Goal: Task Accomplishment & Management: Use online tool/utility

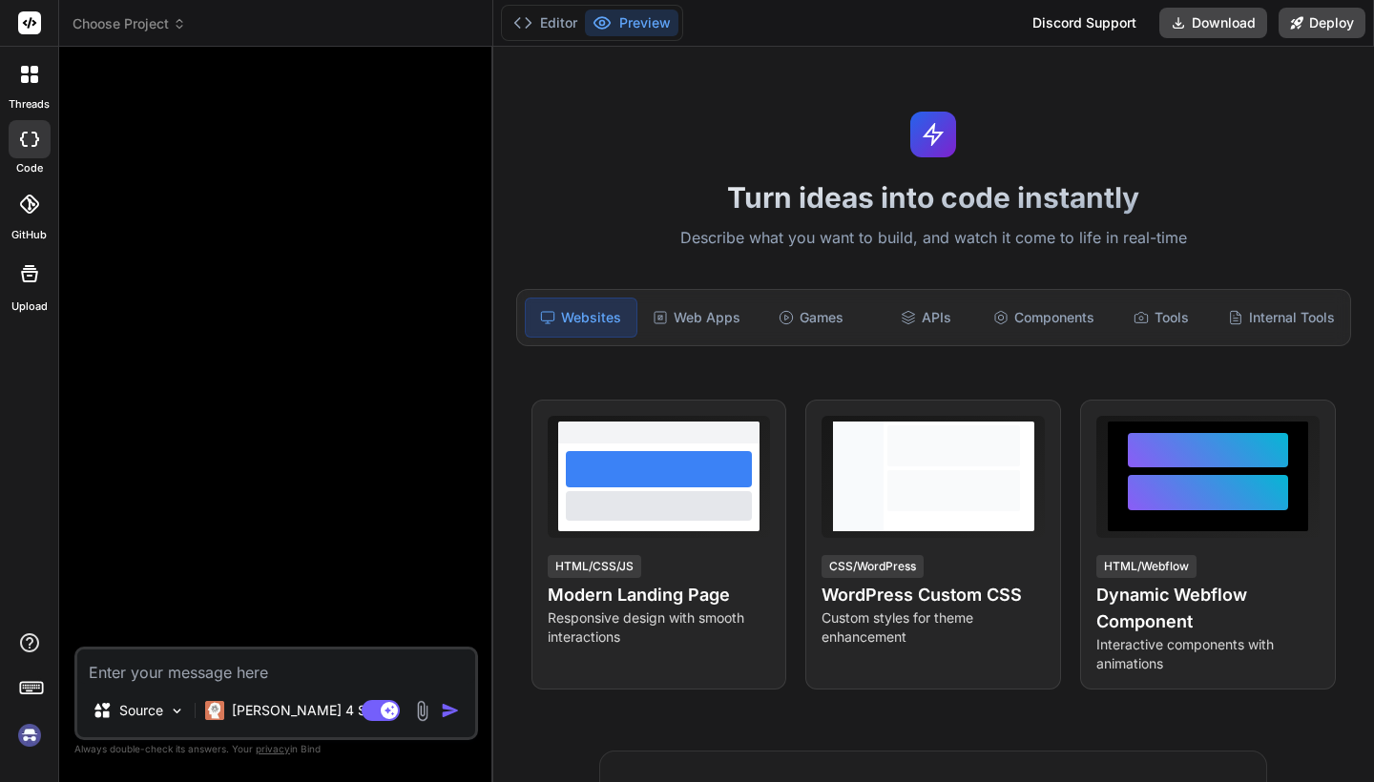
scroll to position [344, 0]
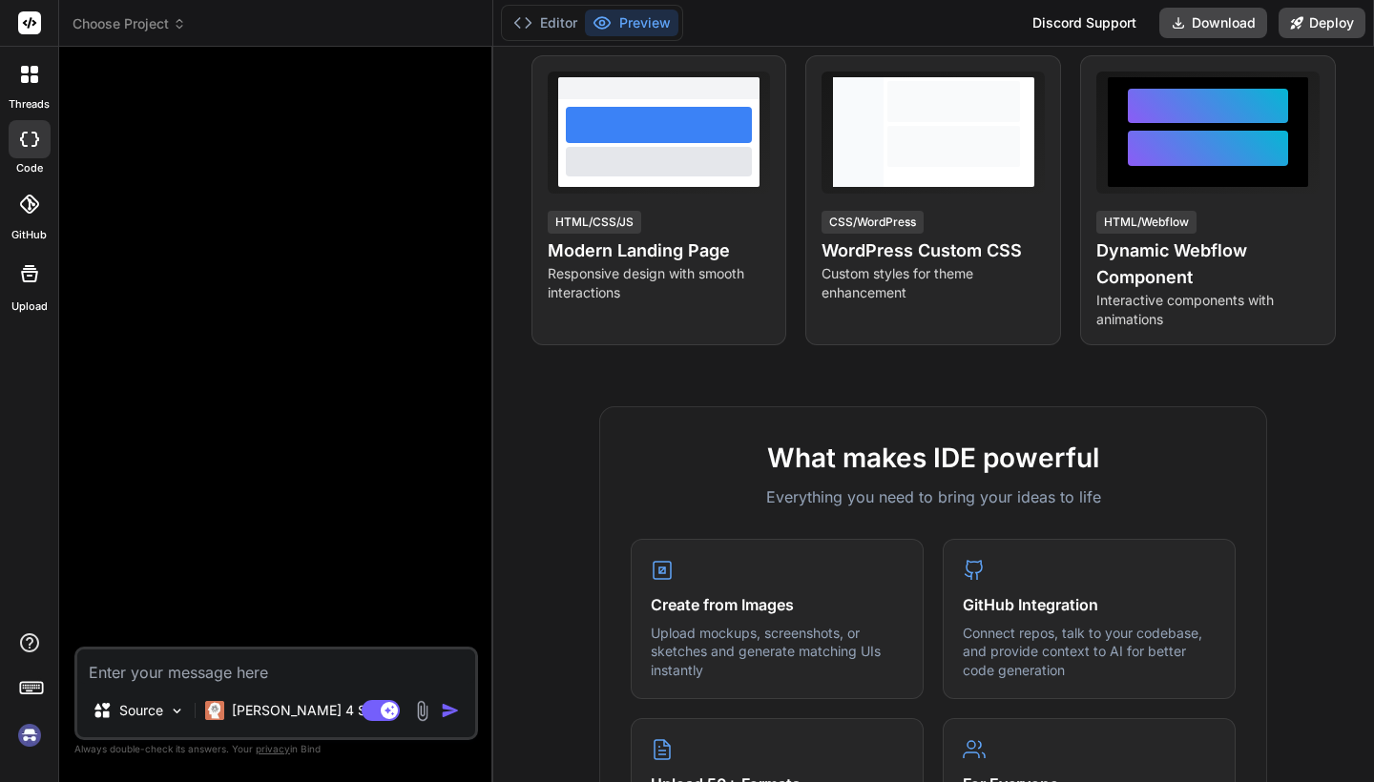
click at [331, 661] on textarea at bounding box center [276, 667] width 398 height 34
type textarea "Let's create a platform where we can sell online schools the opportunity to man…"
type textarea "x"
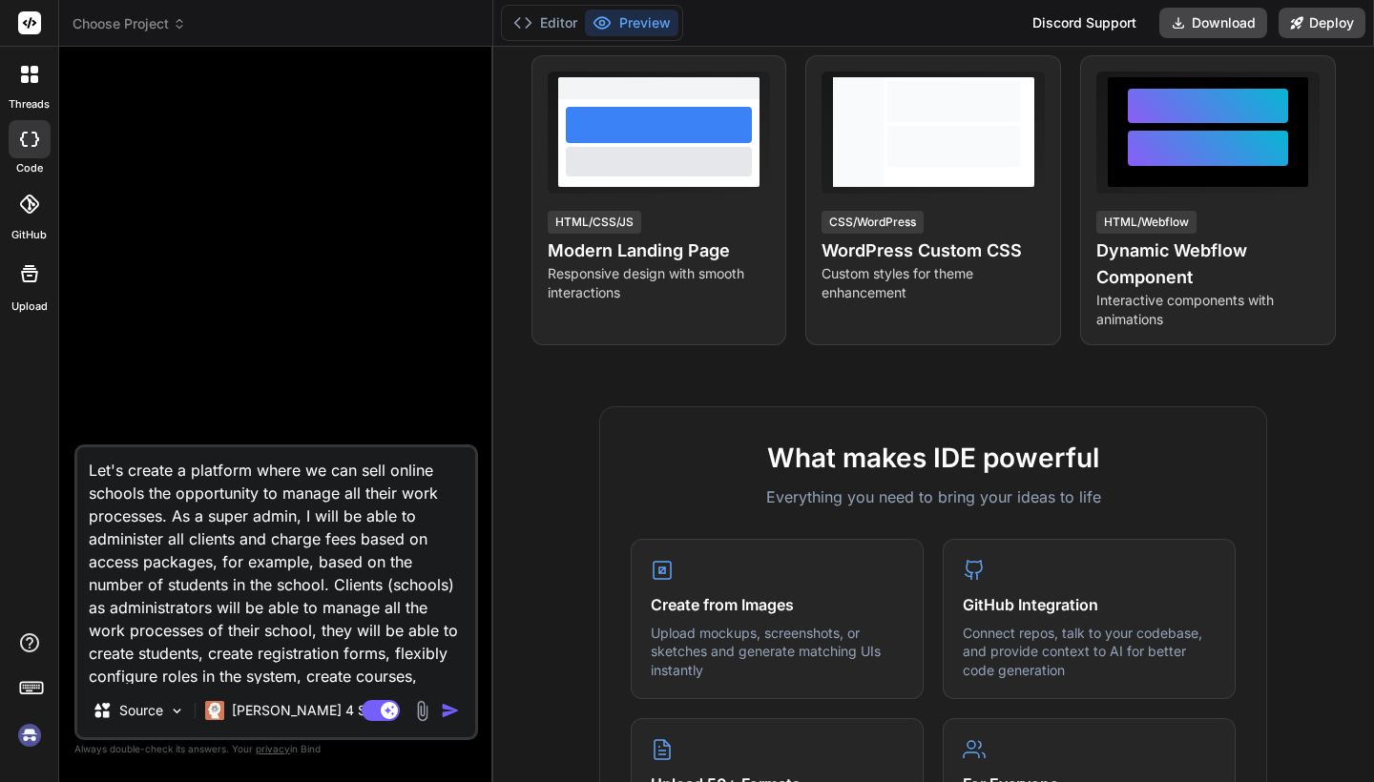
scroll to position [0, 0]
click at [386, 473] on textarea "Let's create a platform where we can sell online schools the opportunity to man…" at bounding box center [276, 565] width 398 height 237
type textarea "Let's create a platform where we can sell online schools the opportunity to man…"
type textarea "x"
type textarea "Let's create a platform where we can sell f online schools the opportunity to m…"
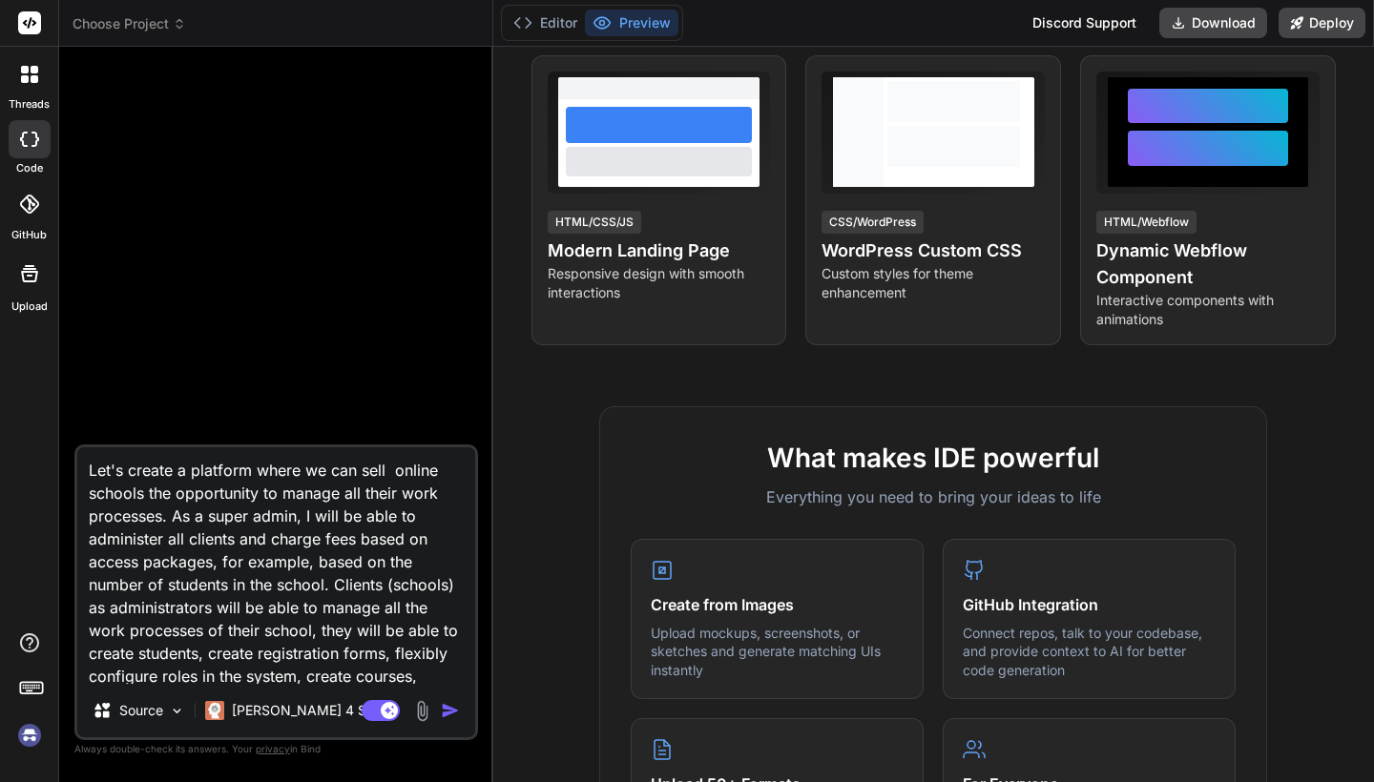
type textarea "x"
type textarea "Let's create a platform where we can sell fo online schools the opportunity to …"
type textarea "x"
type textarea "Let's create a platform where we can sell for online schools the opportunity to…"
type textarea "x"
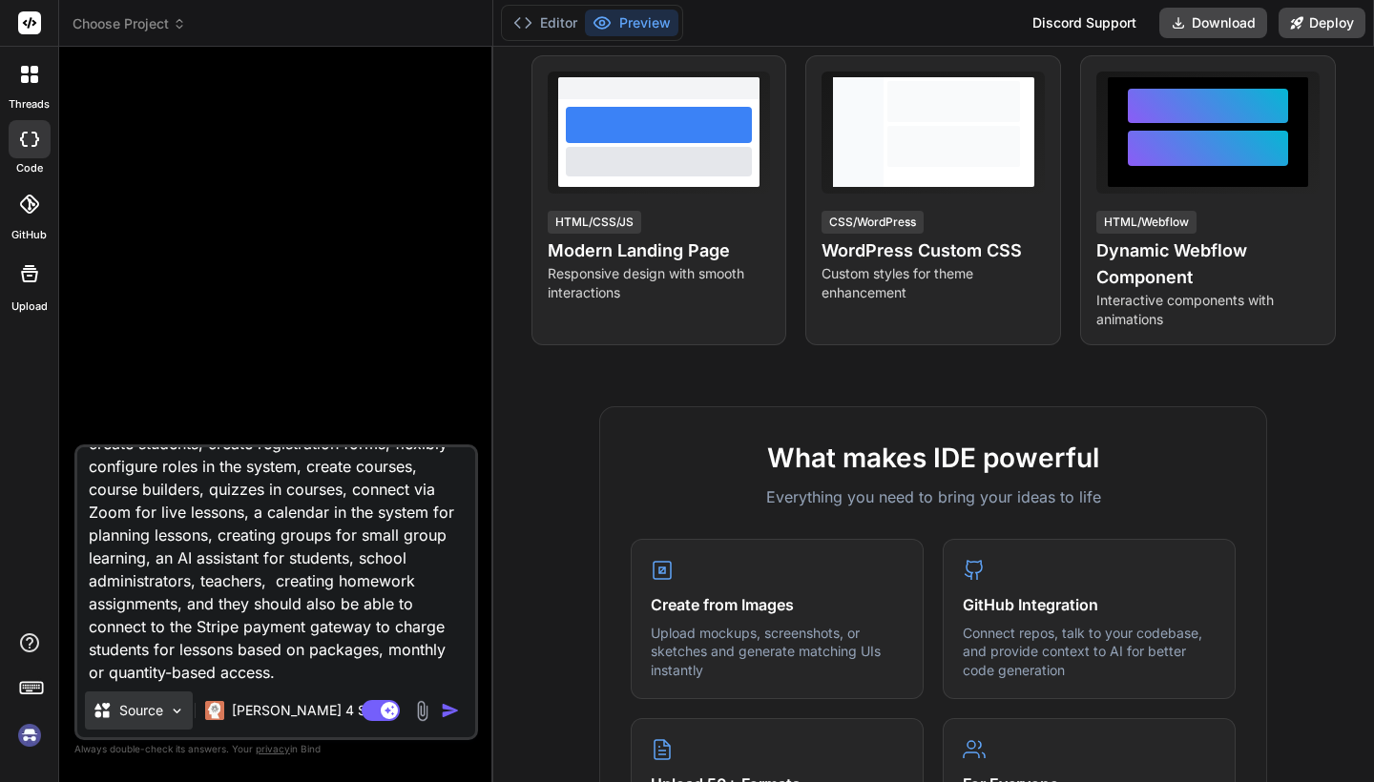
type textarea "Let's create a platform where we can sell for online schools the opportunity to…"
click at [176, 712] on img at bounding box center [177, 711] width 16 height 16
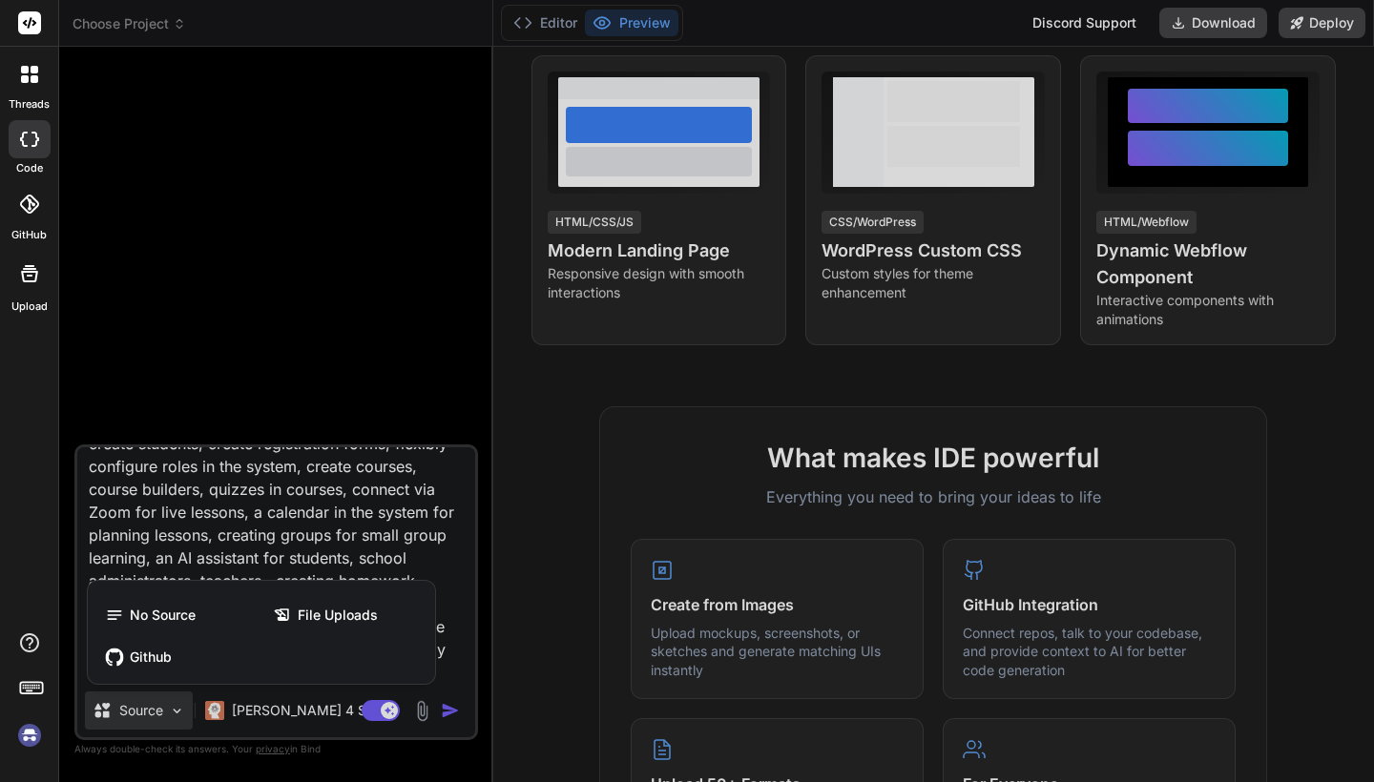
click at [413, 558] on div at bounding box center [687, 391] width 1374 height 782
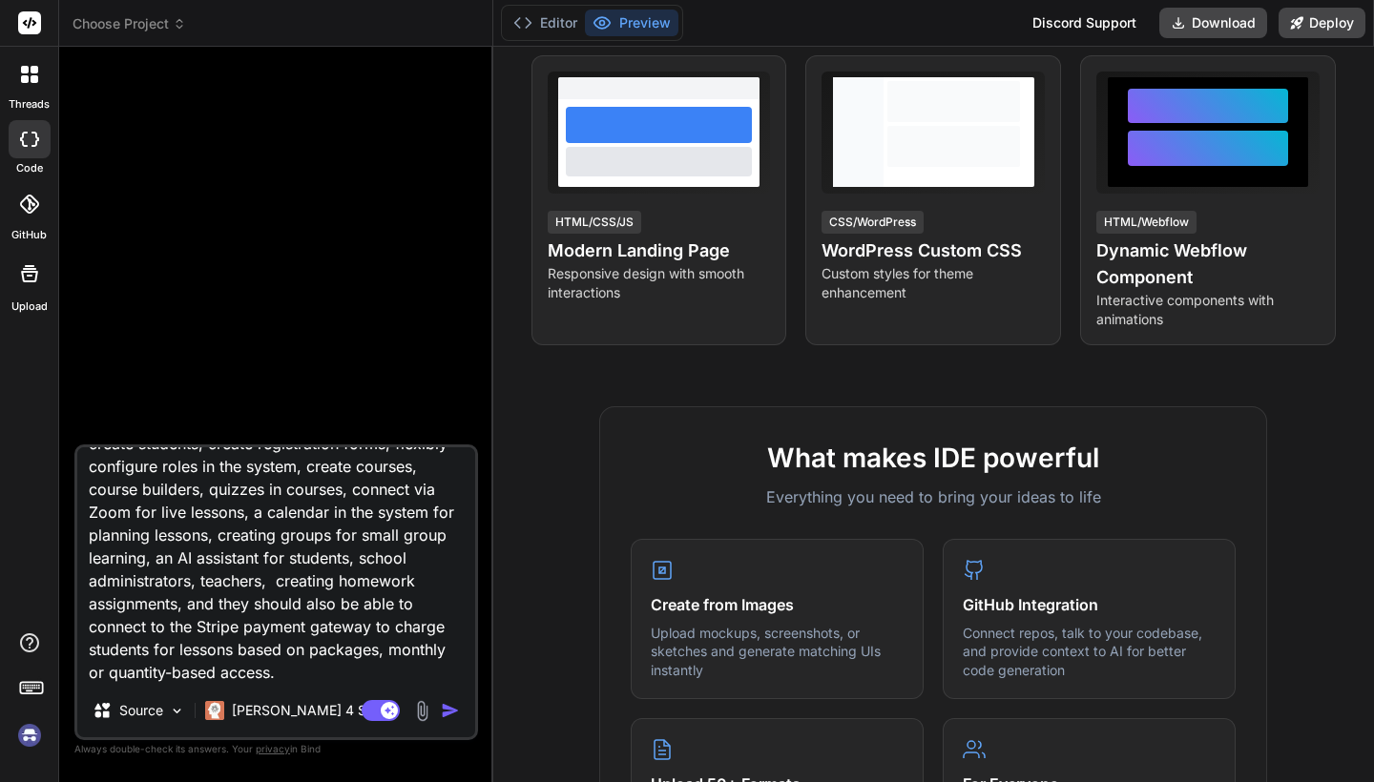
click at [449, 711] on img "button" at bounding box center [450, 710] width 19 height 19
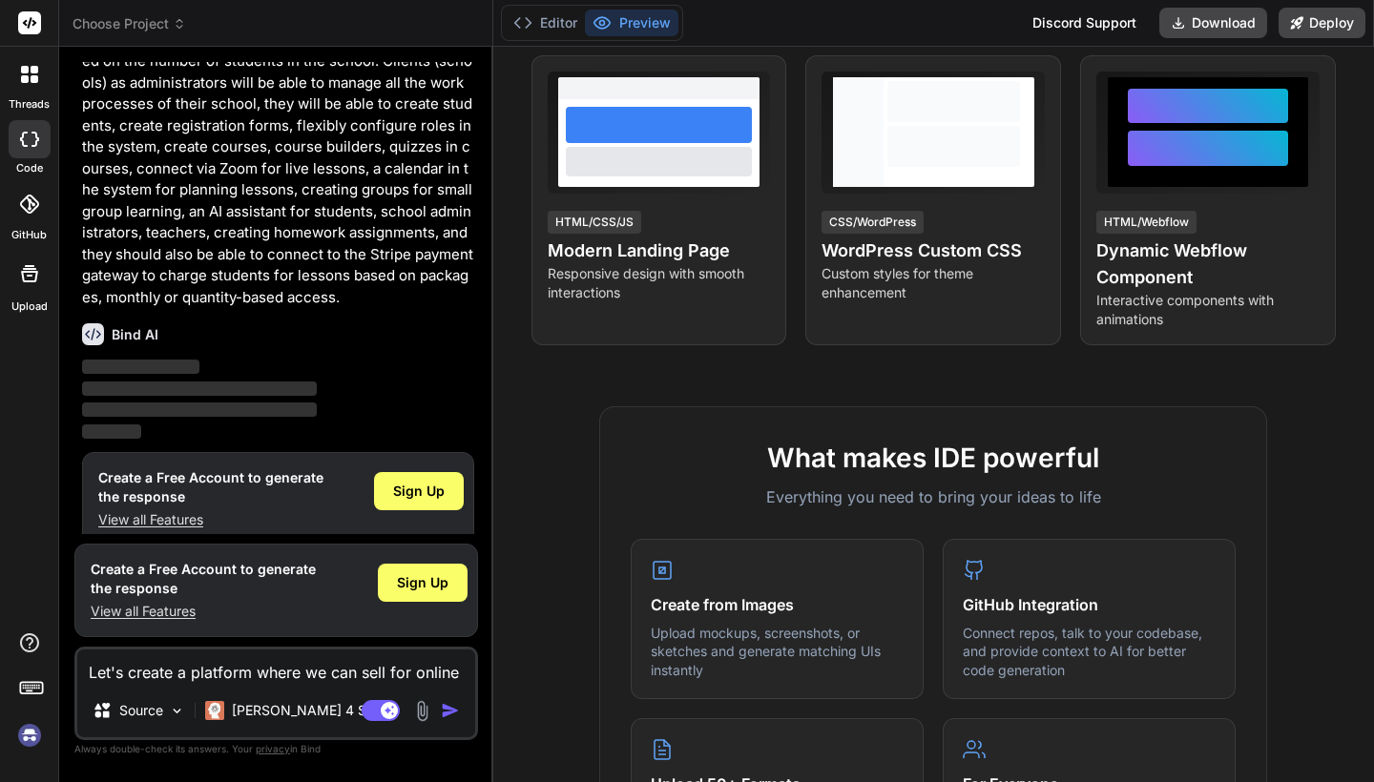
scroll to position [151, 0]
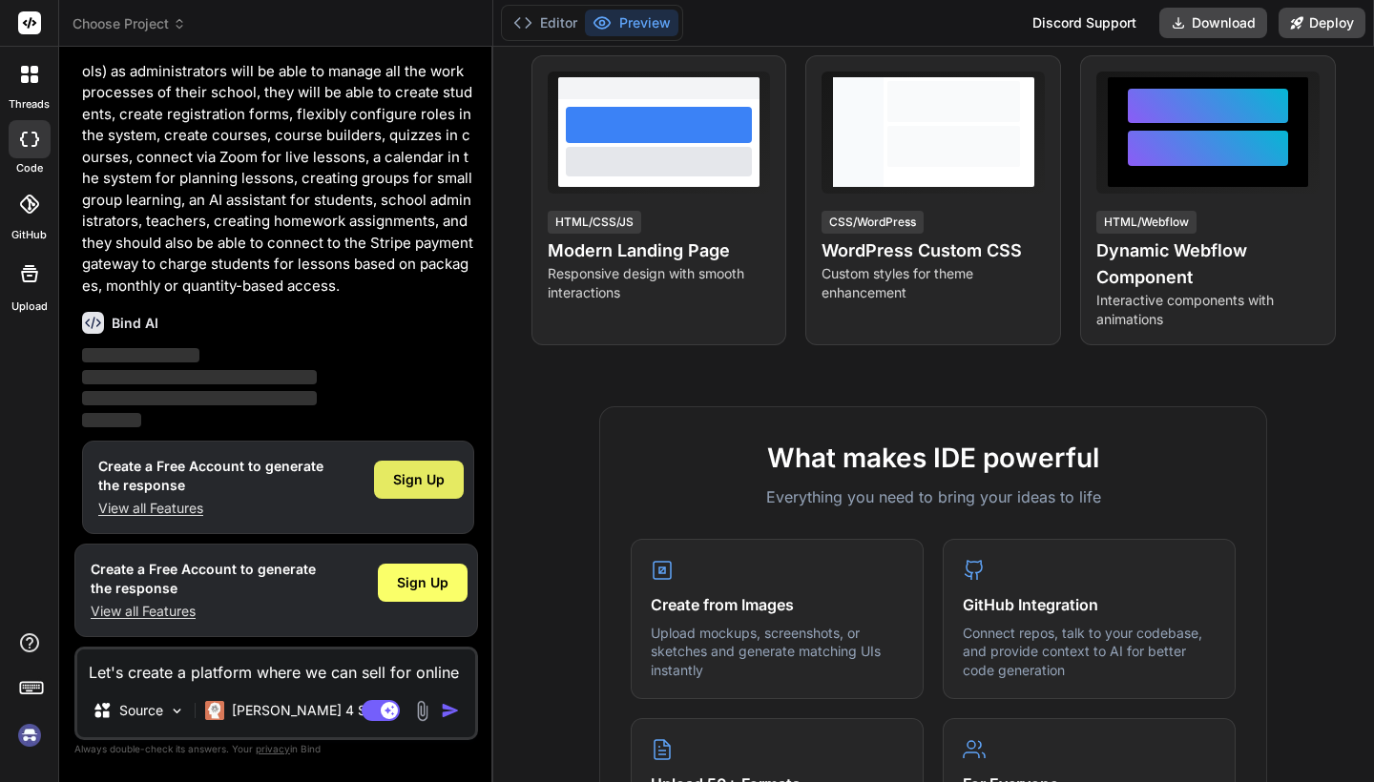
click at [424, 478] on span "Sign Up" at bounding box center [419, 479] width 52 height 19
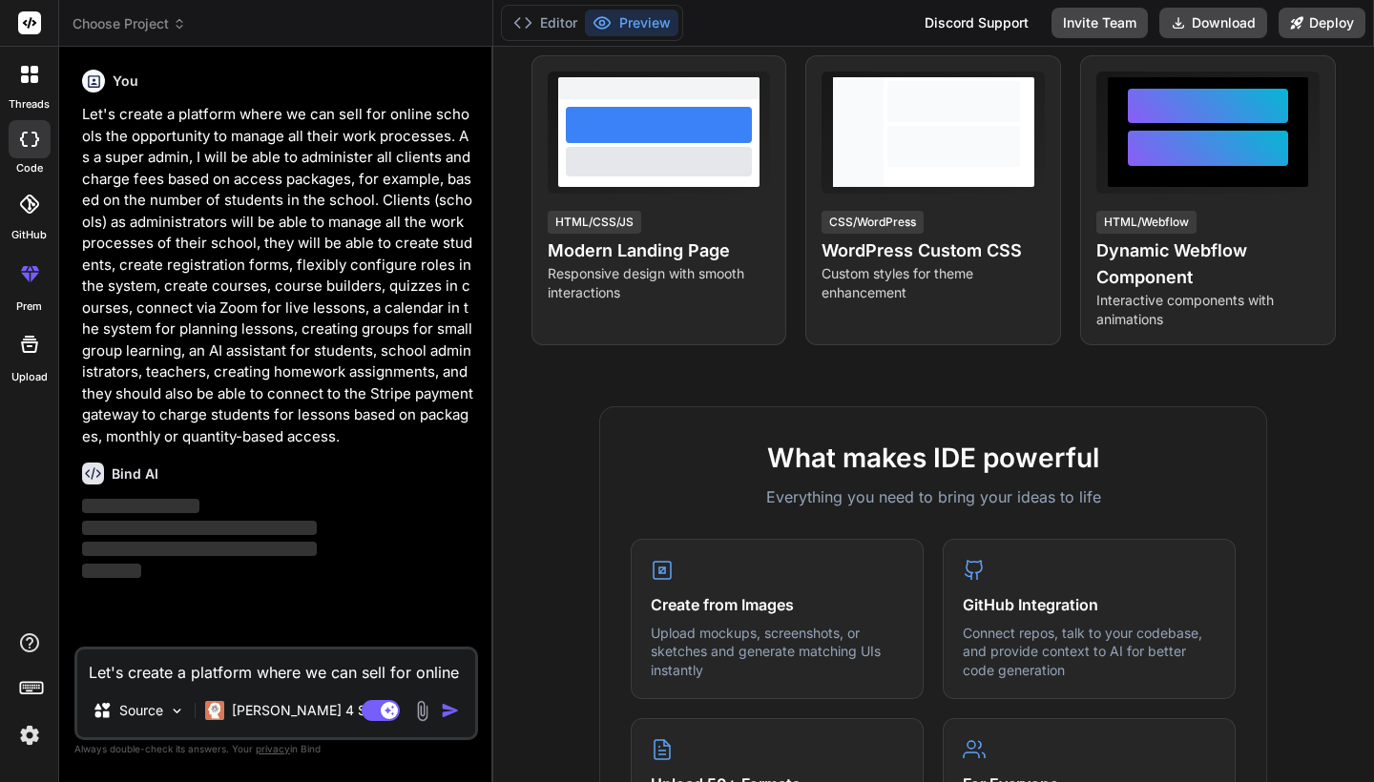
scroll to position [0, 0]
click at [340, 499] on p "‌" at bounding box center [278, 507] width 392 height 22
click at [579, 24] on button "Editor" at bounding box center [545, 23] width 79 height 27
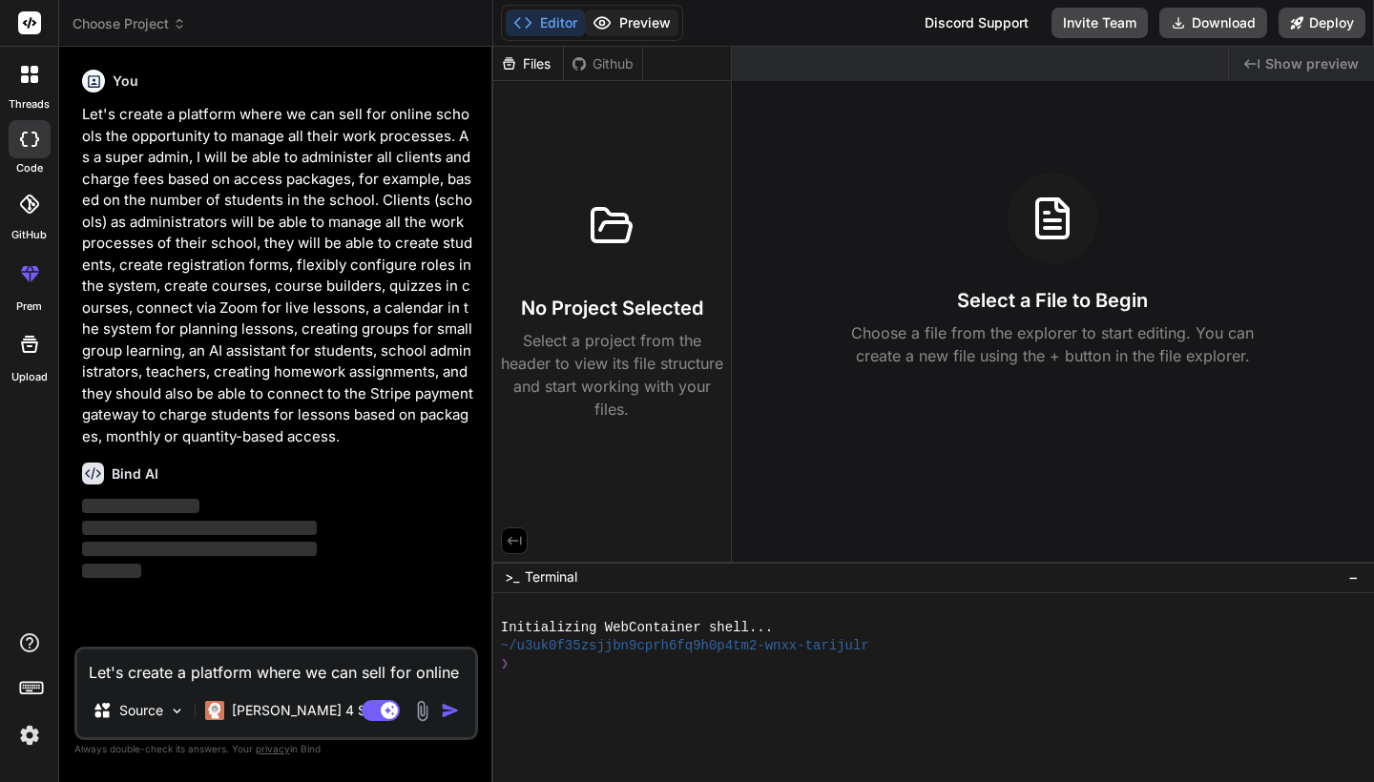
click at [638, 24] on button "Preview" at bounding box center [631, 23] width 93 height 27
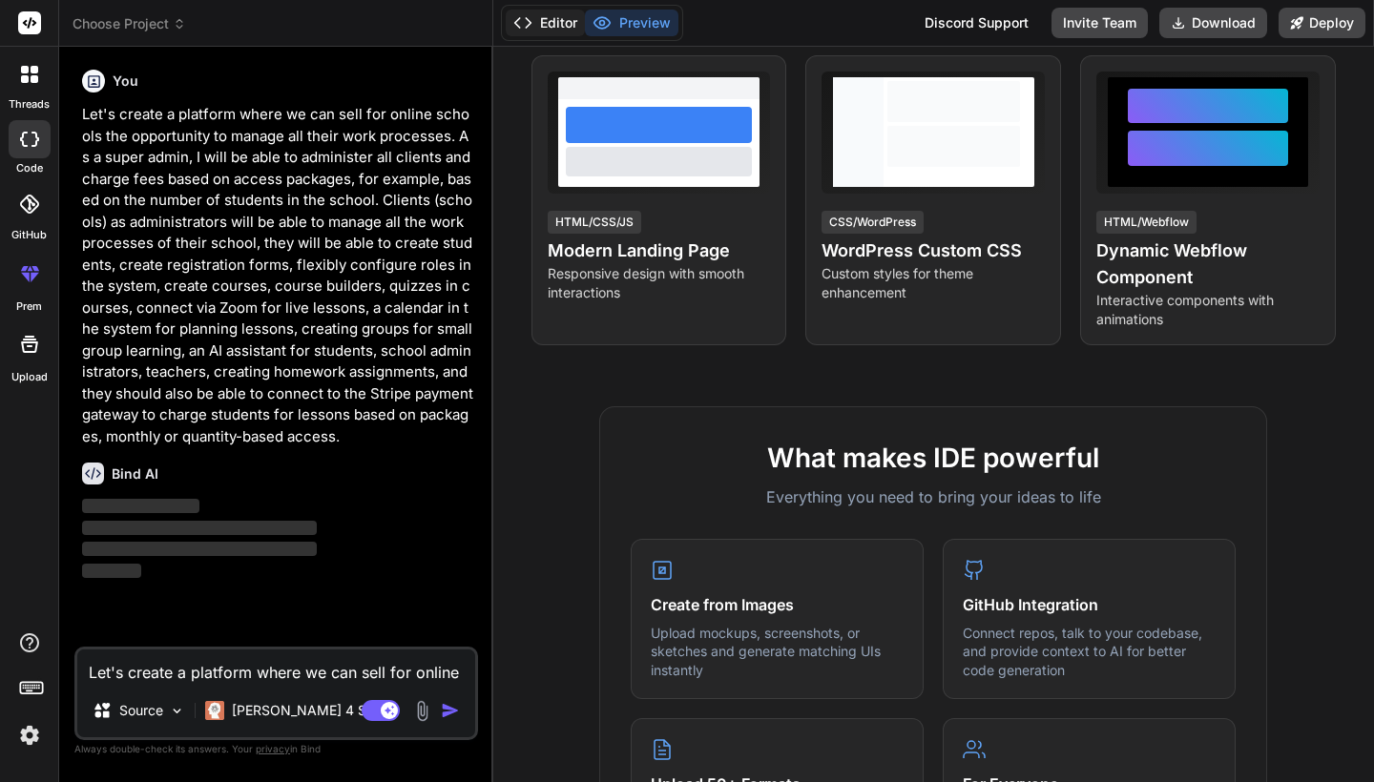
click at [559, 28] on button "Editor" at bounding box center [545, 23] width 79 height 27
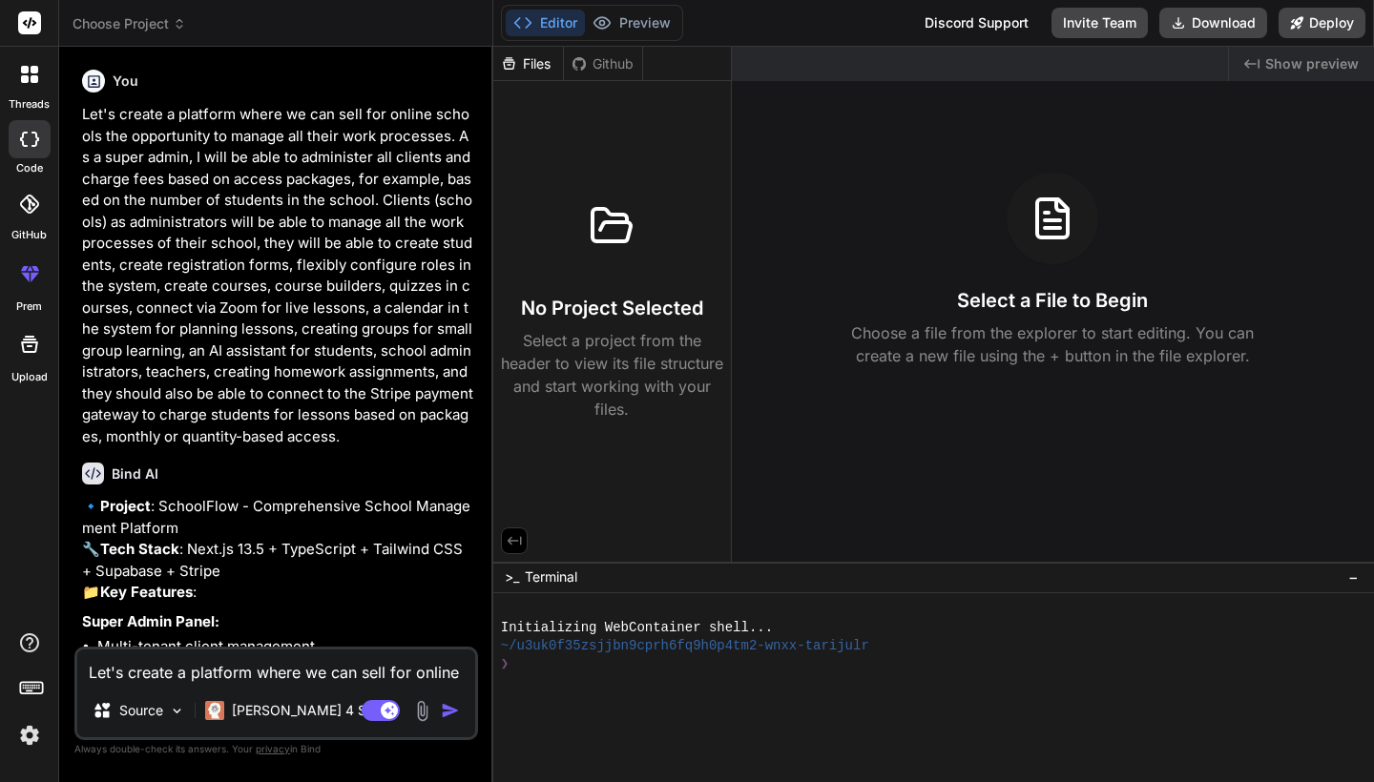
type textarea "x"
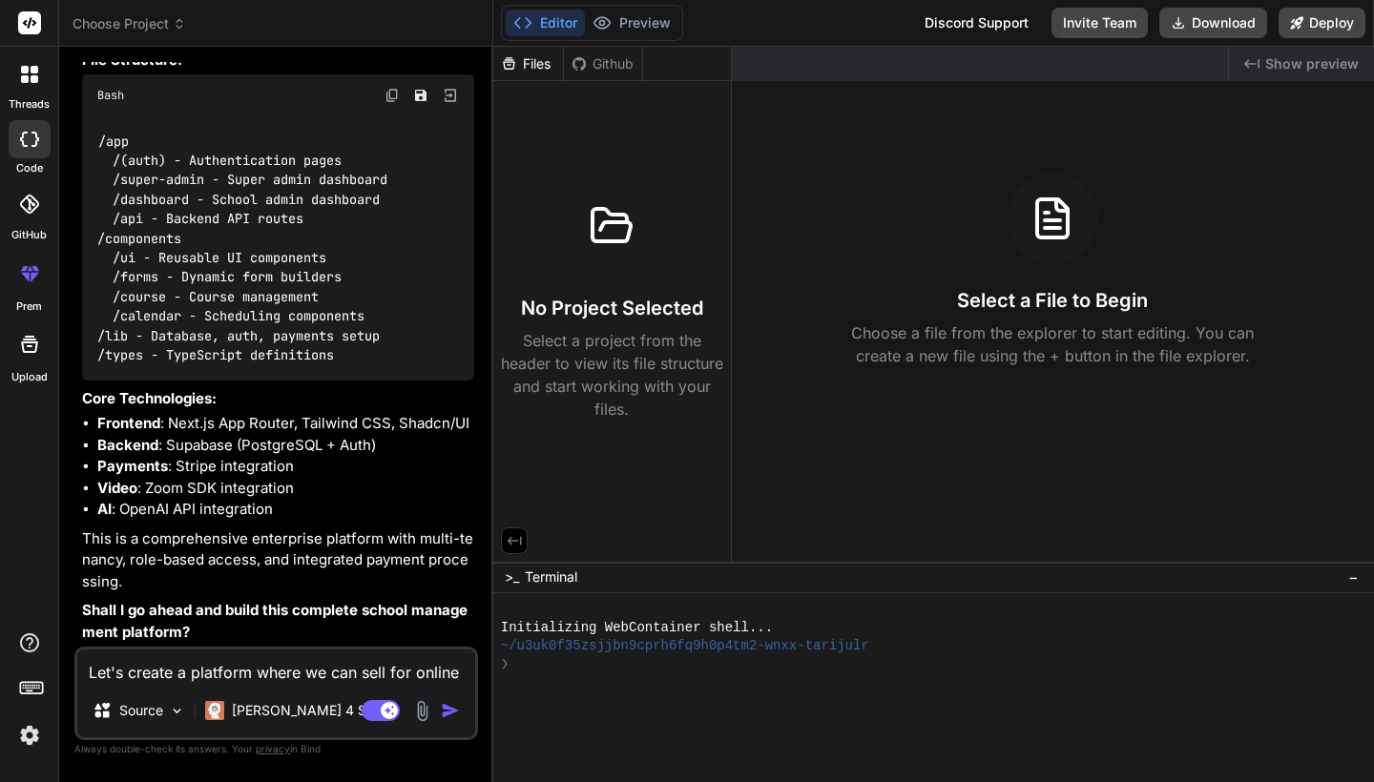
scroll to position [943, 0]
click at [299, 675] on textarea "Let's create a platform where we can sell for online schools the opportunity to…" at bounding box center [276, 667] width 398 height 34
click at [295, 682] on textarea "Let's create a platform where we can sell for online schools the opportunity to…" at bounding box center [276, 667] width 398 height 34
type textarea "y"
type textarea "x"
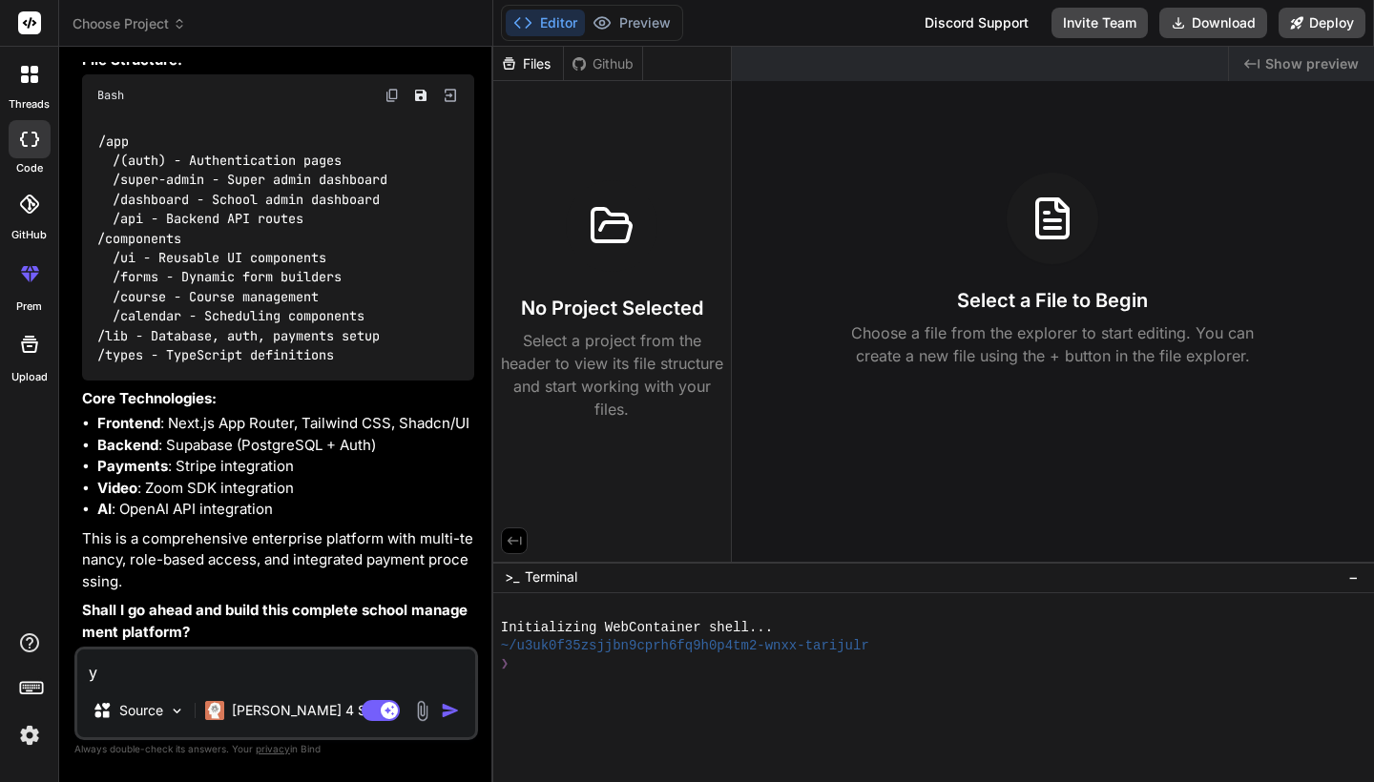
type textarea "ye"
type textarea "x"
type textarea "yes"
type textarea "x"
type textarea "yes,"
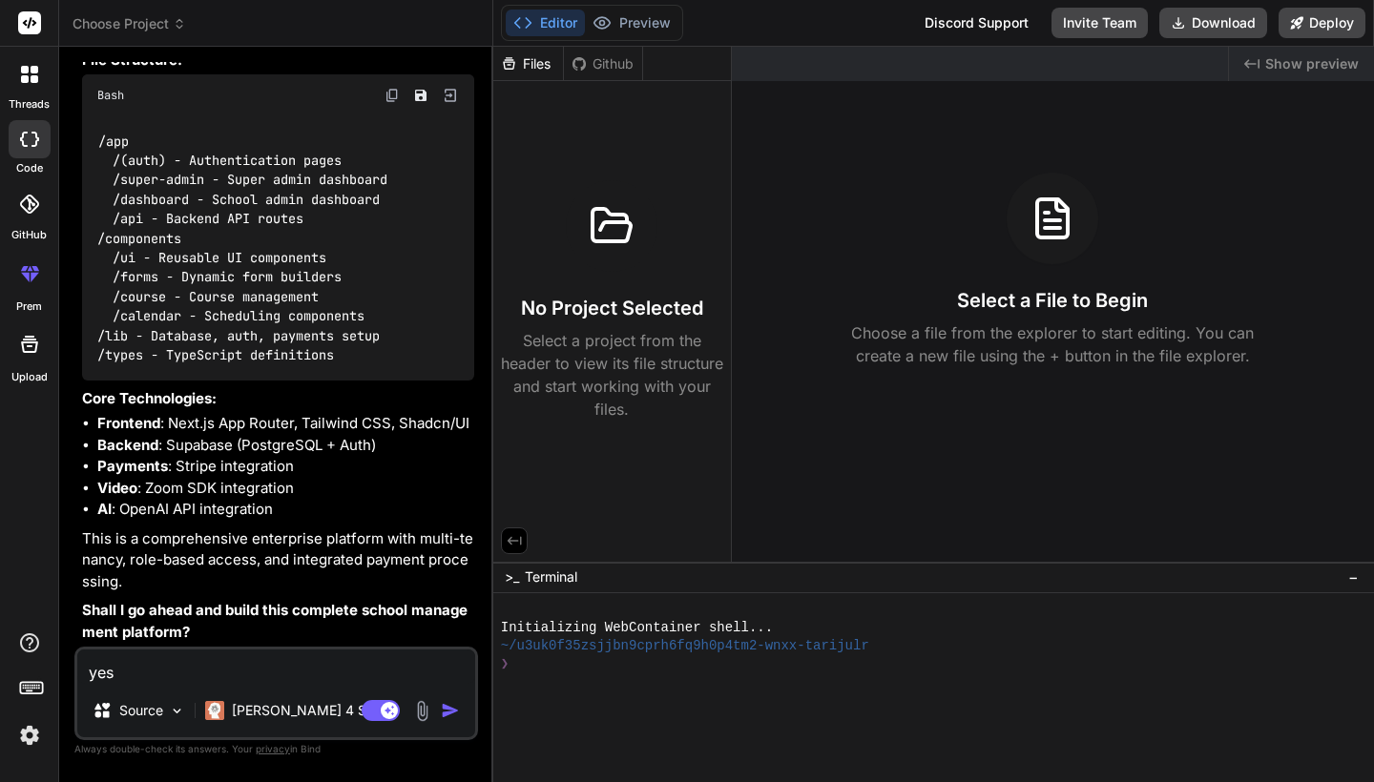
type textarea "x"
type textarea "yes,m"
type textarea "x"
type textarea "yes,"
type textarea "x"
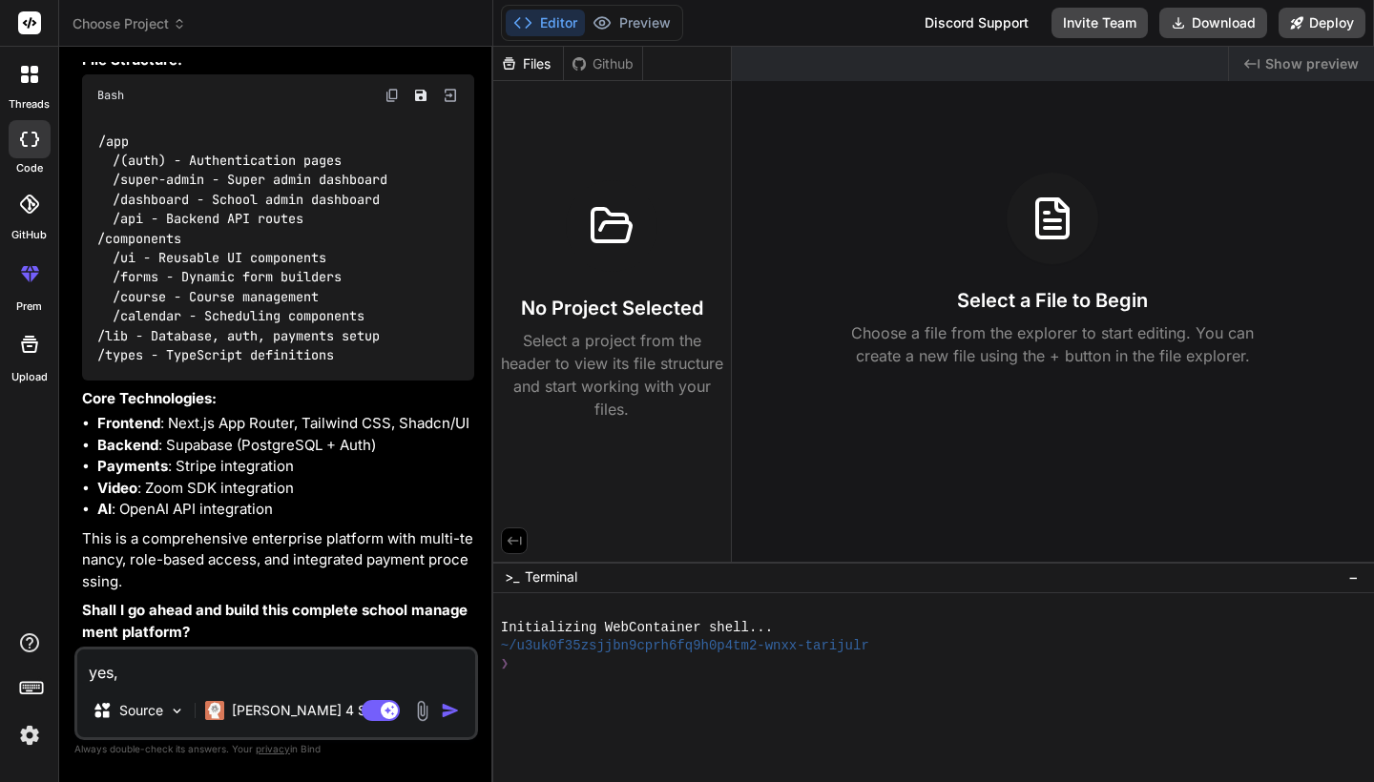
type textarea "yes"
type textarea "x"
type textarea "yesm"
type textarea "x"
type textarea "yes"
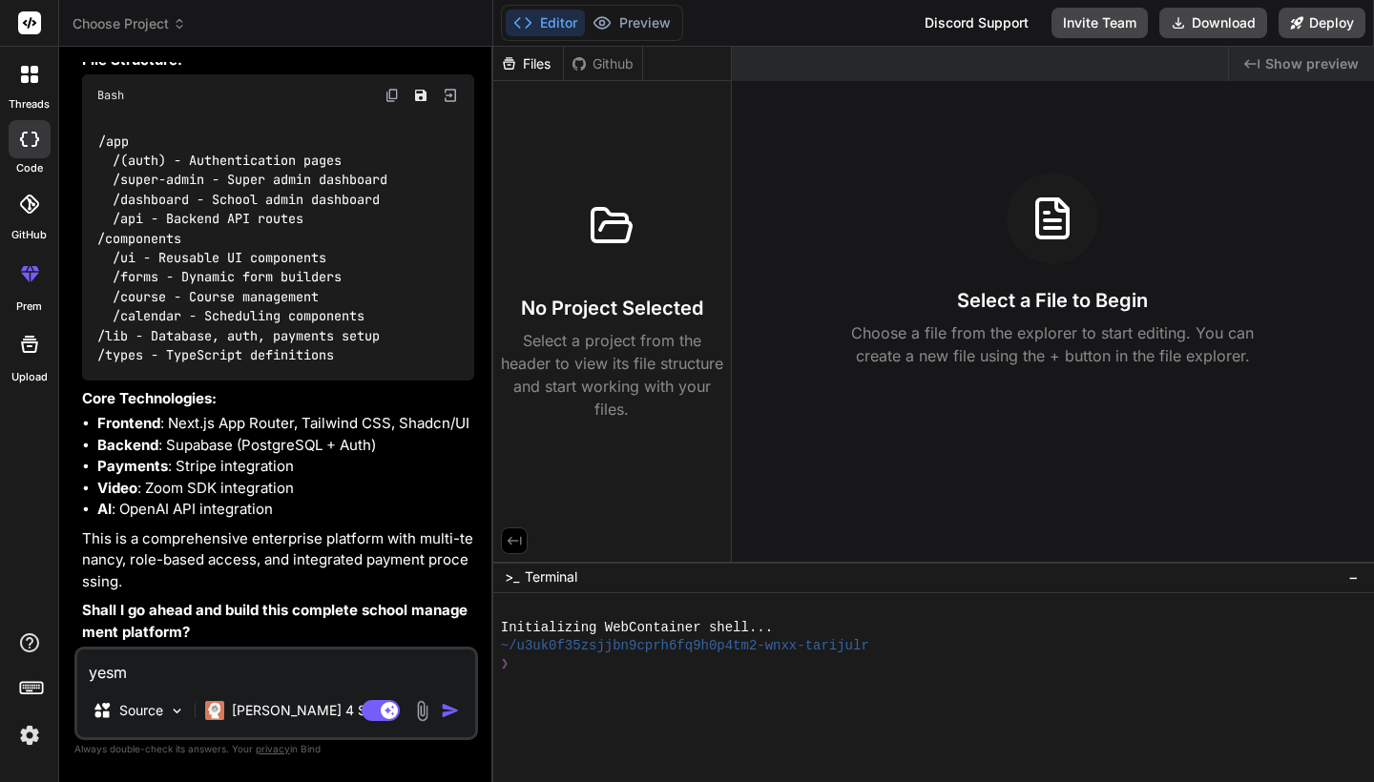
type textarea "x"
type textarea "yes"
type textarea "x"
type textarea "yes,"
type textarea "x"
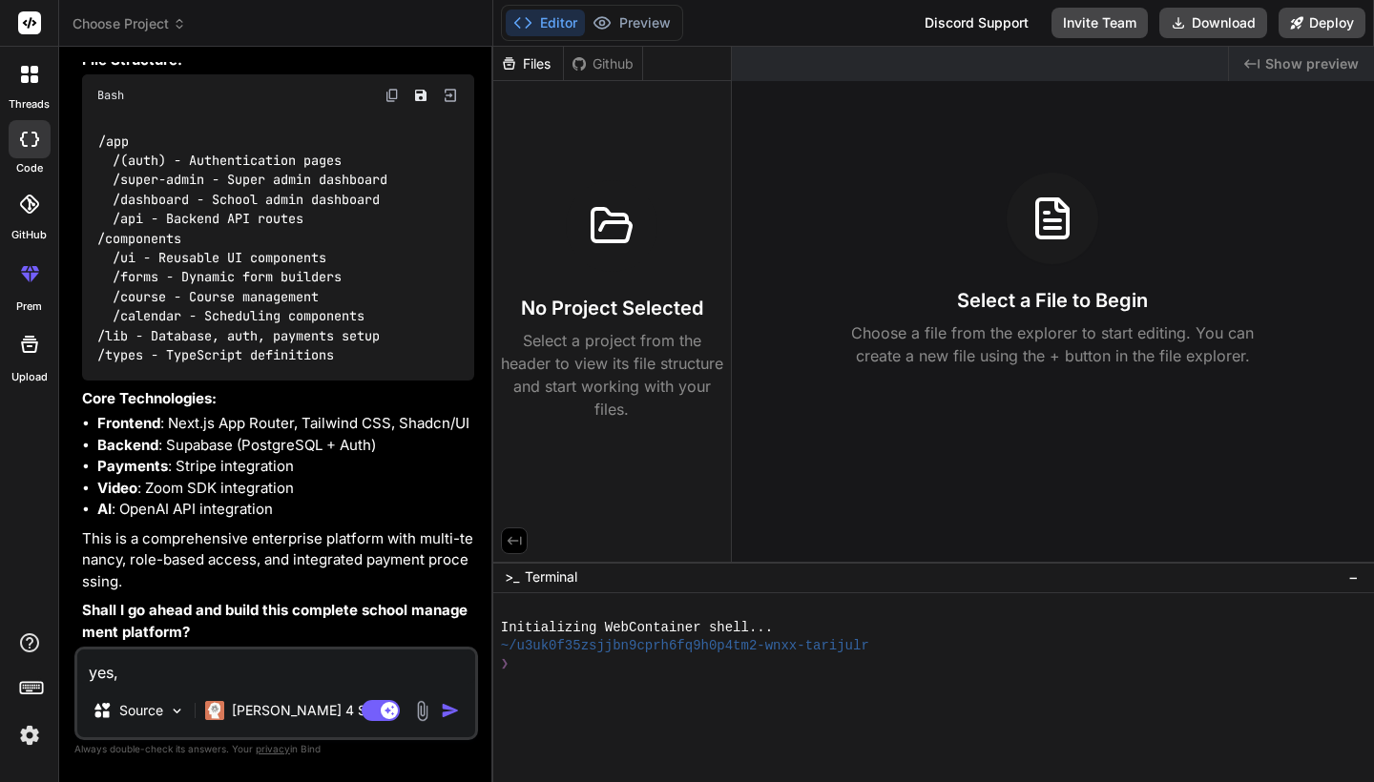
type textarea "yes,"
type textarea "x"
type textarea "yes, g"
type textarea "x"
type textarea "yes, go"
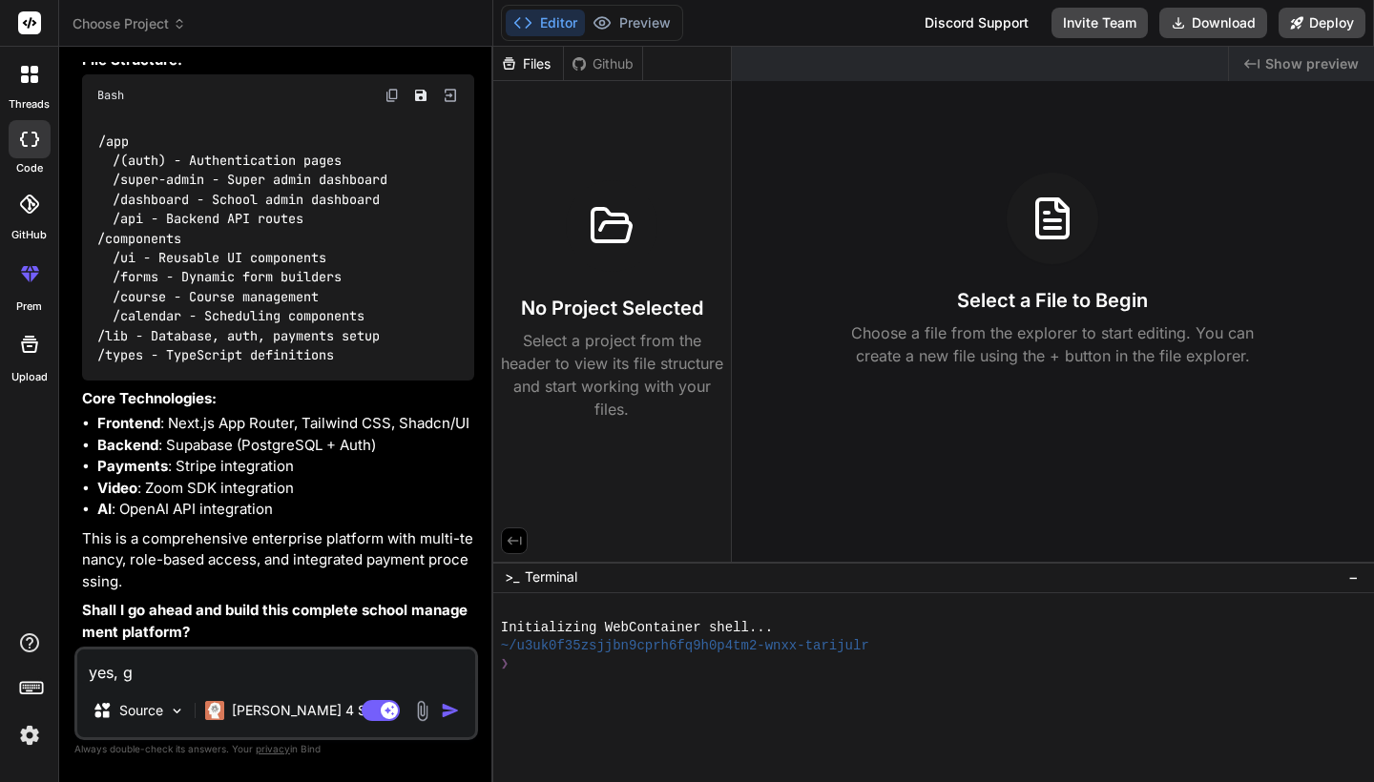
type textarea "x"
type textarea "yes, go"
type textarea "x"
type textarea "yes, go a"
type textarea "x"
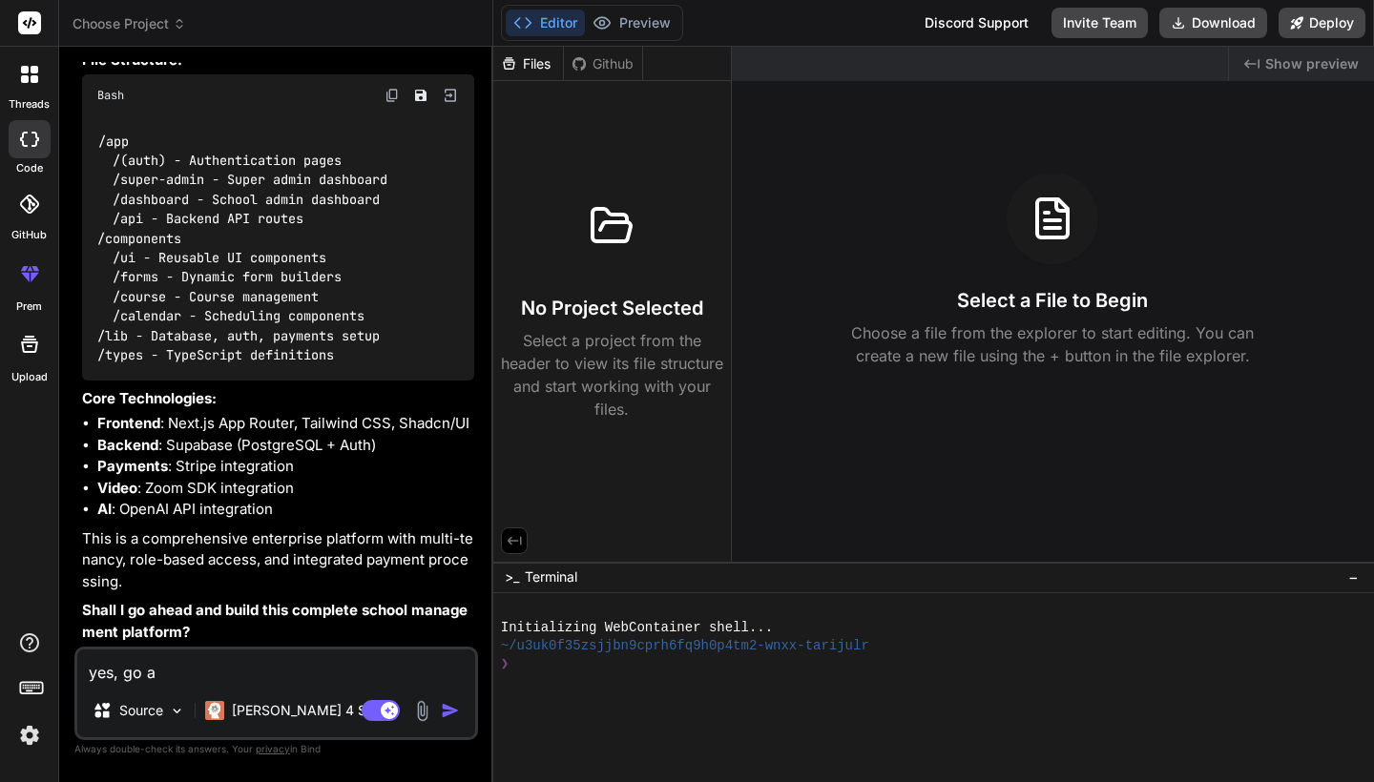
type textarea "yes, go ah"
type textarea "x"
type textarea "yes, go ahe"
type textarea "x"
type textarea "yes, go ah"
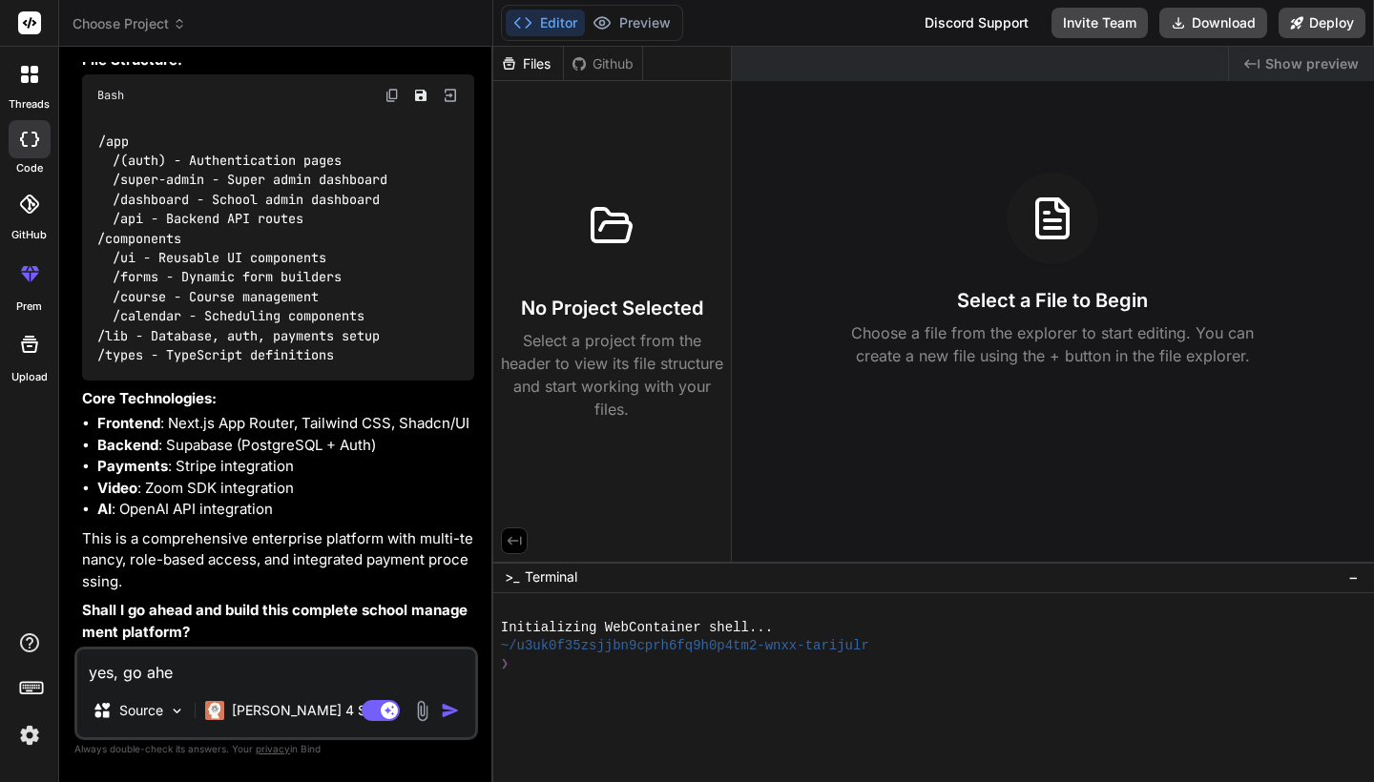
type textarea "x"
type textarea "yes, go ahe"
type textarea "x"
type textarea "yes, go ah"
type textarea "x"
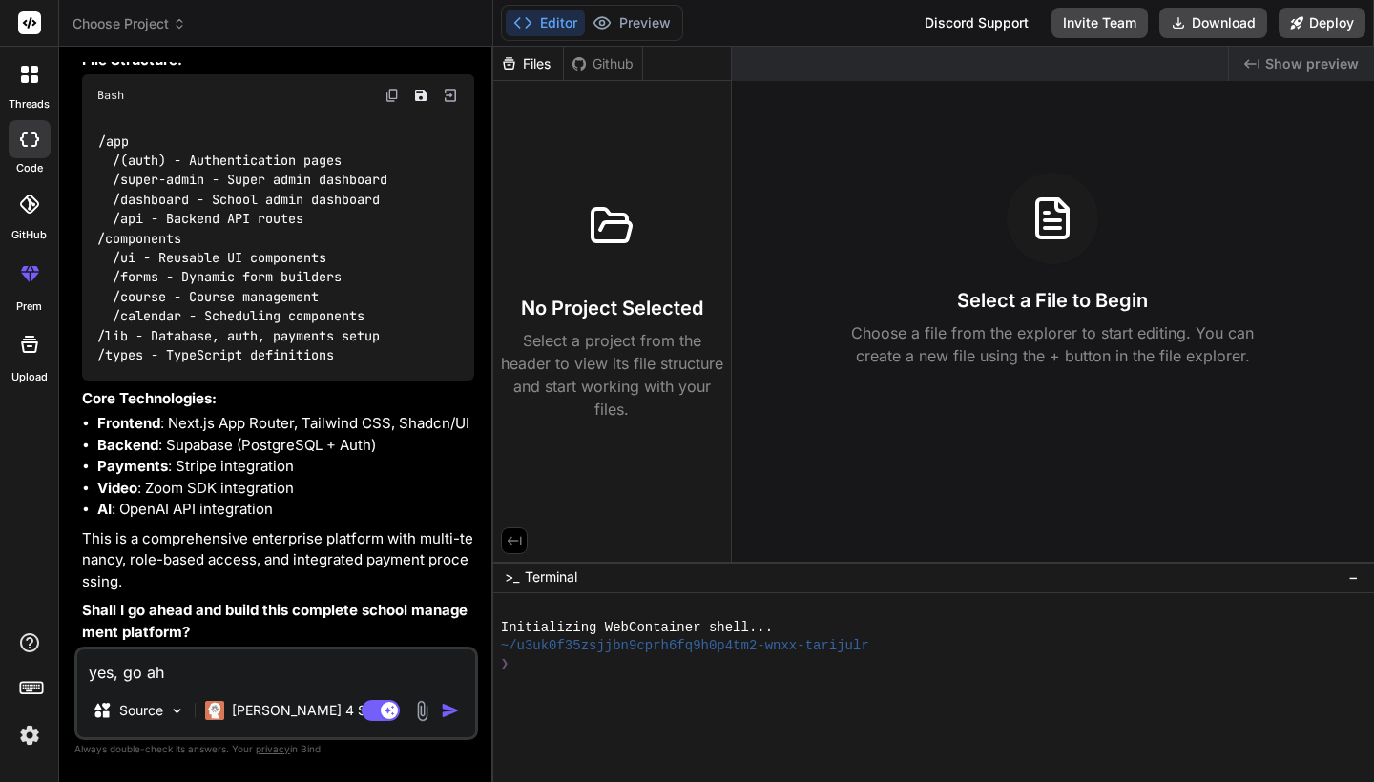
type textarea "yes, go a"
type textarea "x"
type textarea "yes, go"
type textarea "x"
type textarea "yes, go a"
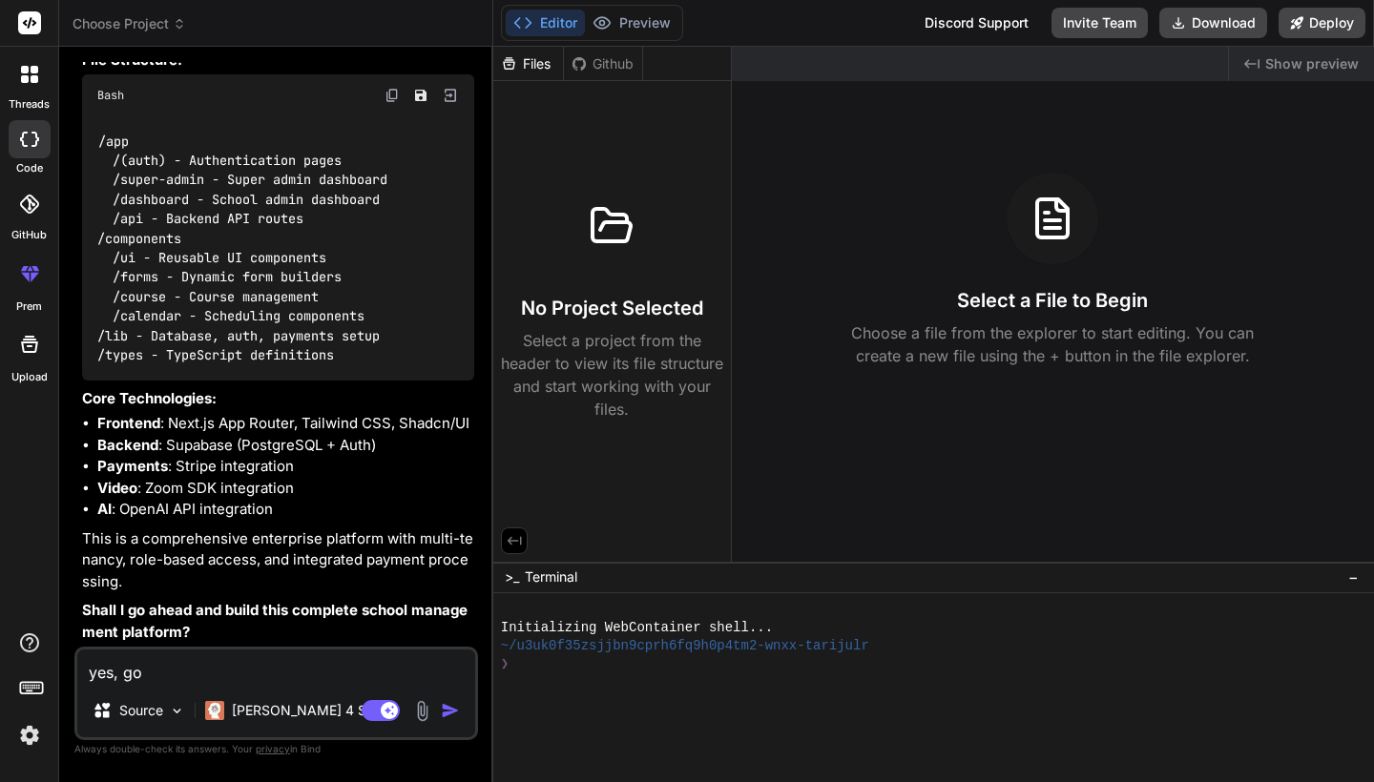
type textarea "x"
type textarea "yes, go ah"
type textarea "x"
click at [180, 673] on textarea "yes, go ah" at bounding box center [276, 667] width 398 height 34
type textarea "yes, go ahe"
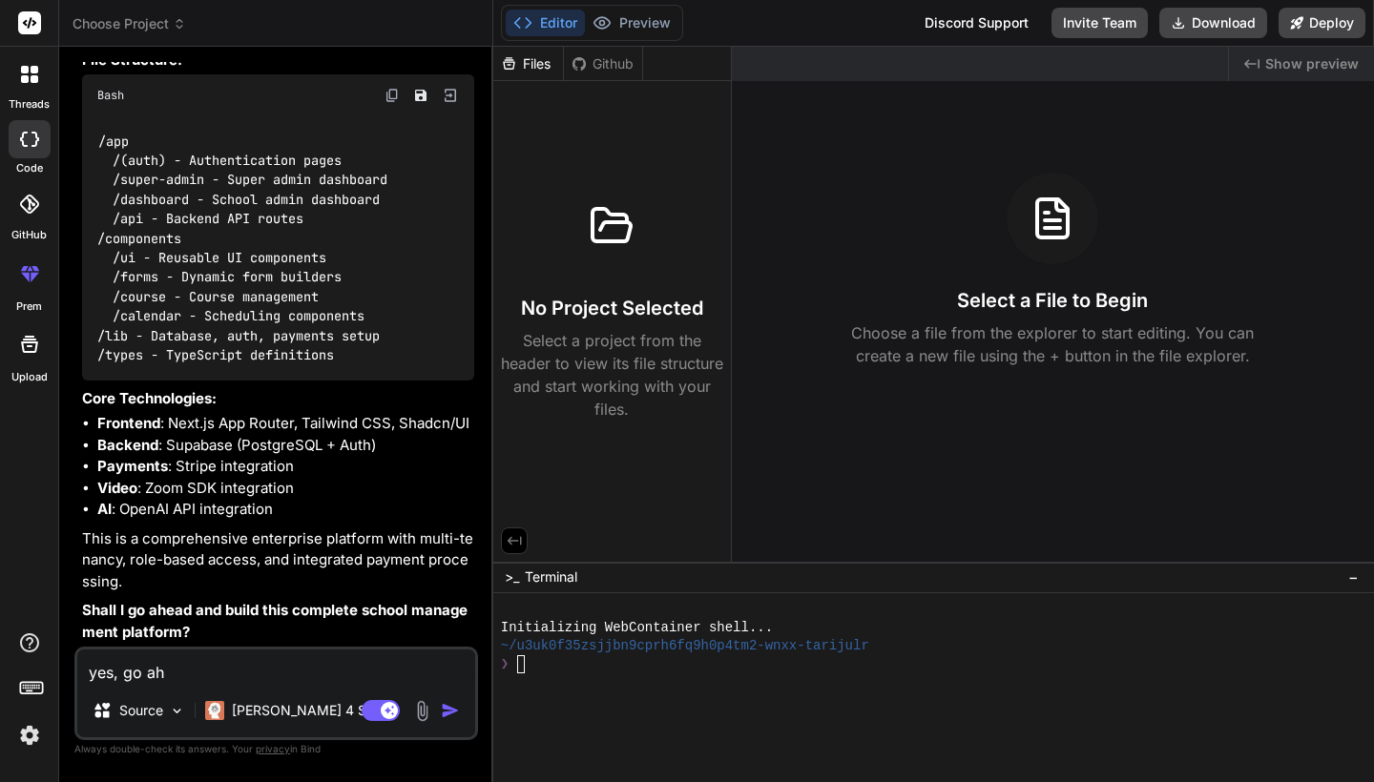
type textarea "x"
type textarea "yes, go ahea"
type textarea "x"
type textarea "yes, go ahead and"
type textarea "x"
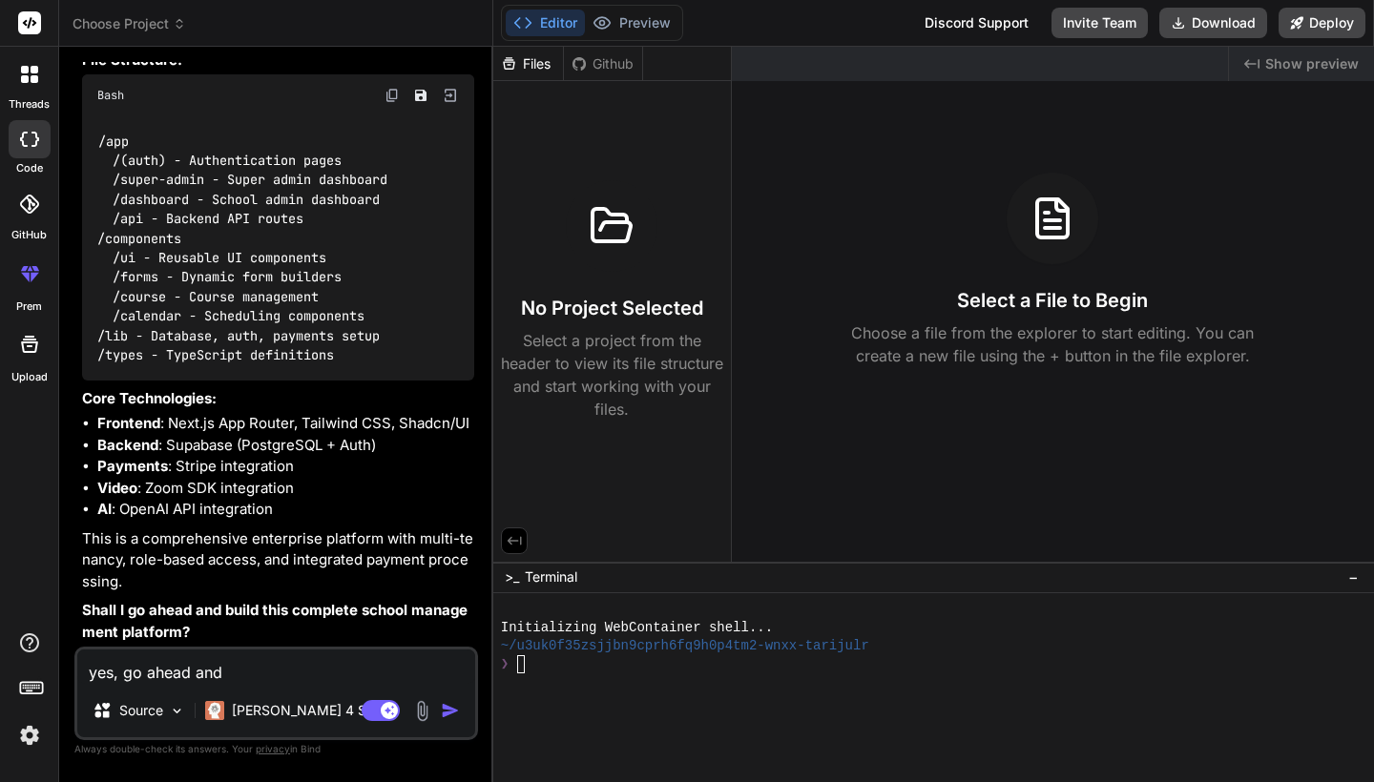
type textarea "yes, go ahead and"
type textarea "x"
type textarea "yes, go ahead an"
type textarea "x"
type textarea "yes, go ahead a"
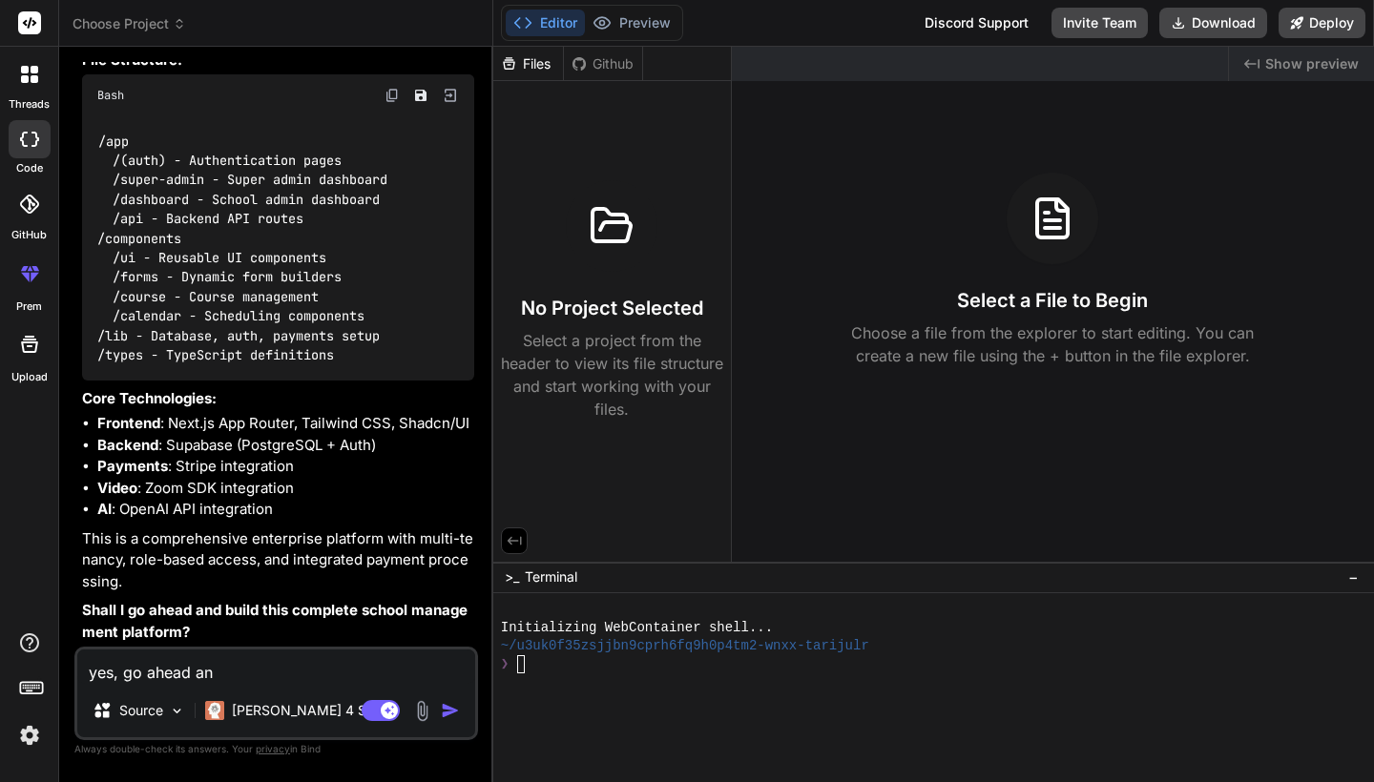
type textarea "x"
type textarea "yes, go ahead"
type textarea "x"
type textarea "yes, go ahead p"
type textarea "x"
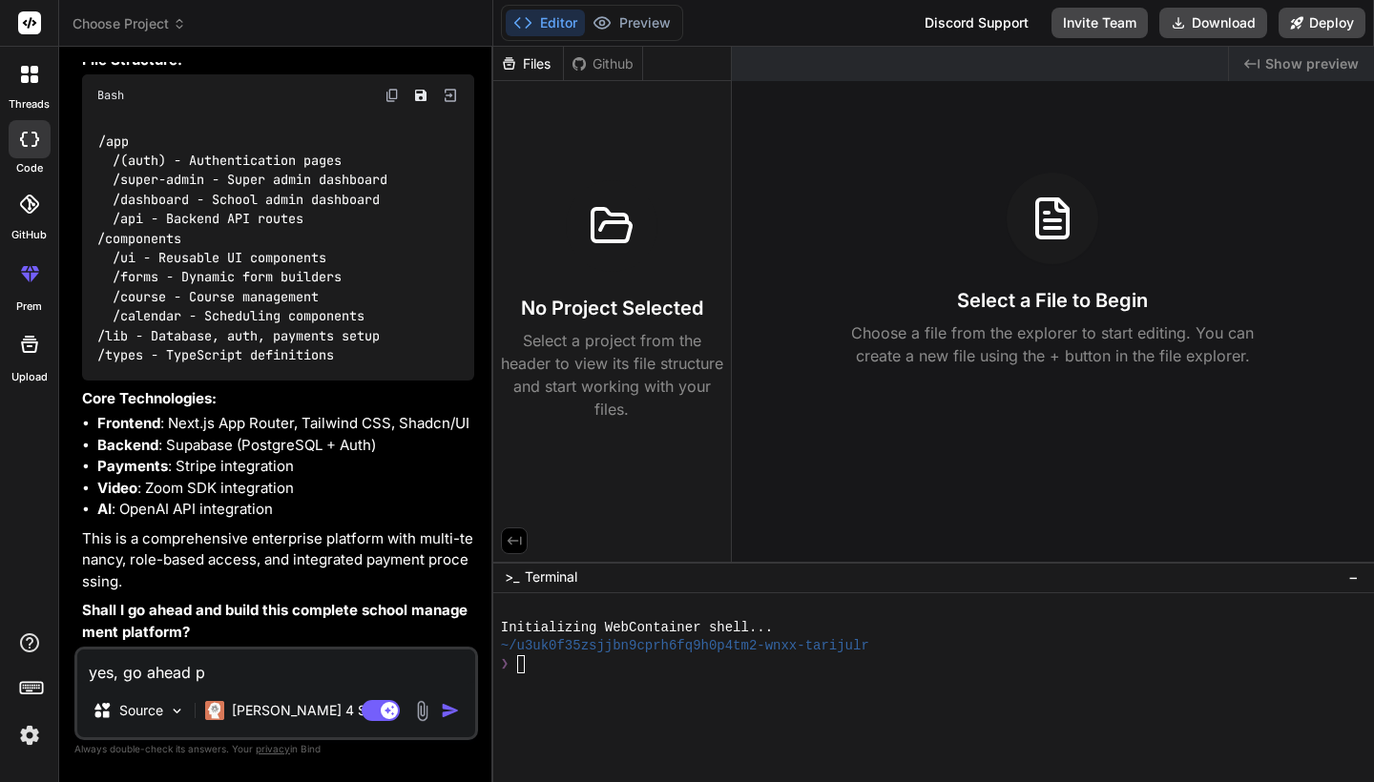
type textarea "yes, go ahead pl"
type textarea "x"
type textarea "yes, go ahead ple"
type textarea "x"
type textarea "yes, go ahead plea"
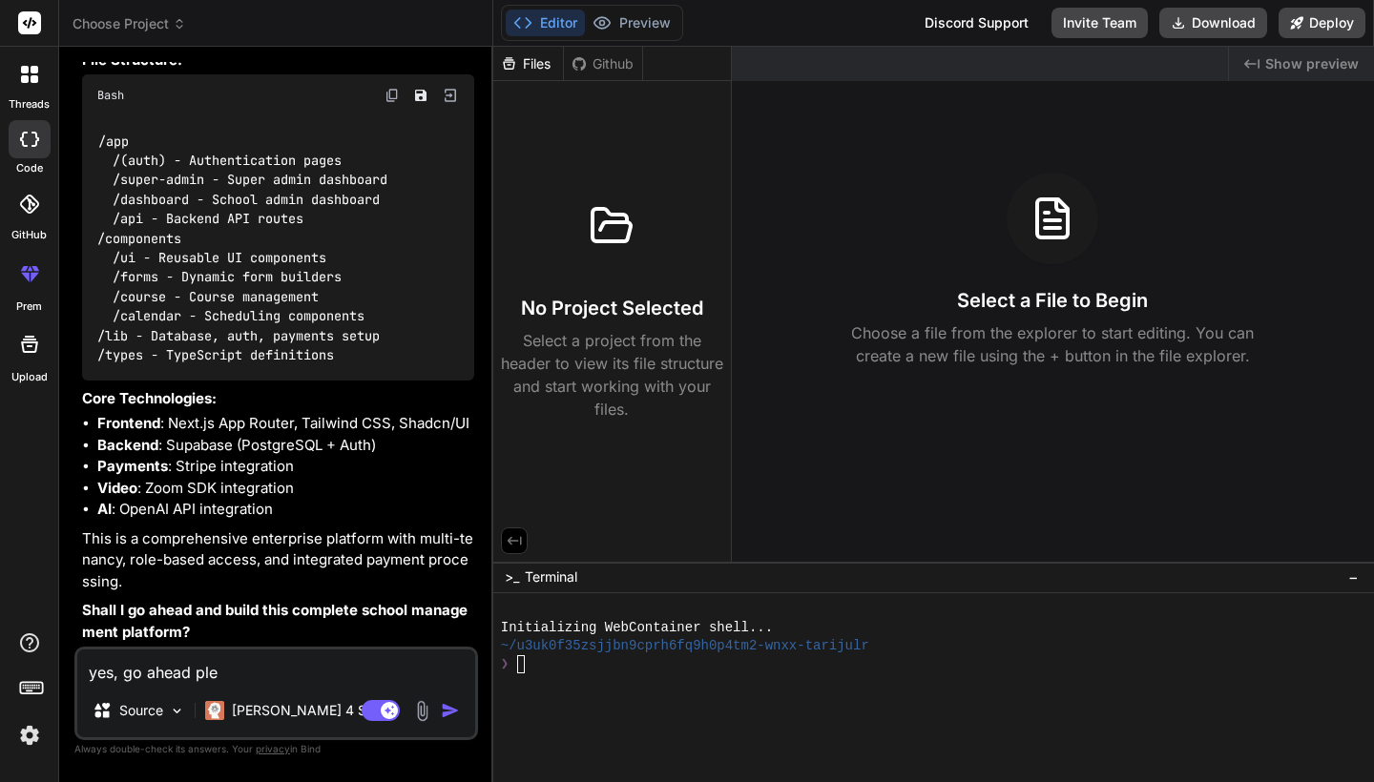
type textarea "x"
type textarea "yes, go ahead pleas"
type textarea "x"
type textarea "yes, go ahead please"
type textarea "x"
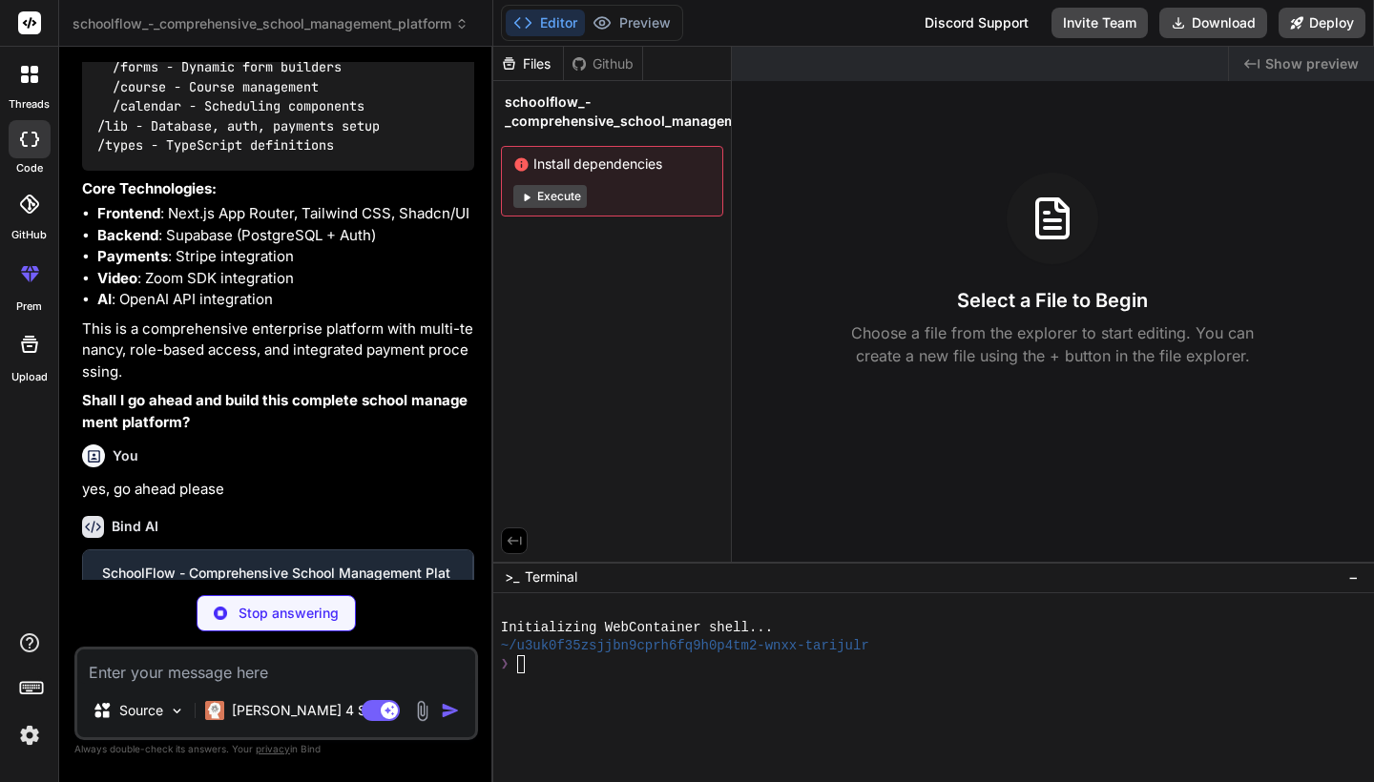
scroll to position [1121, 0]
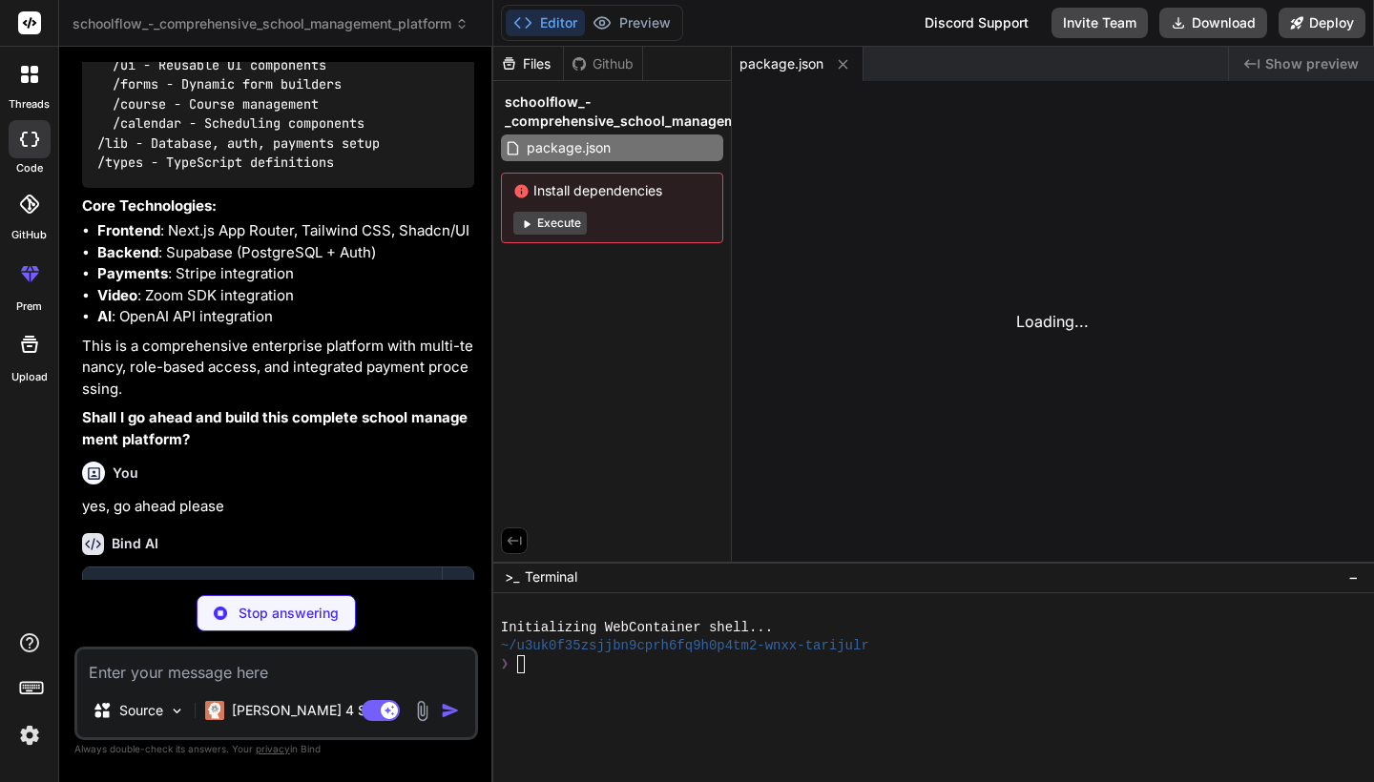
type textarea "x"
type textarea "extConfig"
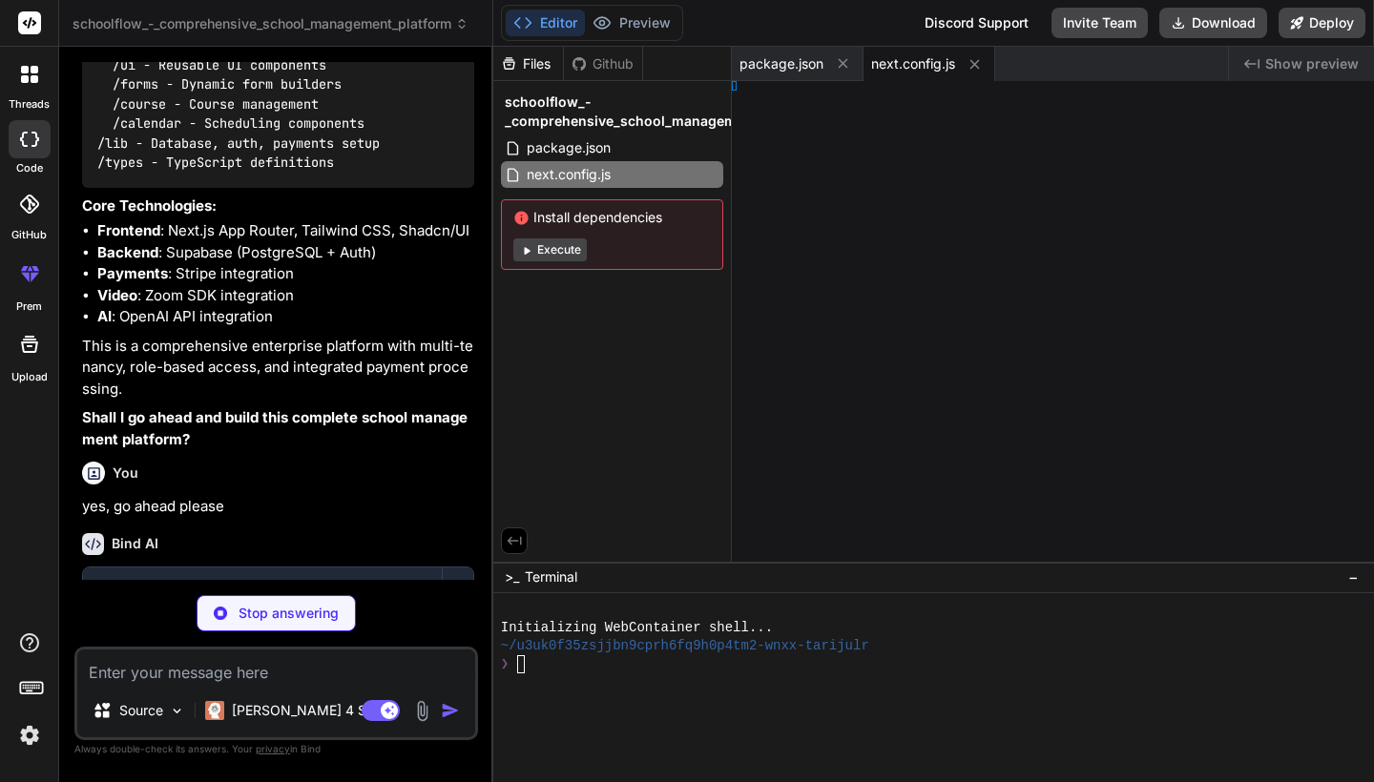
type textarea "x"
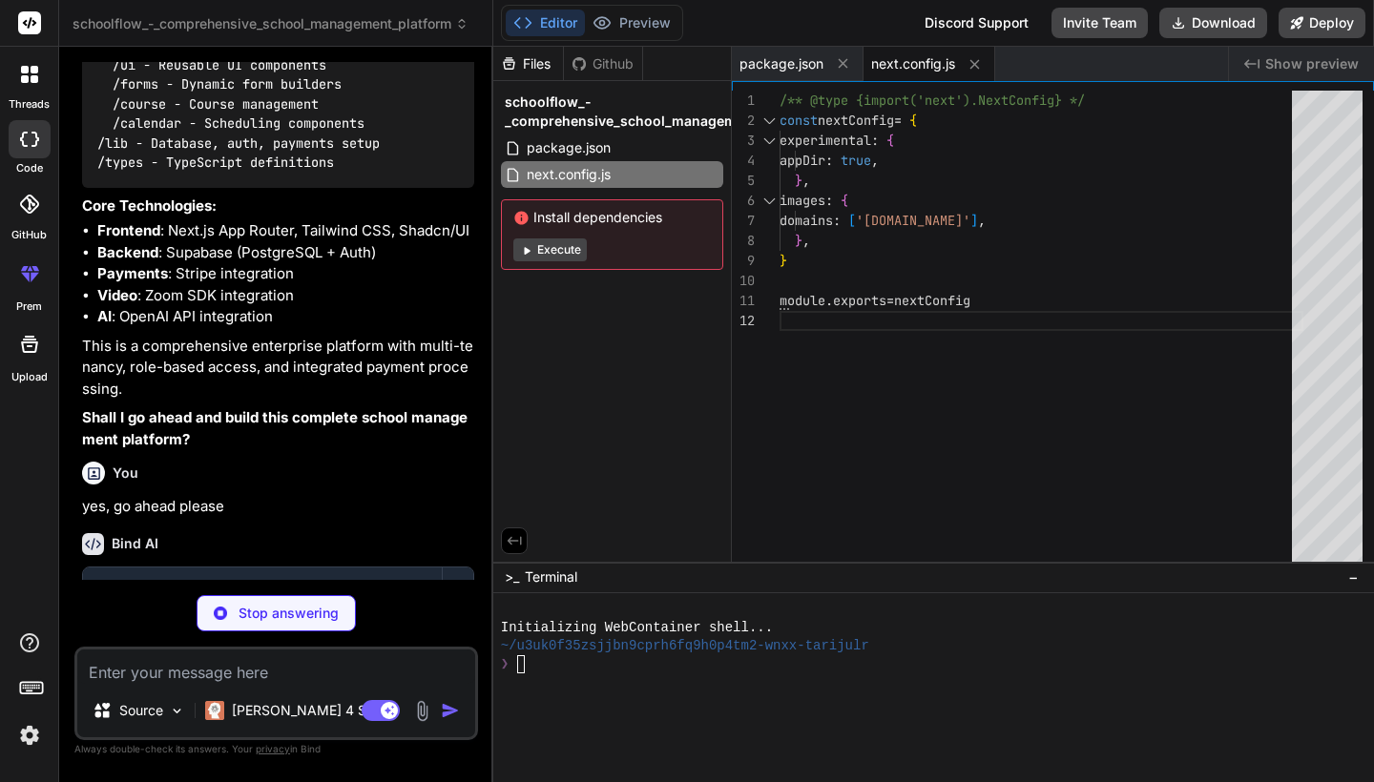
type textarea "module.exports = nextConfig"
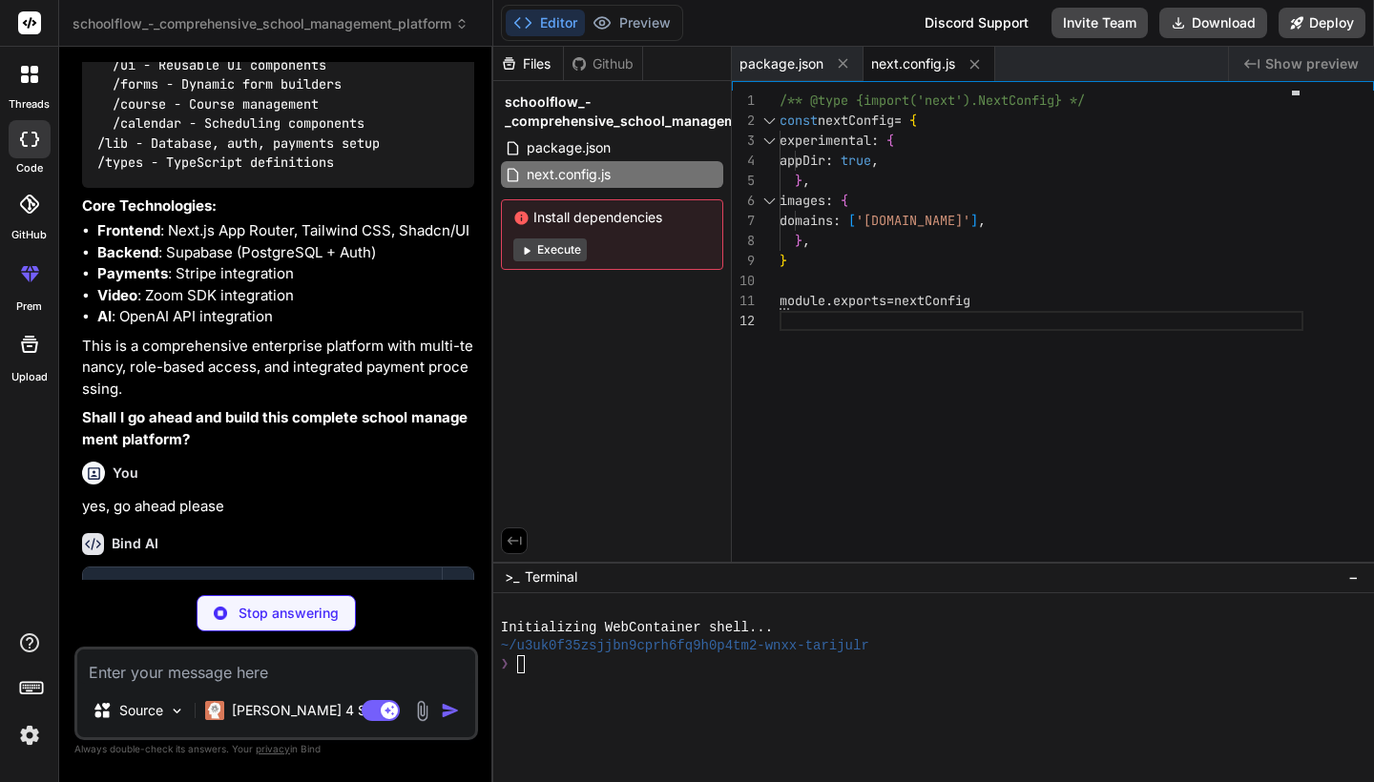
scroll to position [20, 0]
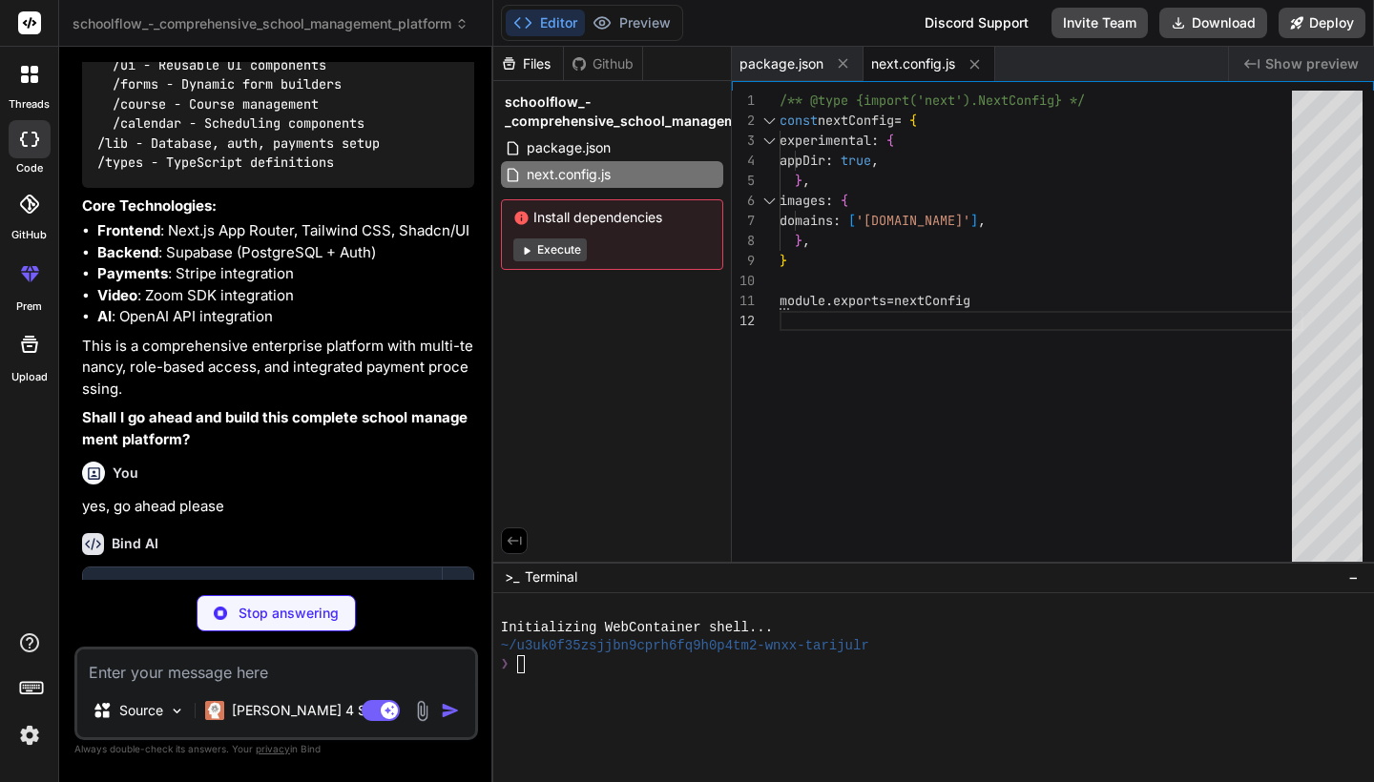
type textarea "x"
type textarea "animation: { "accordion-down": "accordion-down 0.2s ease-out", "accordion-up": …"
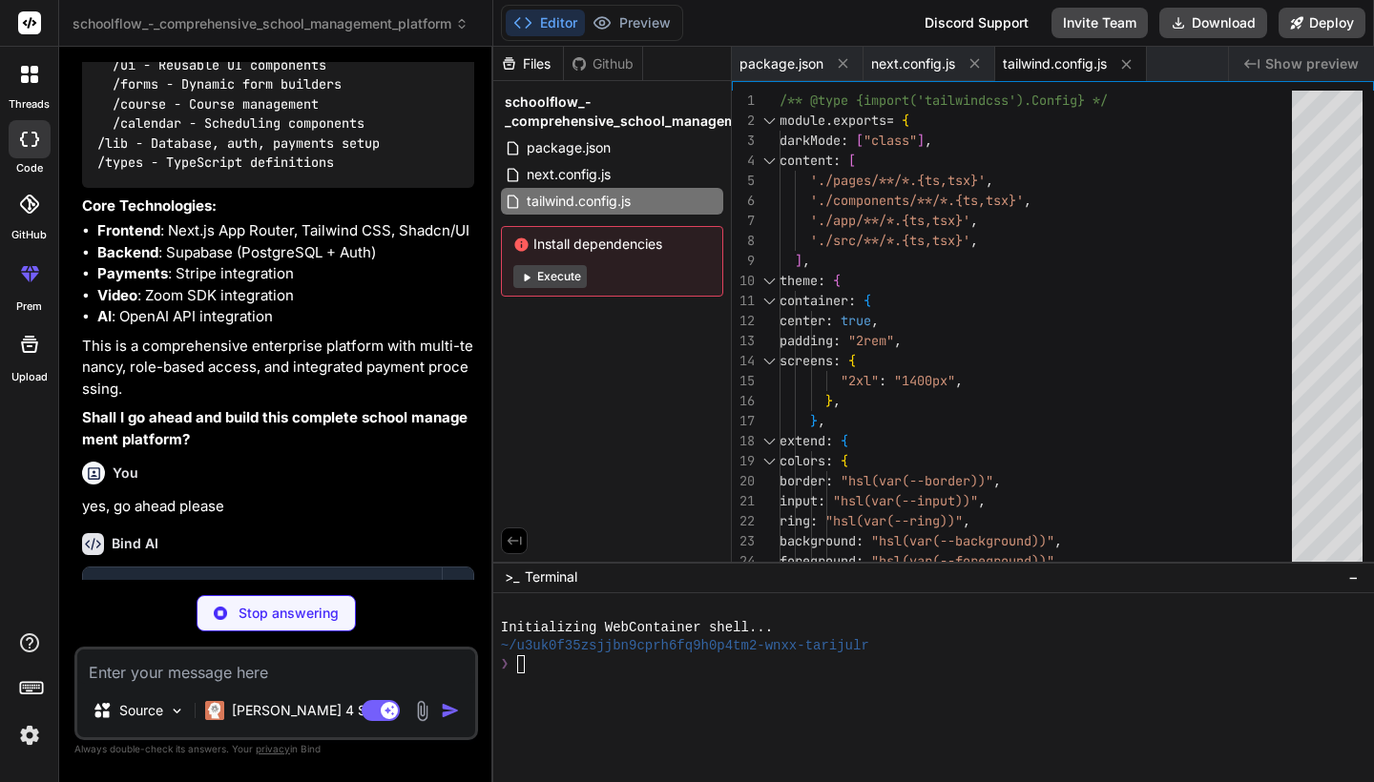
type textarea "x"
type textarea "module.exports = { plugins: { tailwindcss: {}, autoprefixer: {}, }, }"
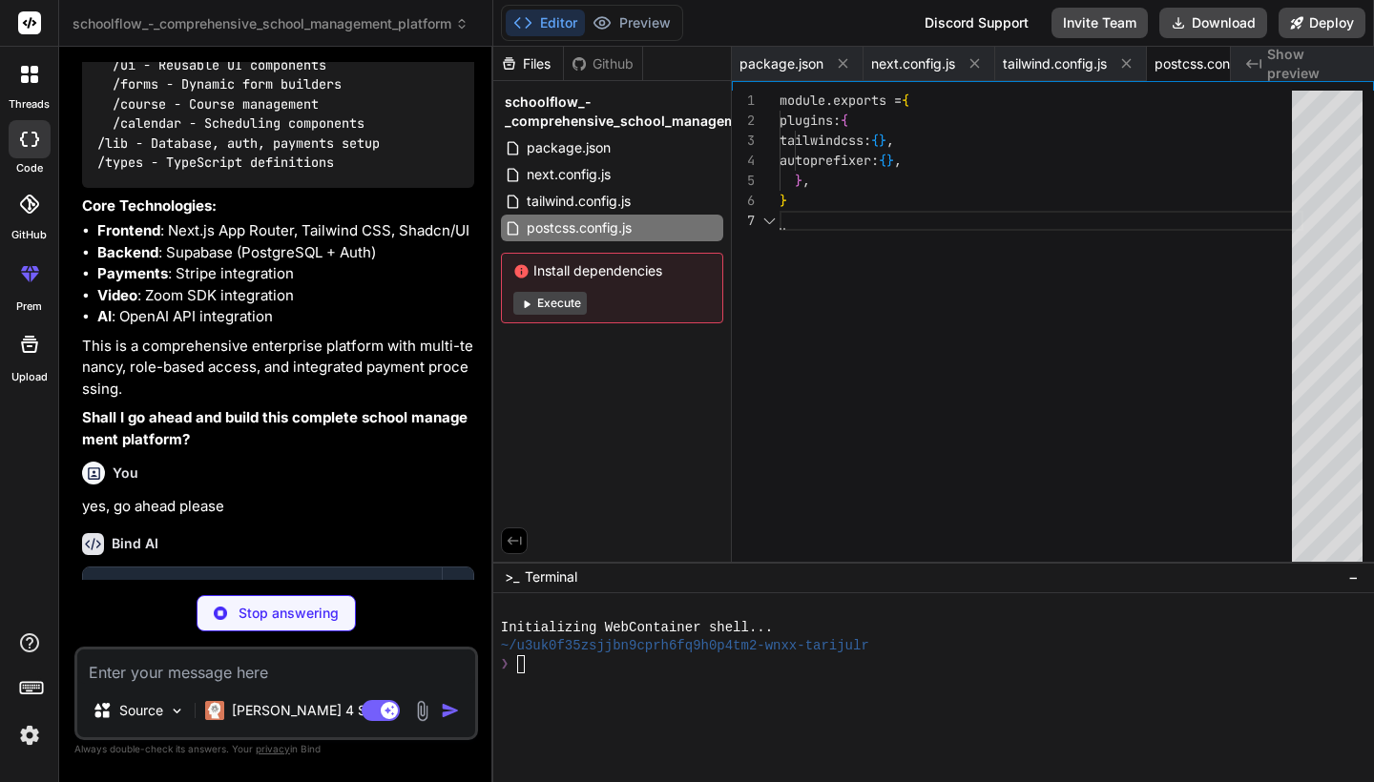
scroll to position [120, 0]
type textarea "x"
type textarea ""baseUrl": ".", "paths": { "@/*": ["./*"] } }, "include": ["next-env.d.ts", "**…"
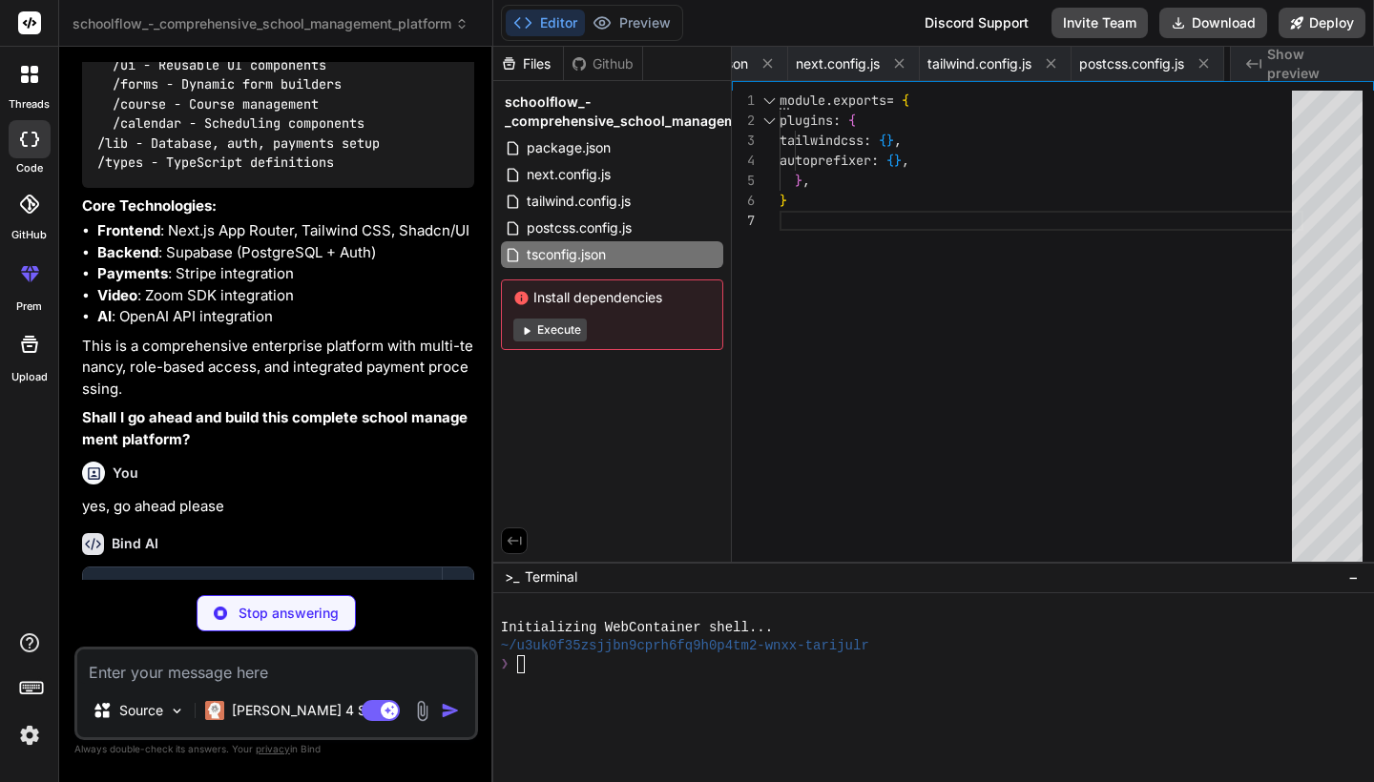
type textarea "x"
type textarea "@apply border-border; } body { @apply bg-background text-foreground; } }"
type textarea "x"
type textarea ") }"
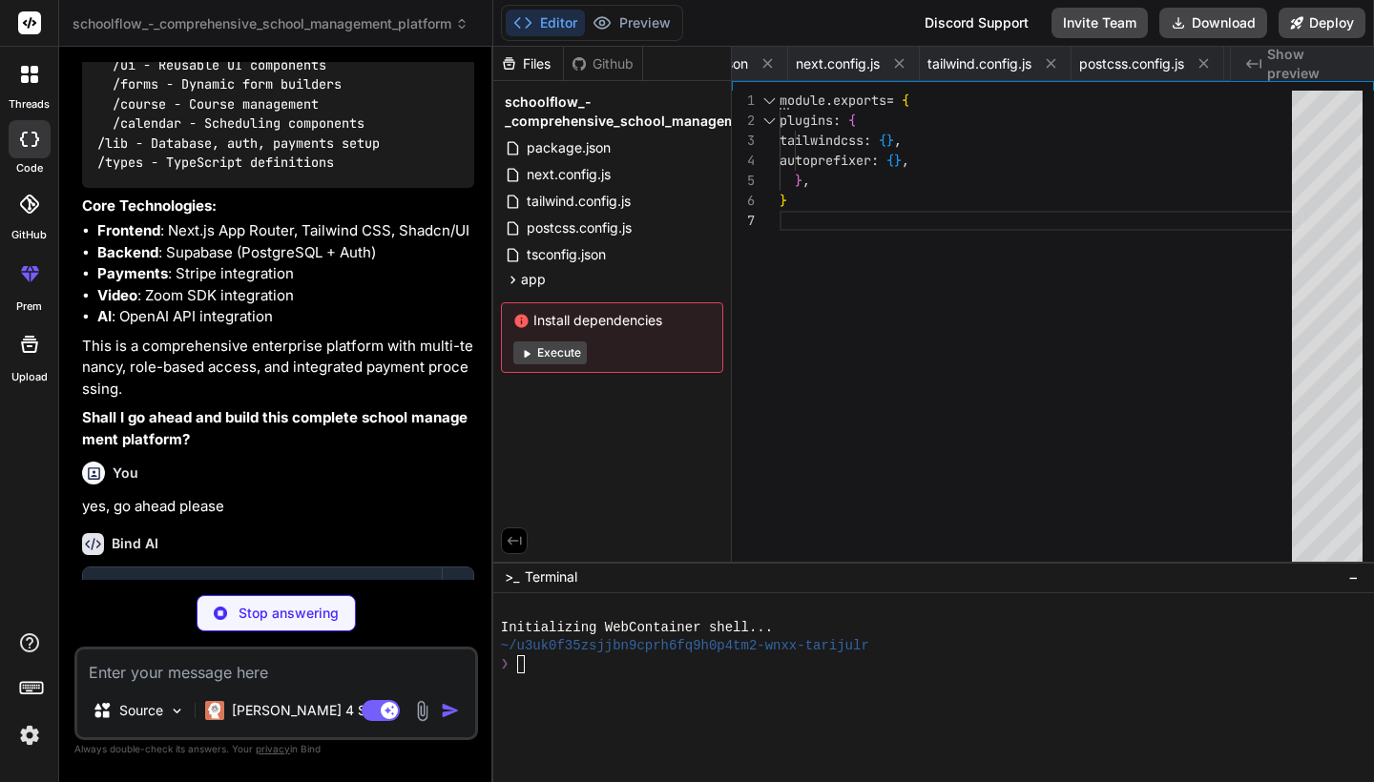
type textarea "x"
type textarea "} ) Button.displayName = "Button" export { Button, buttonVariants }"
type textarea "x"
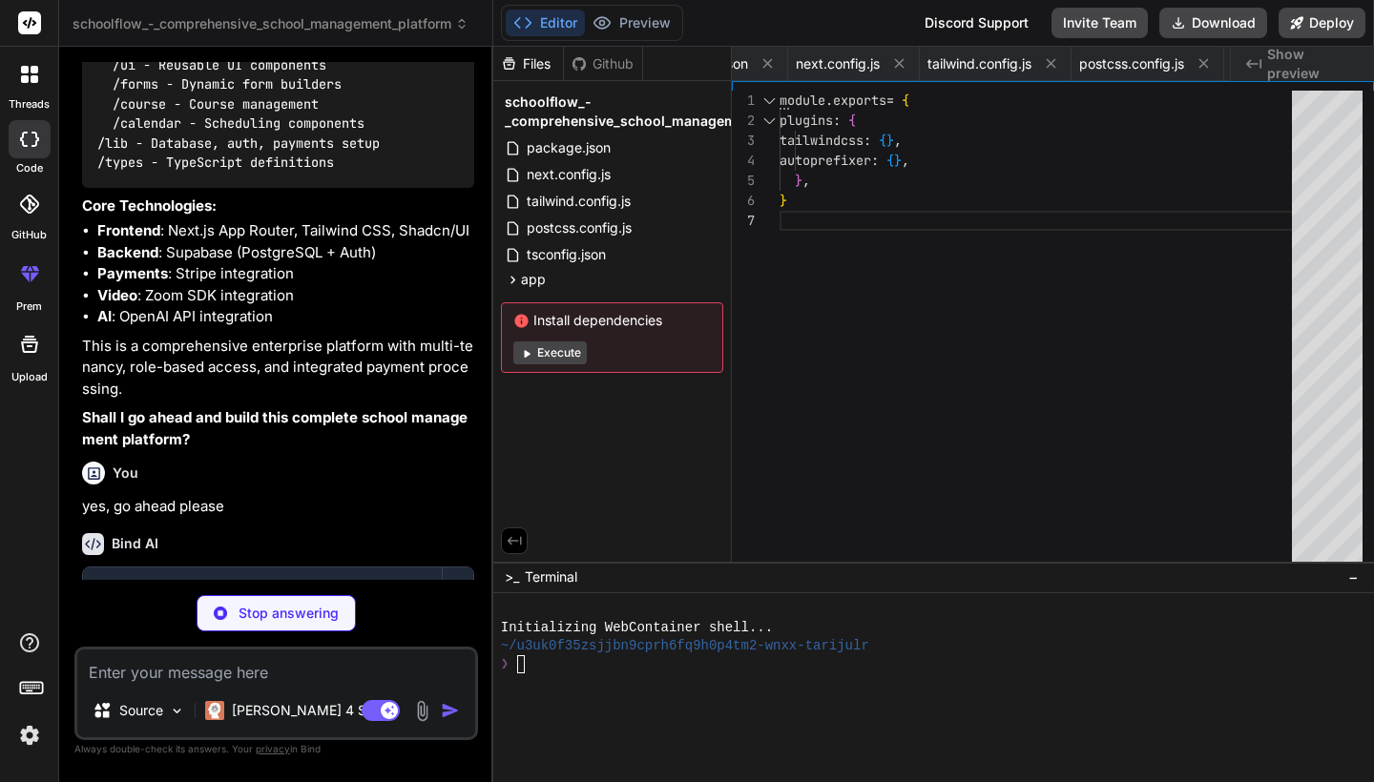
type textarea "import { type ClassValue, clsx } from "clsx" import { twMerge } from "tailwind-…"
type textarea "x"
type textarea "</div> ) }"
type textarea "x"
type textarea ") }"
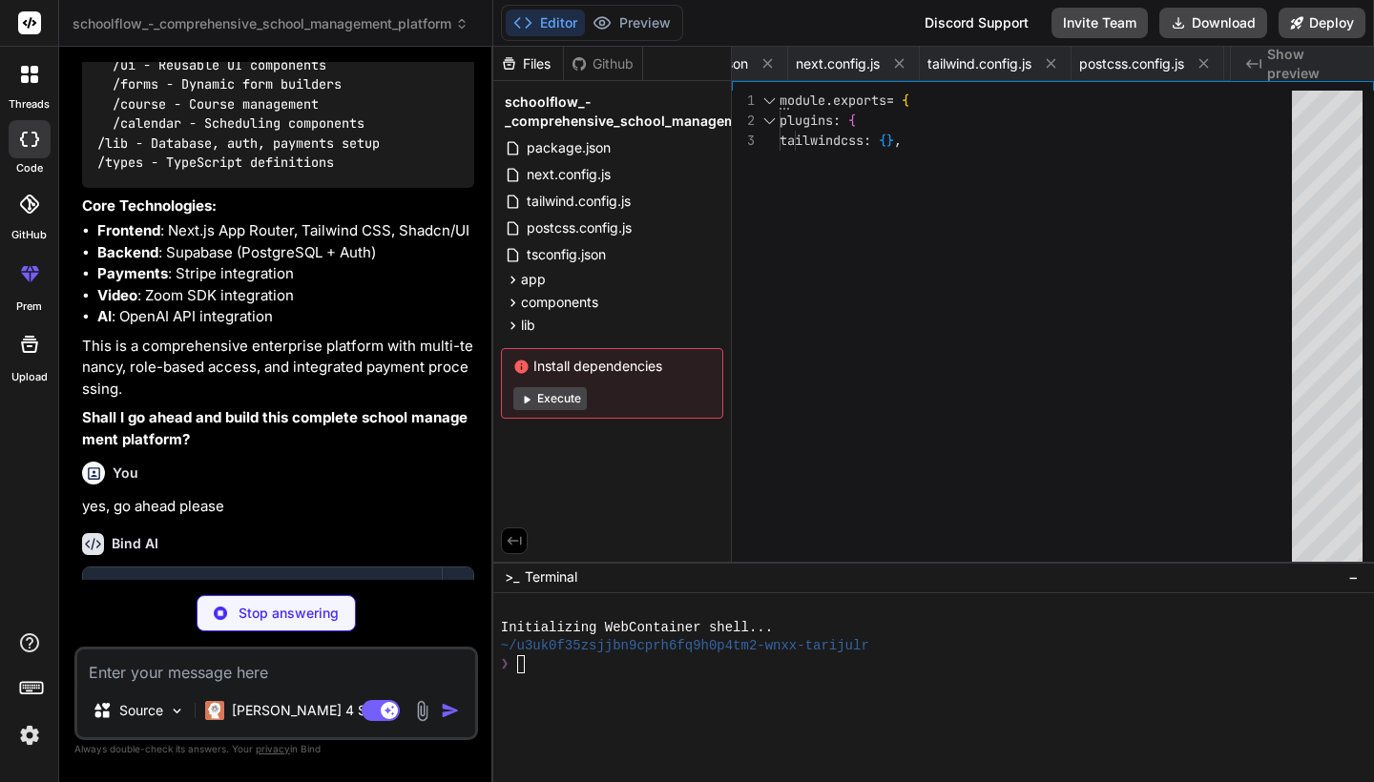
type textarea "x"
type textarea "<div className="text-xs text-gray-500 text-center mt-4"> <strong>Demo accounts:…"
type textarea "x"
type textarea "{isLoading || !formData.acceptTerms}> {isLoading && <Loader2 className="mr-2 h-…"
type textarea "x"
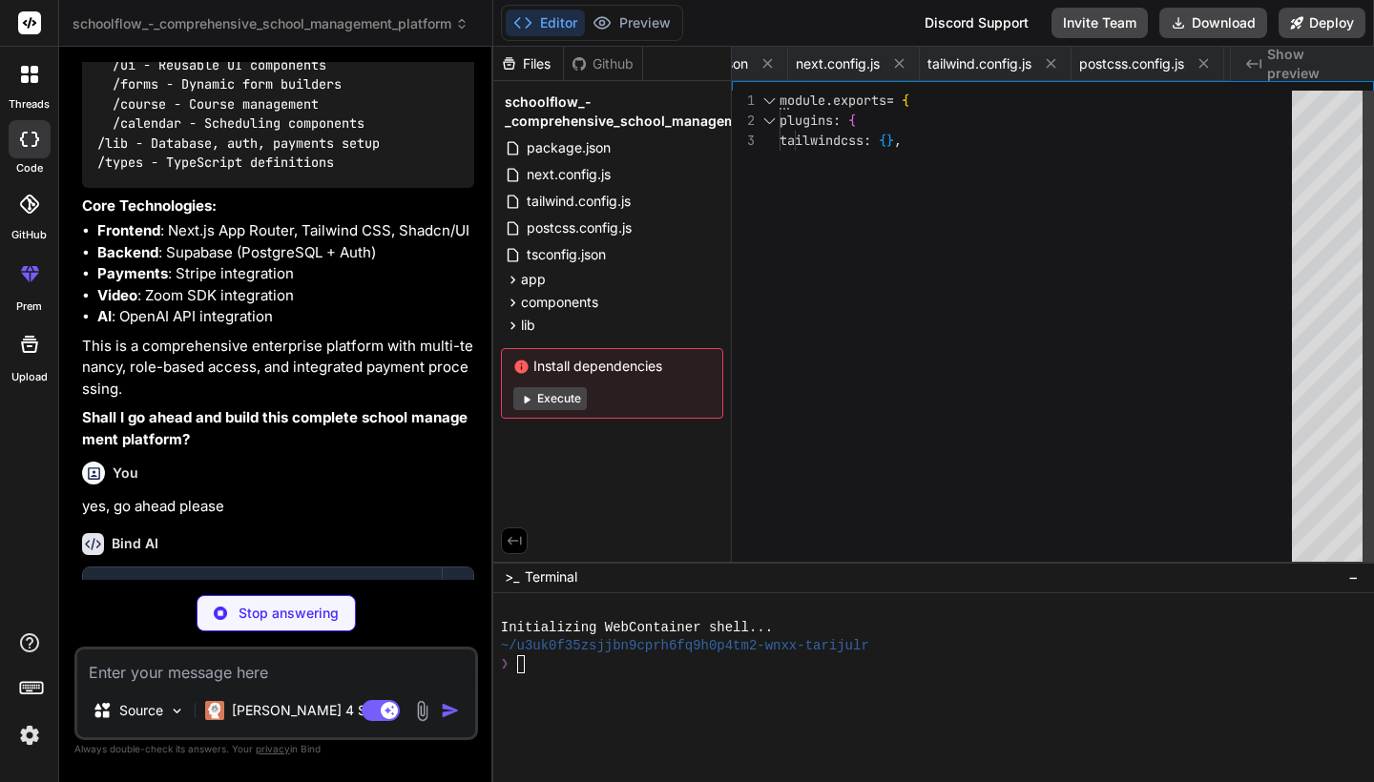
type textarea "x"
type textarea ")) Label.displayName = LabelPrimitive.Root.displayName export { Label }"
type textarea "x"
type textarea "Checkbox.displayName = CheckboxPrimitive.Root.displayName export { Checkbox }"
type textarea "x"
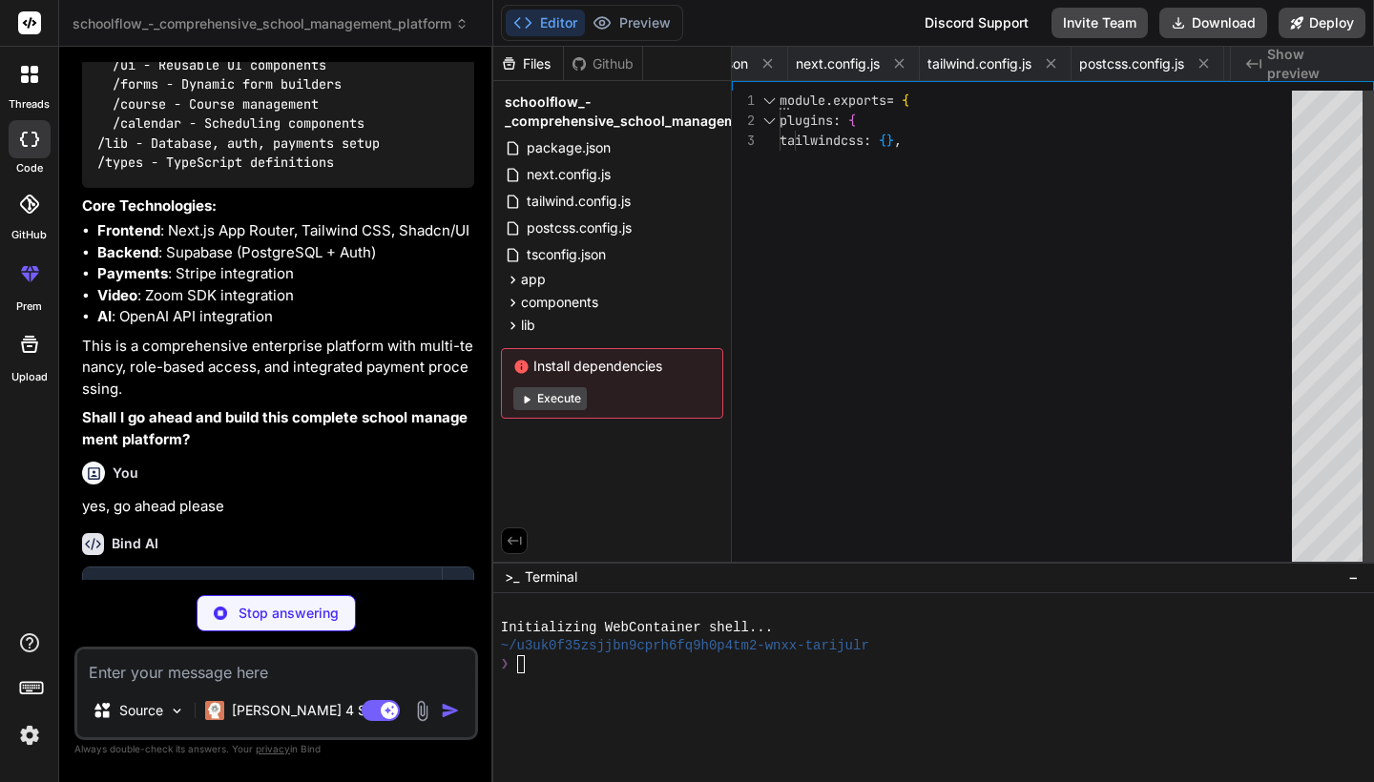
type textarea "SelectContent, SelectLabel, SelectItem, SelectSeparator, SelectScrollUpButton, …"
type textarea "x"
type textarea "import { SuperAdminDashboard } from '@/components/super-admin/dashboard' export…"
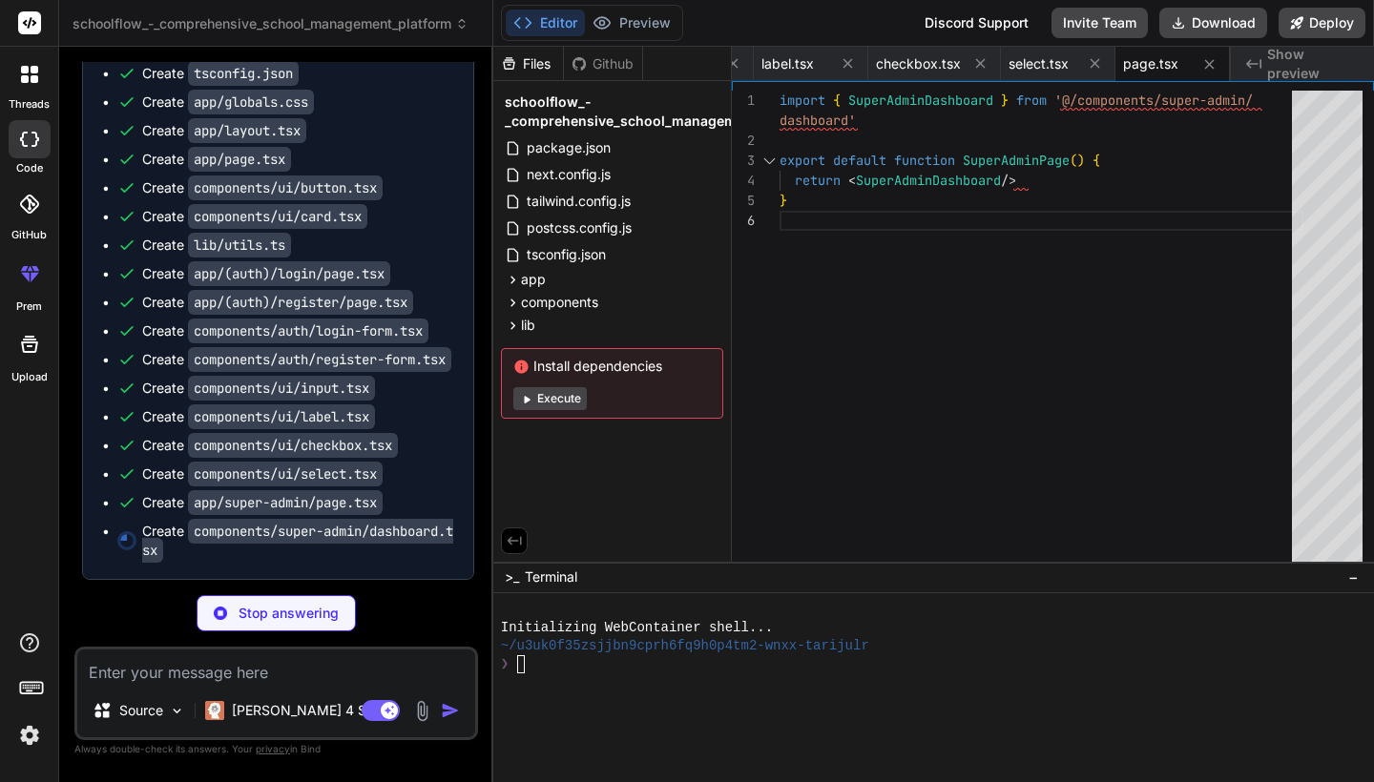
scroll to position [1874, 0]
type textarea "x"
type textarea "</div> ) }"
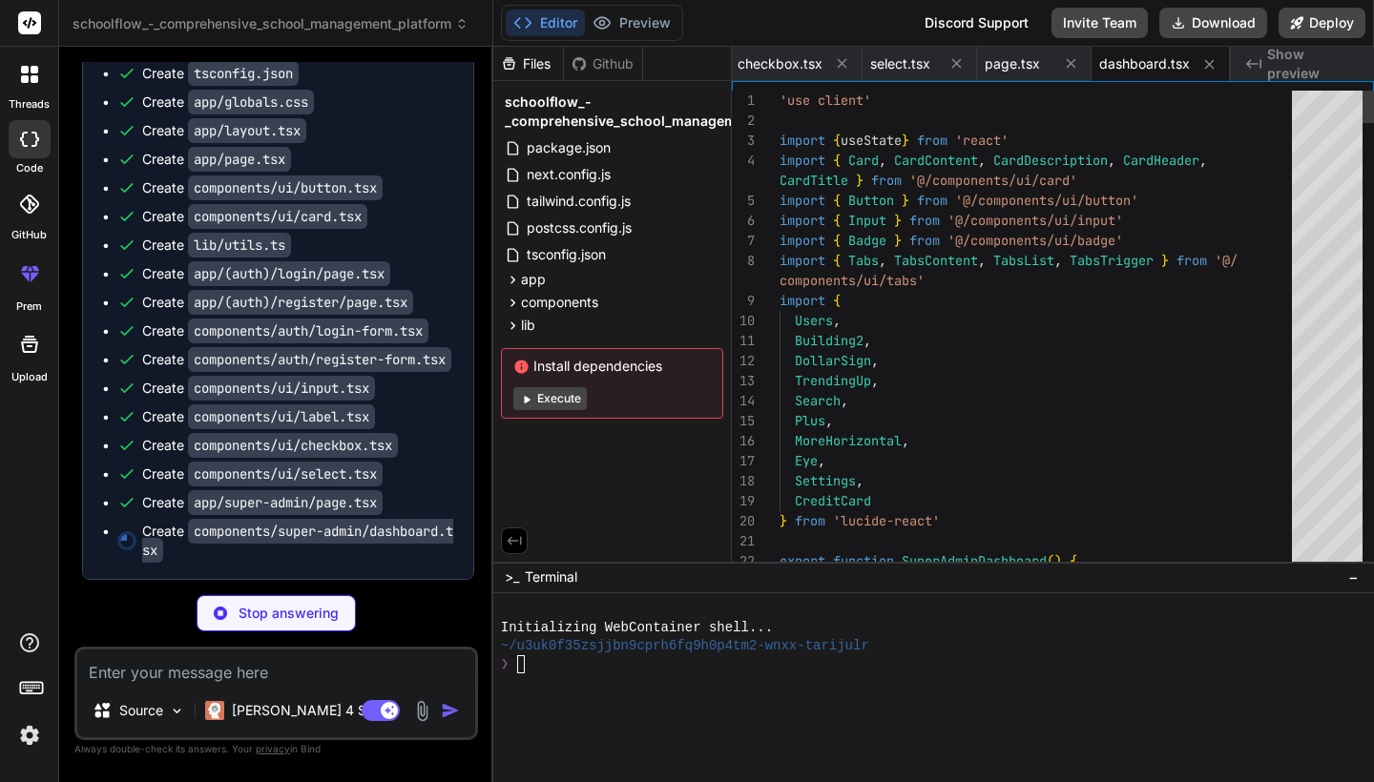
scroll to position [60, 0]
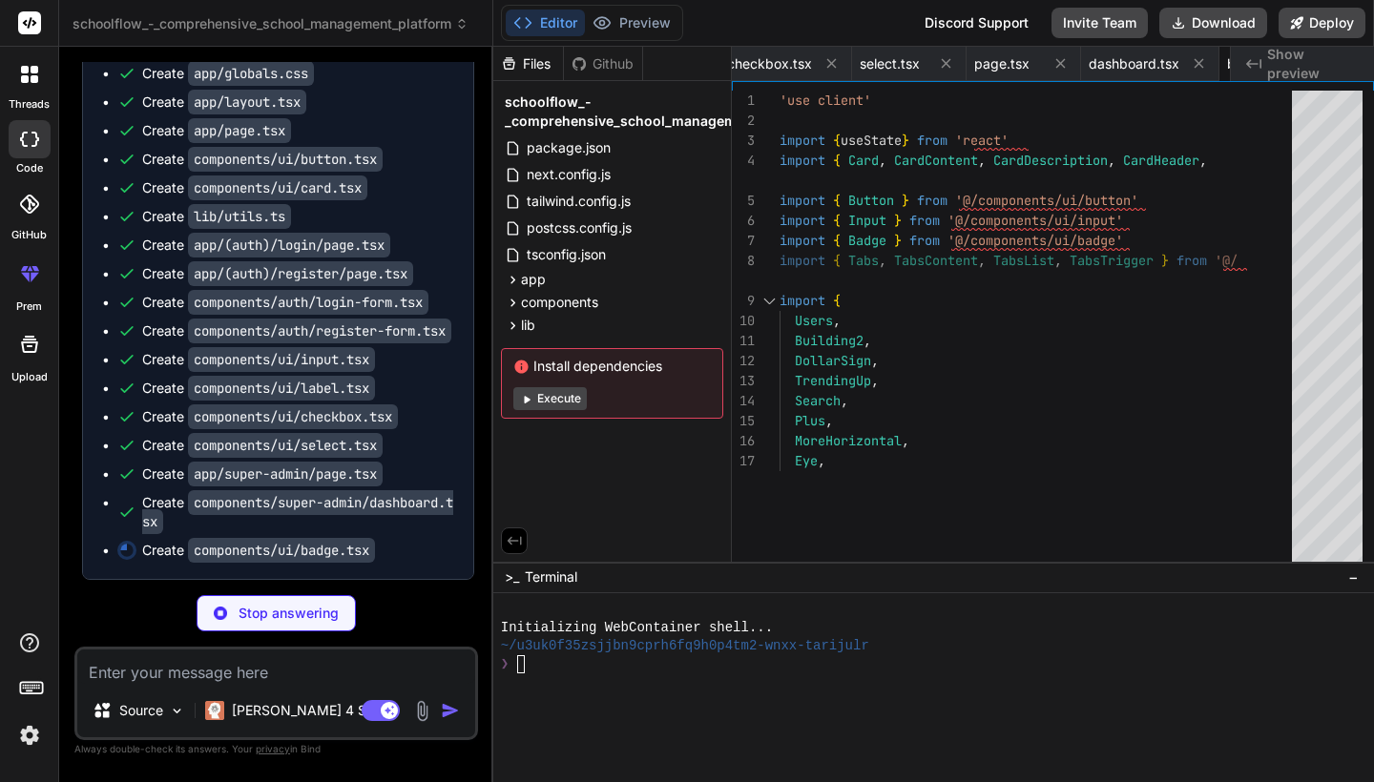
type textarea "x"
type textarea "export { Badge, badgeVariants }"
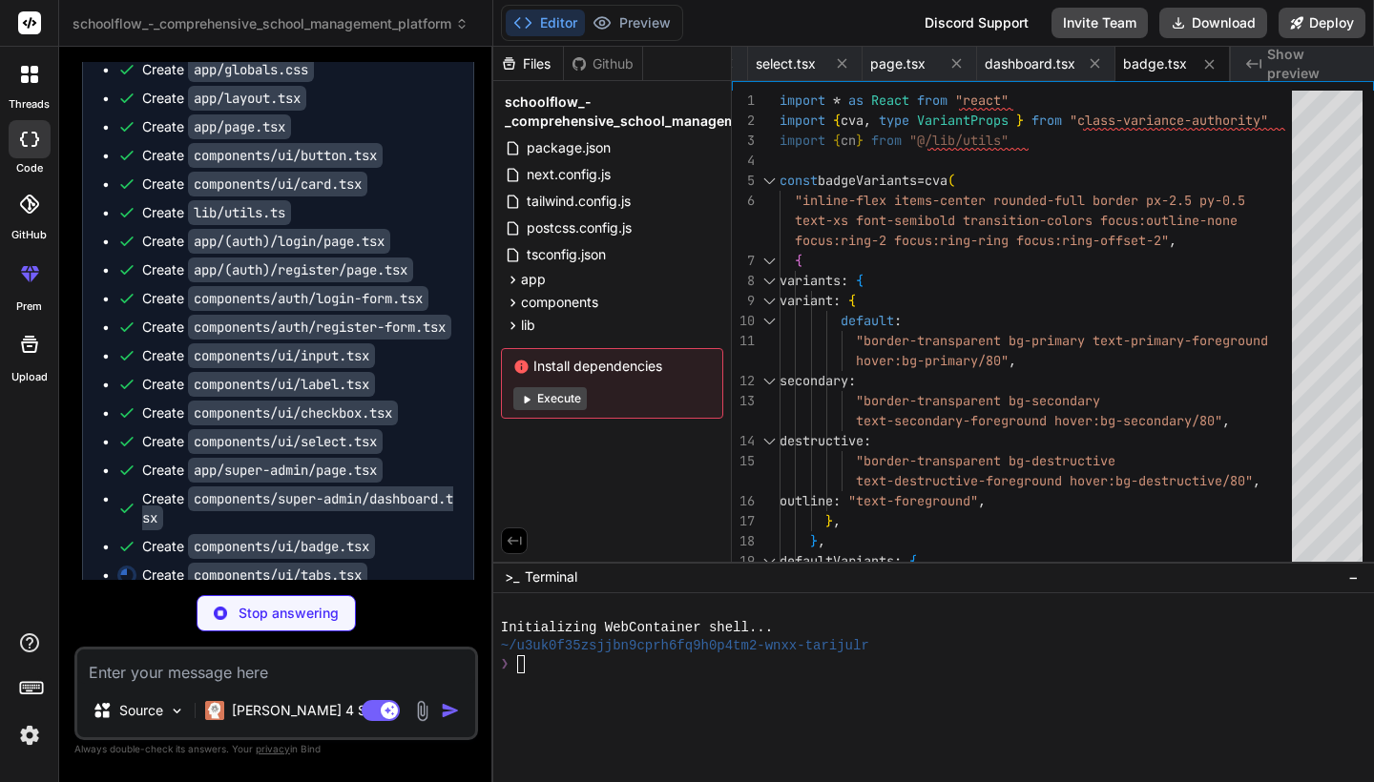
type textarea "x"
type textarea "export { Tabs, TabsList, TabsTrigger, TabsContent }"
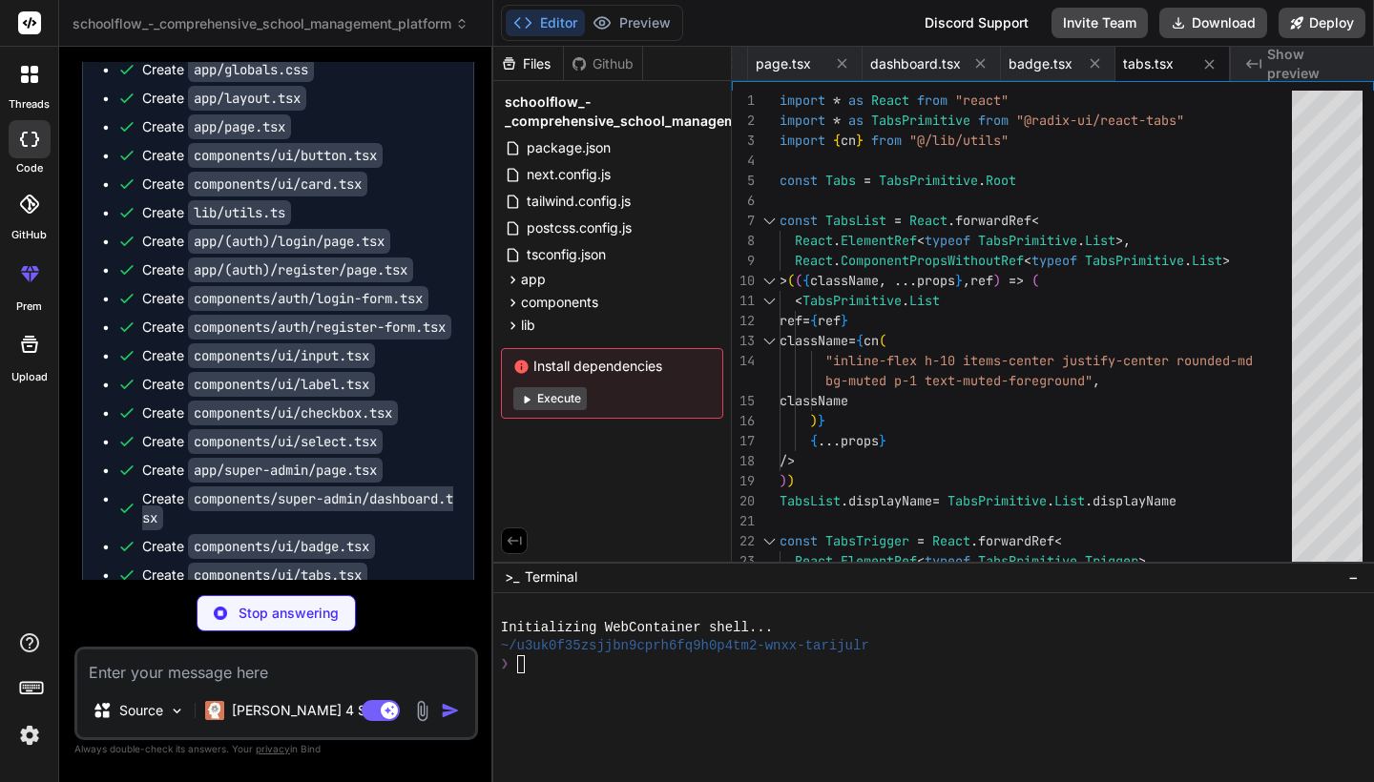
type textarea "x"
type textarea "import { SchoolDashboard } from '@/components/dashboard/school-dashboard' expor…"
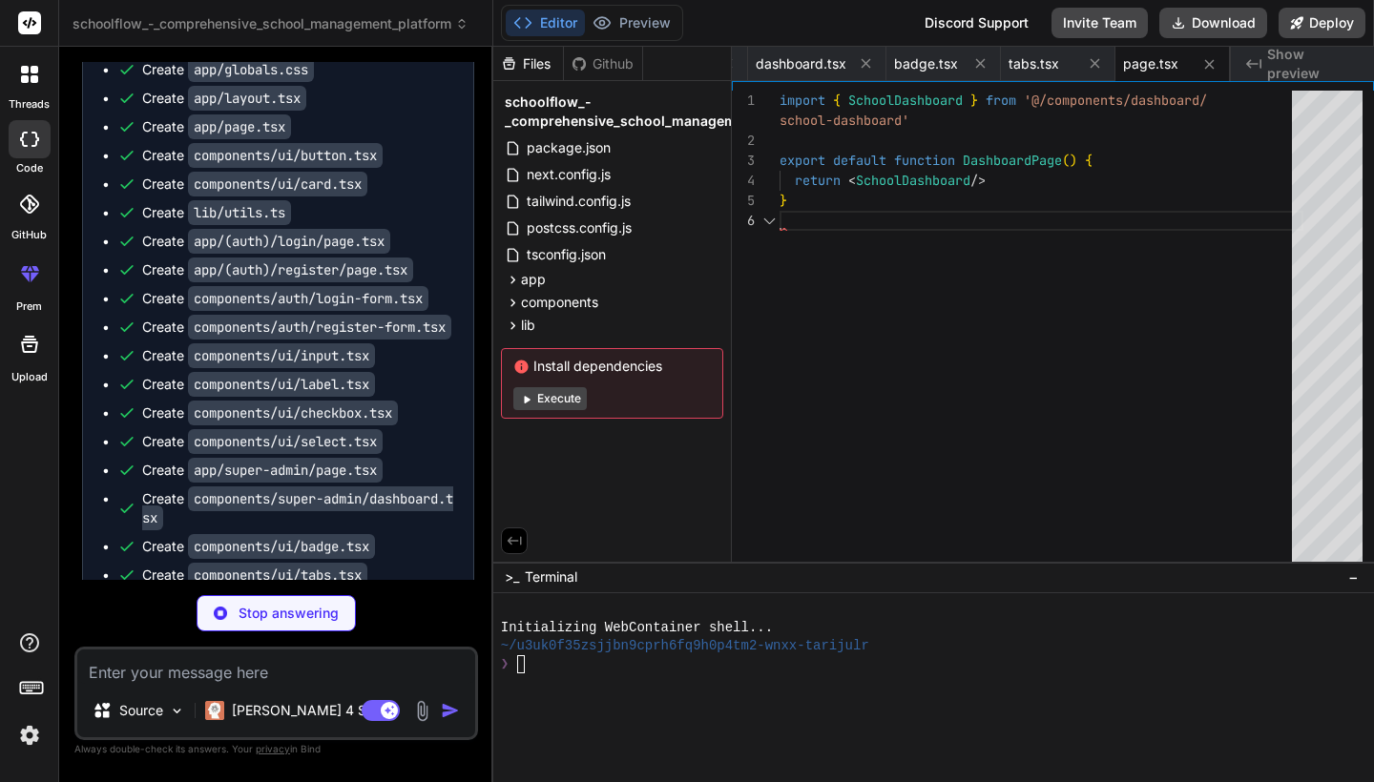
scroll to position [120, 0]
type textarea "x"
type textarea ") }"
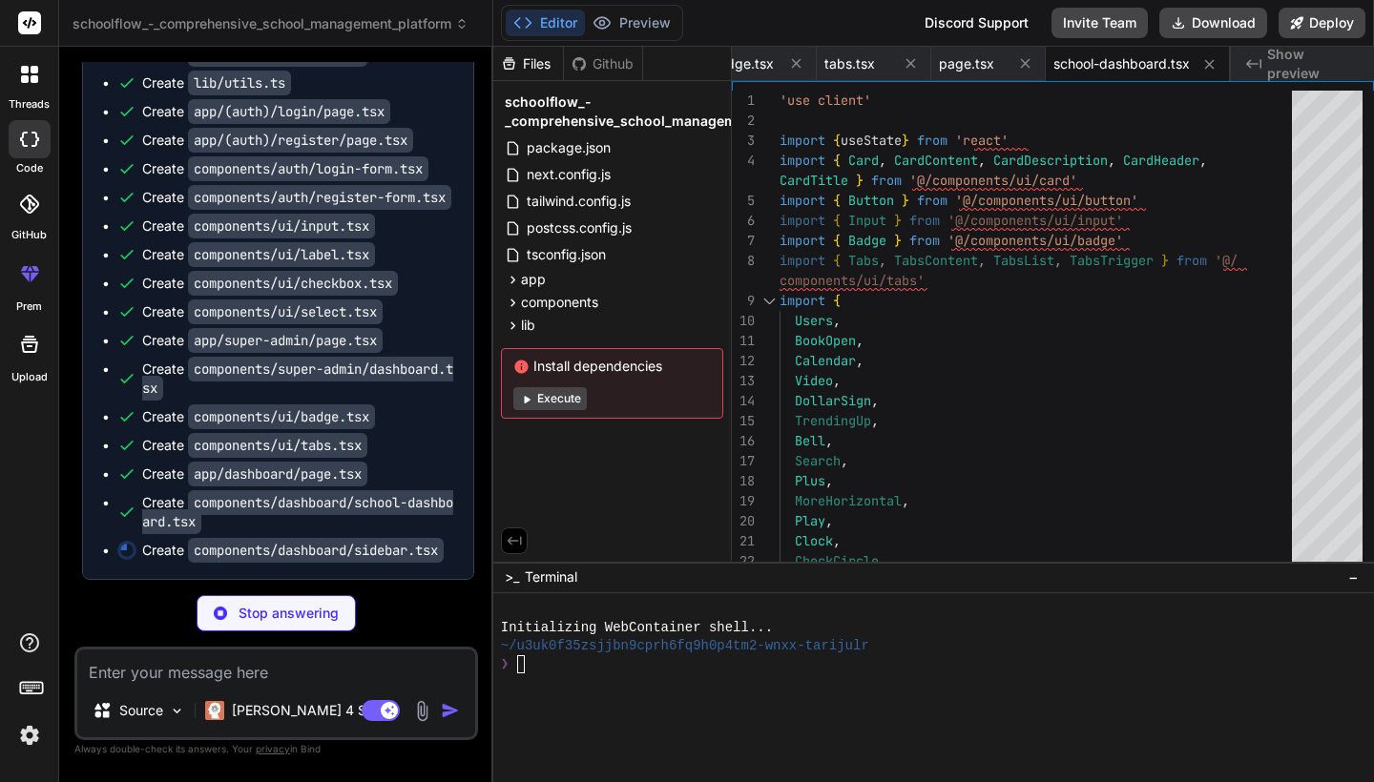
scroll to position [2036, 0]
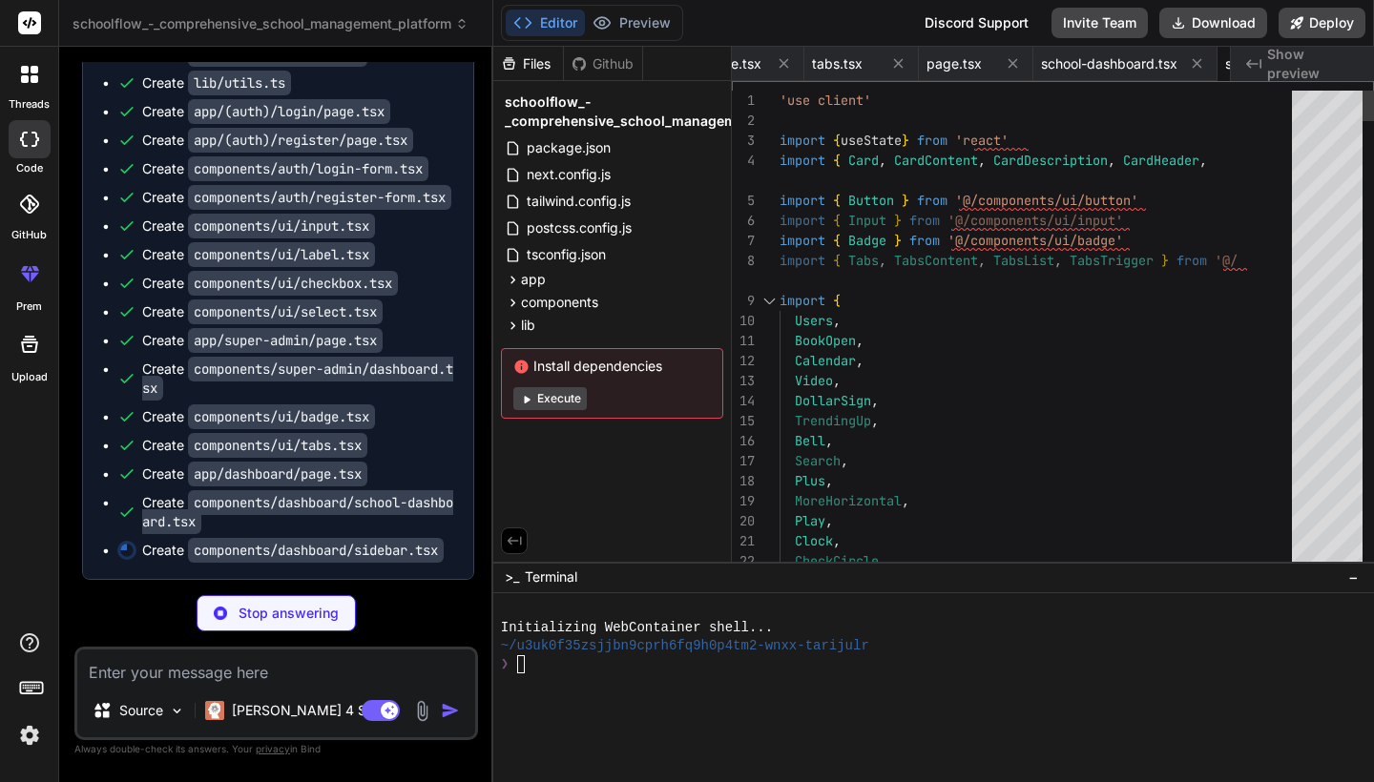
type textarea "x"
type textarea "<Menu className="h-4 w-4" /> </Button> </> ) }"
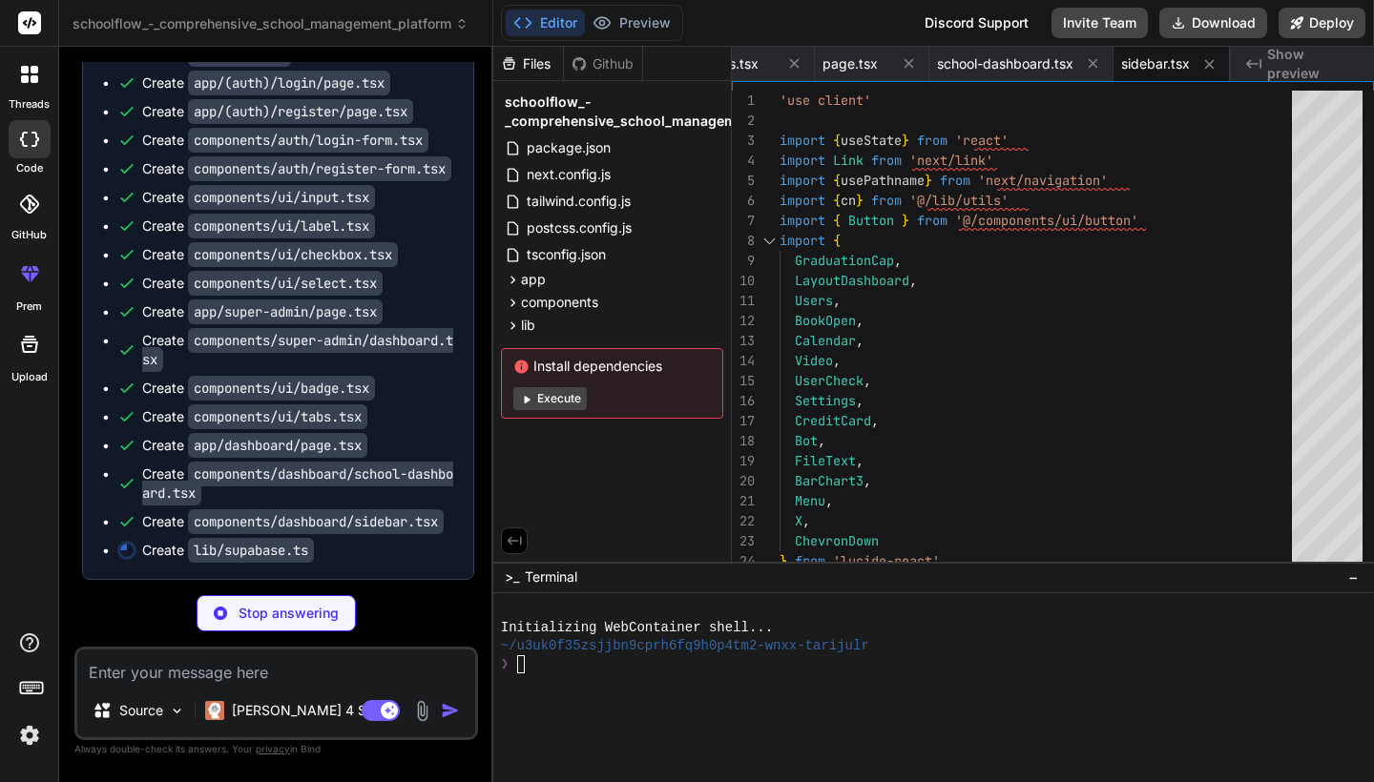
type textarea "x"
type textarea "}) return { data, error } } export const signOut = async () => { const { error …"
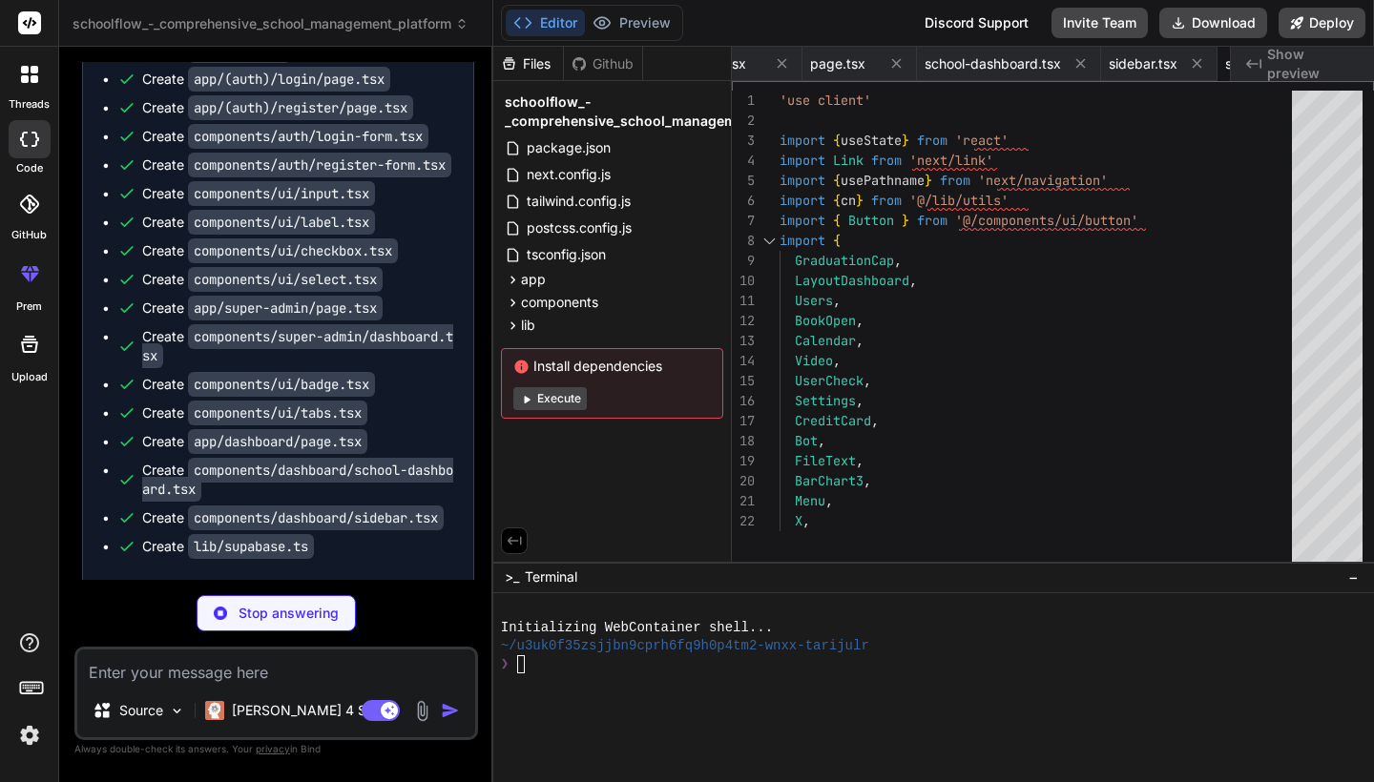
type textarea "x"
type textarea "} export default stripe"
type textarea "x"
type textarea "attendees?: string[] location?: string zoomUrl?: string color?: string }"
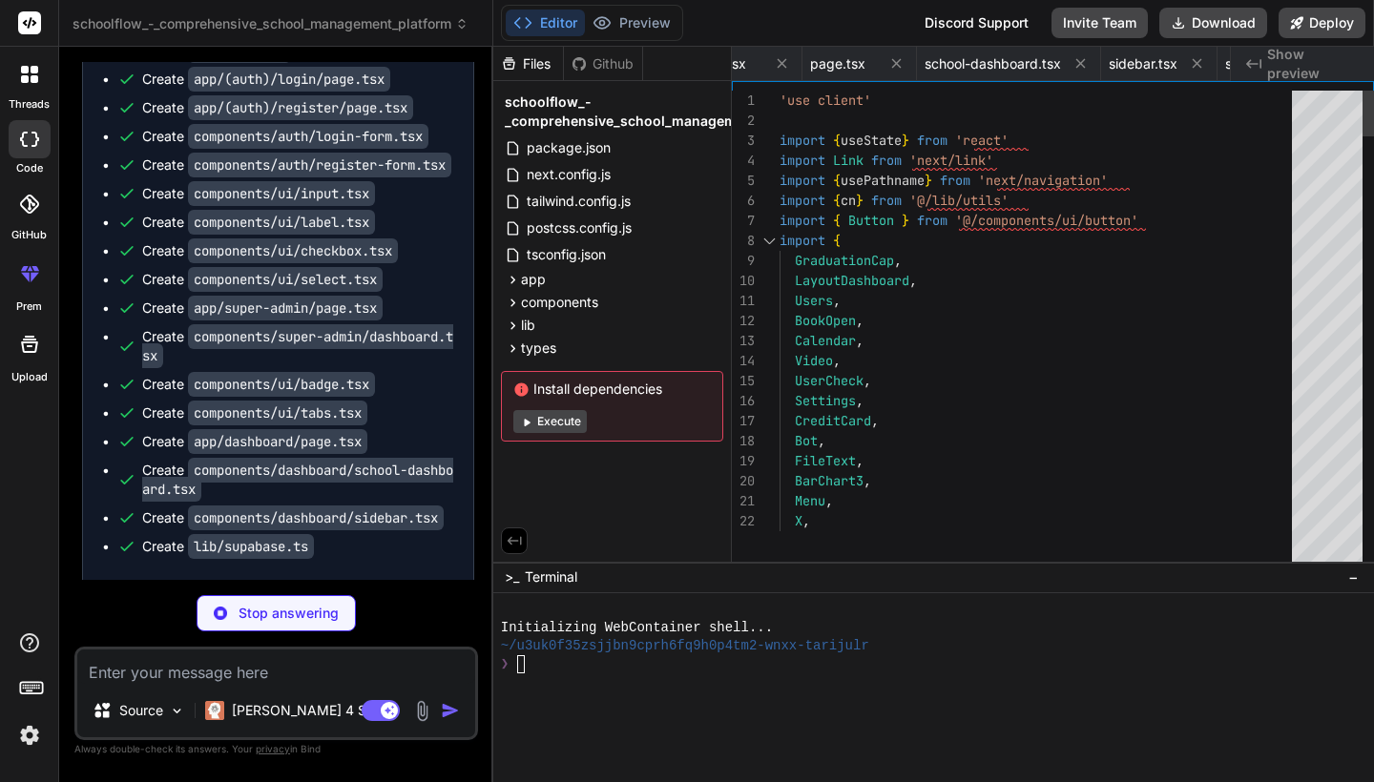
type textarea "x"
type textarea "} catch (error: any) { return NextResponse.json({ error: error.message }, { sta…"
type textarea "x"
type textarea "if (error) { console.error('Error logging failed payment:', error) } }"
type textarea "x"
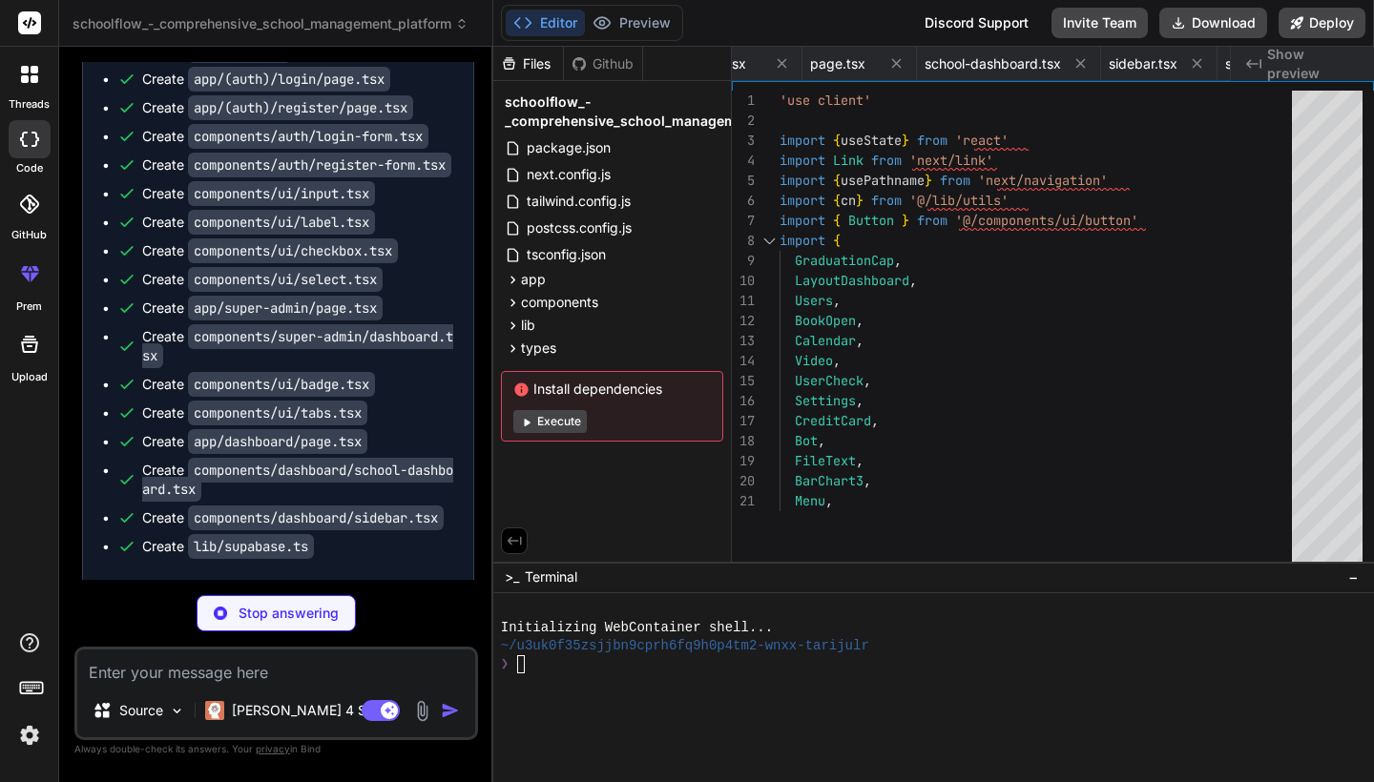
type textarea "OPENAI_API_KEY=your_openai_api_key_here ZOOM_API_KEY=your_zoom_api_key_here ZOO…"
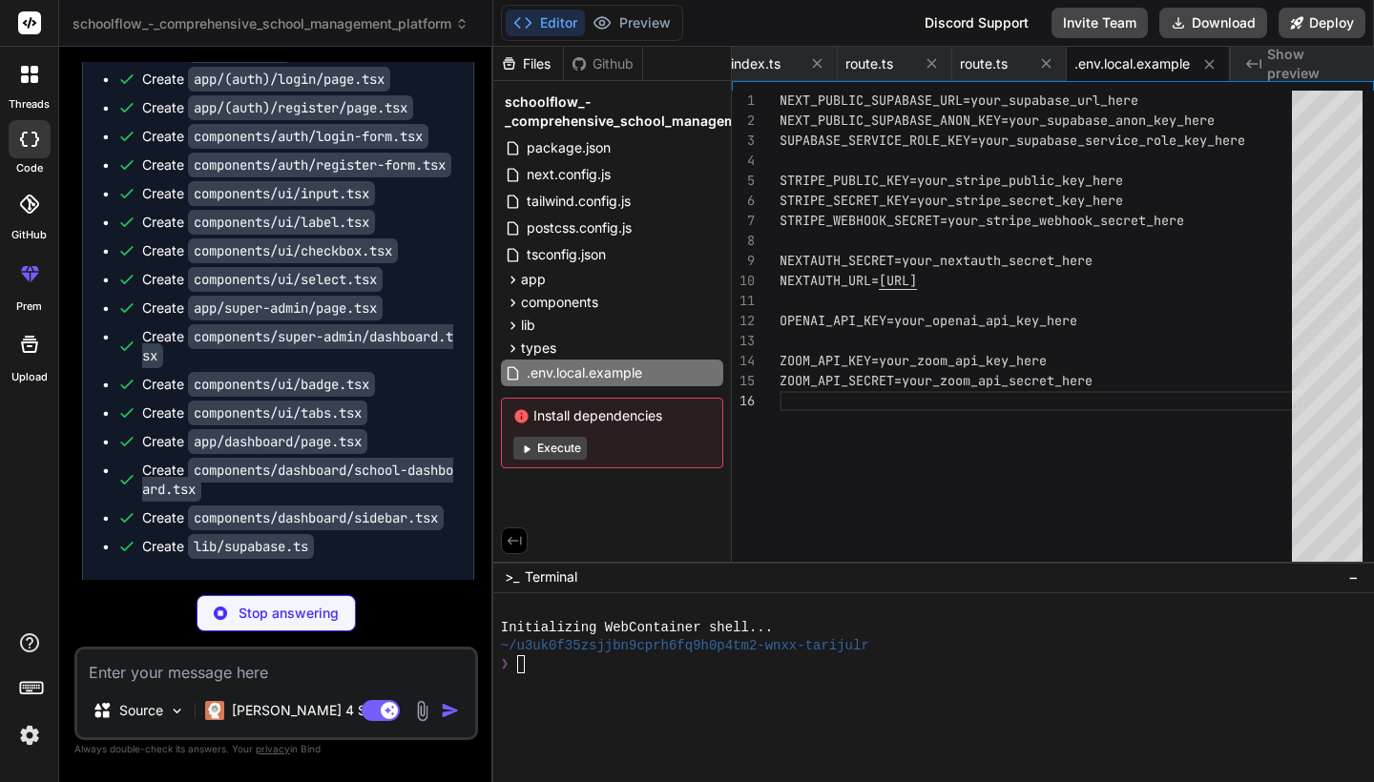
scroll to position [100, 0]
type textarea "x"
type textarea "For support and questions, please contact the development team or create an iss…"
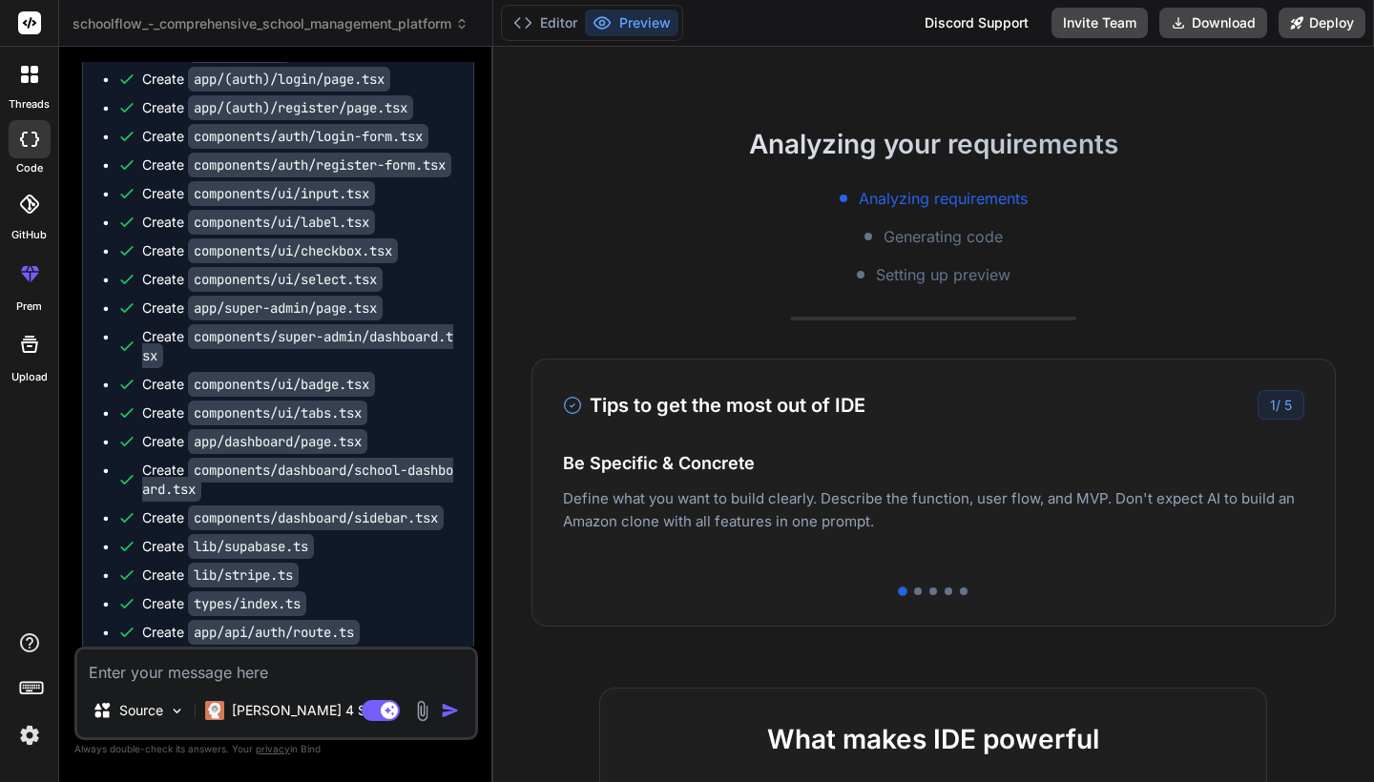
scroll to position [266, 0]
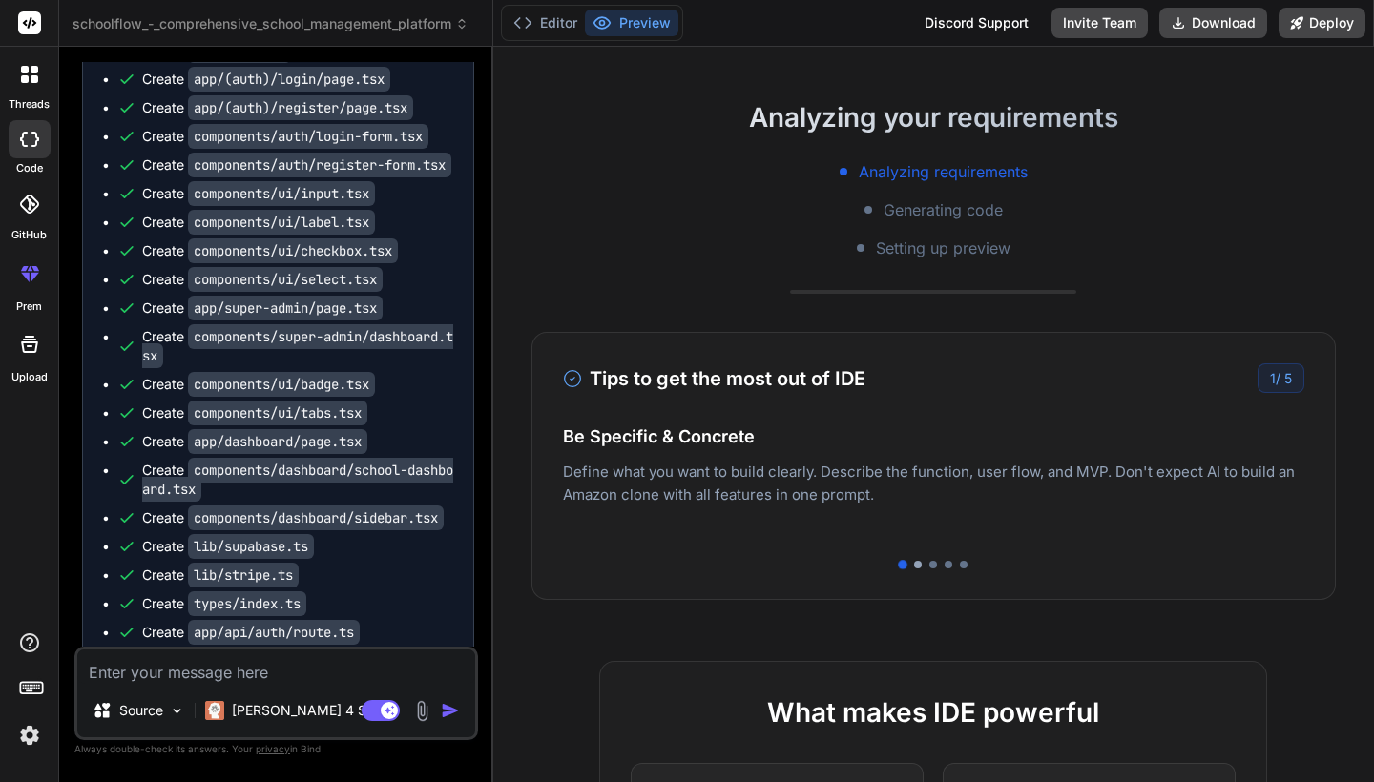
click at [921, 568] on div at bounding box center [918, 565] width 8 height 8
click at [936, 568] on div at bounding box center [933, 565] width 8 height 8
click at [946, 566] on div at bounding box center [949, 565] width 8 height 8
click at [965, 566] on div at bounding box center [964, 565] width 8 height 8
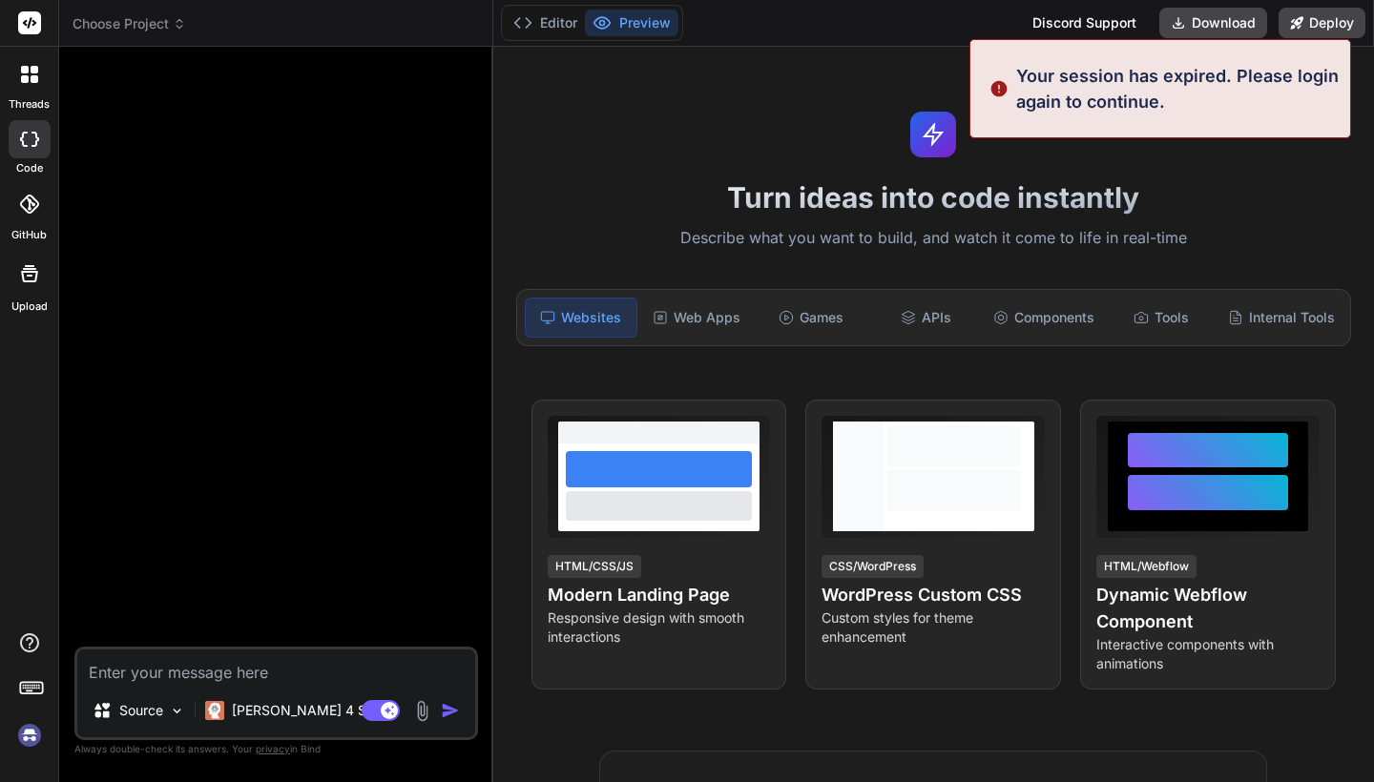
scroll to position [0, 0]
type textarea "x"
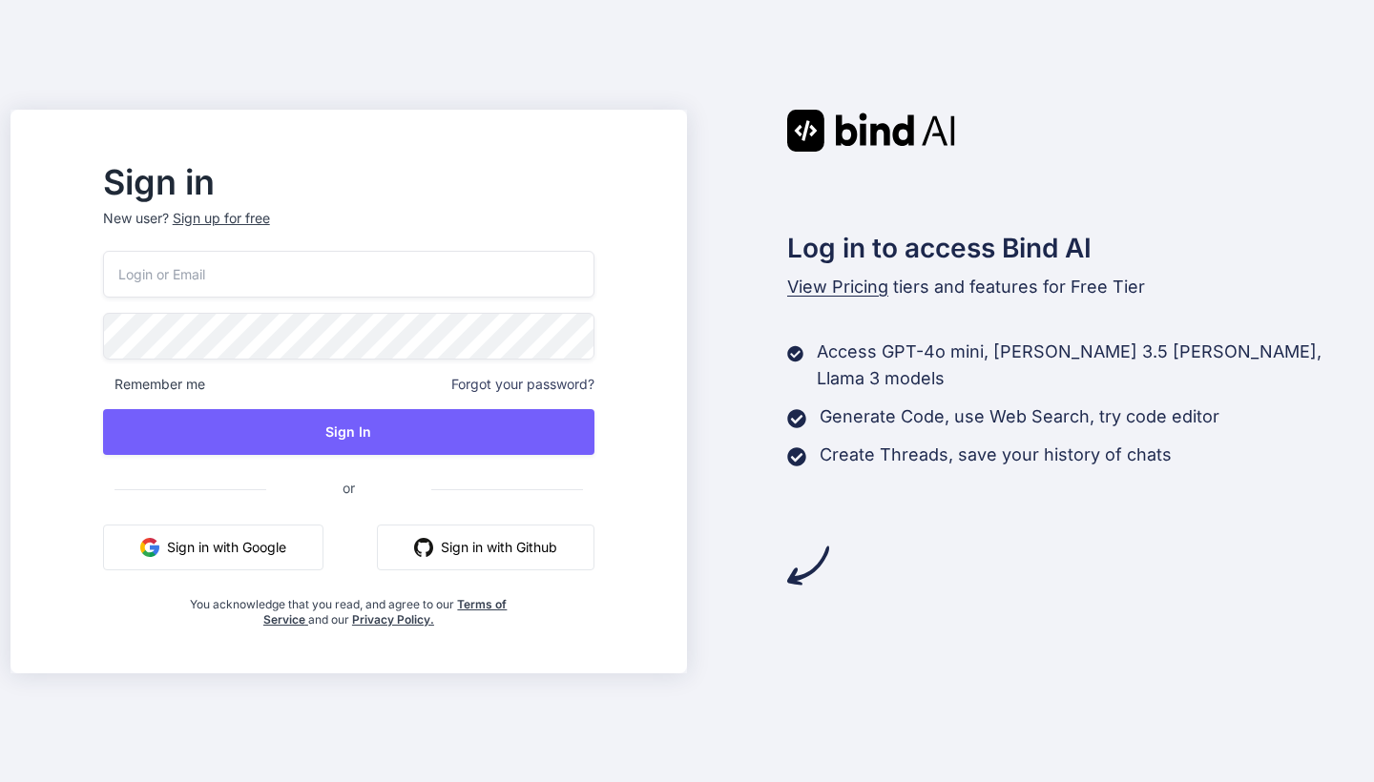
click at [460, 575] on div "Remember me Forgot your password? Sign In or Sign in with Google Sign in with G…" at bounding box center [348, 439] width 491 height 377
click at [461, 559] on button "Sign in with Github" at bounding box center [486, 548] width 218 height 46
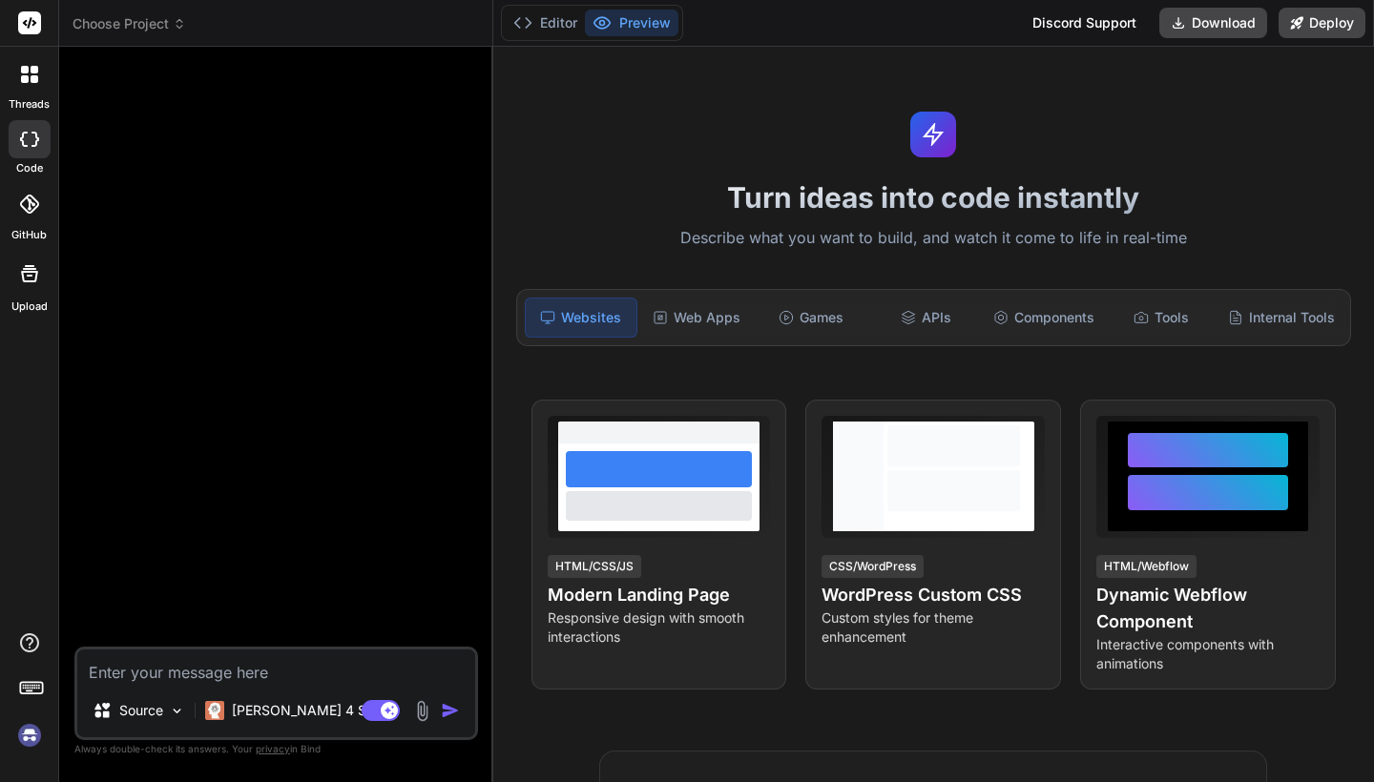
click at [131, 25] on span "Choose Project" at bounding box center [130, 23] width 114 height 19
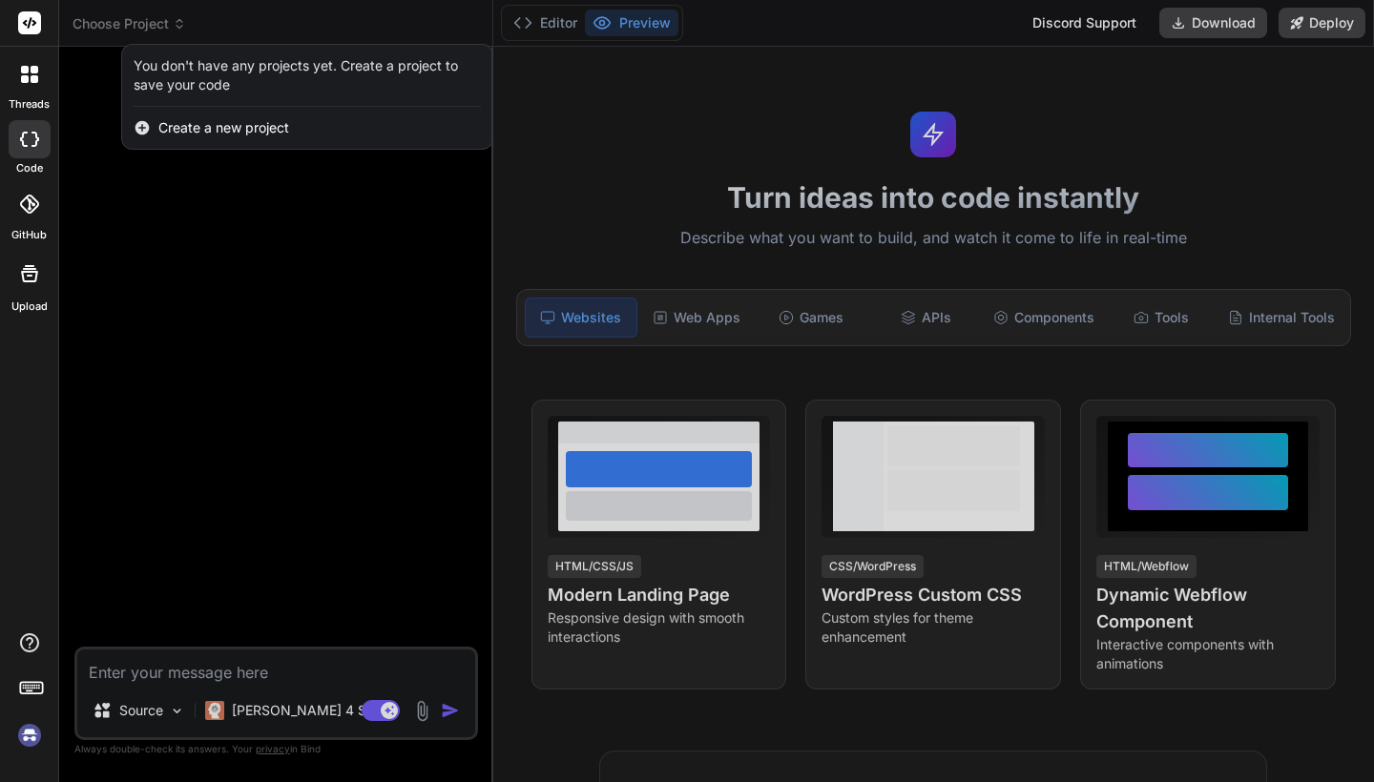
click at [201, 80] on div "You don't have any projects yet. Create a project to save your code" at bounding box center [307, 75] width 347 height 38
click at [340, 28] on div at bounding box center [687, 391] width 1374 height 782
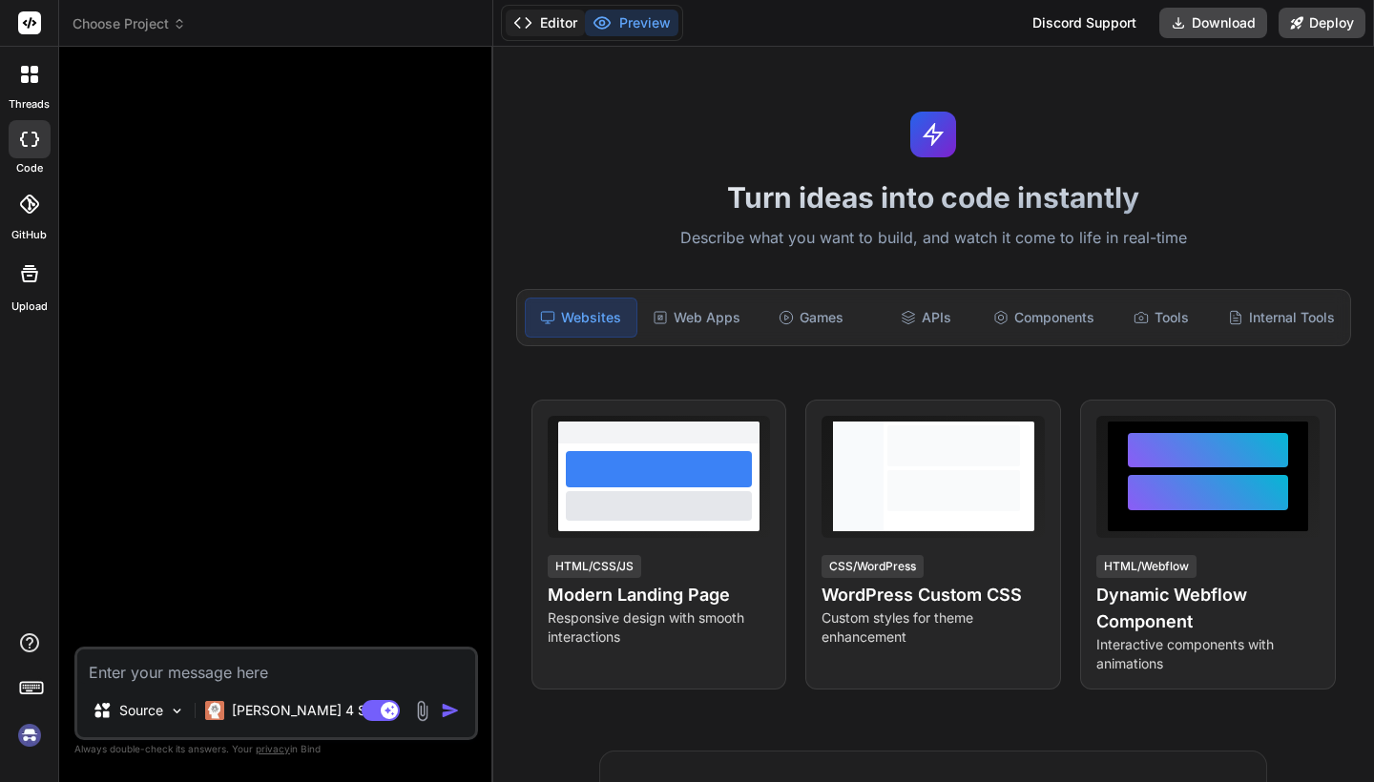
click at [562, 31] on button "Editor" at bounding box center [545, 23] width 79 height 27
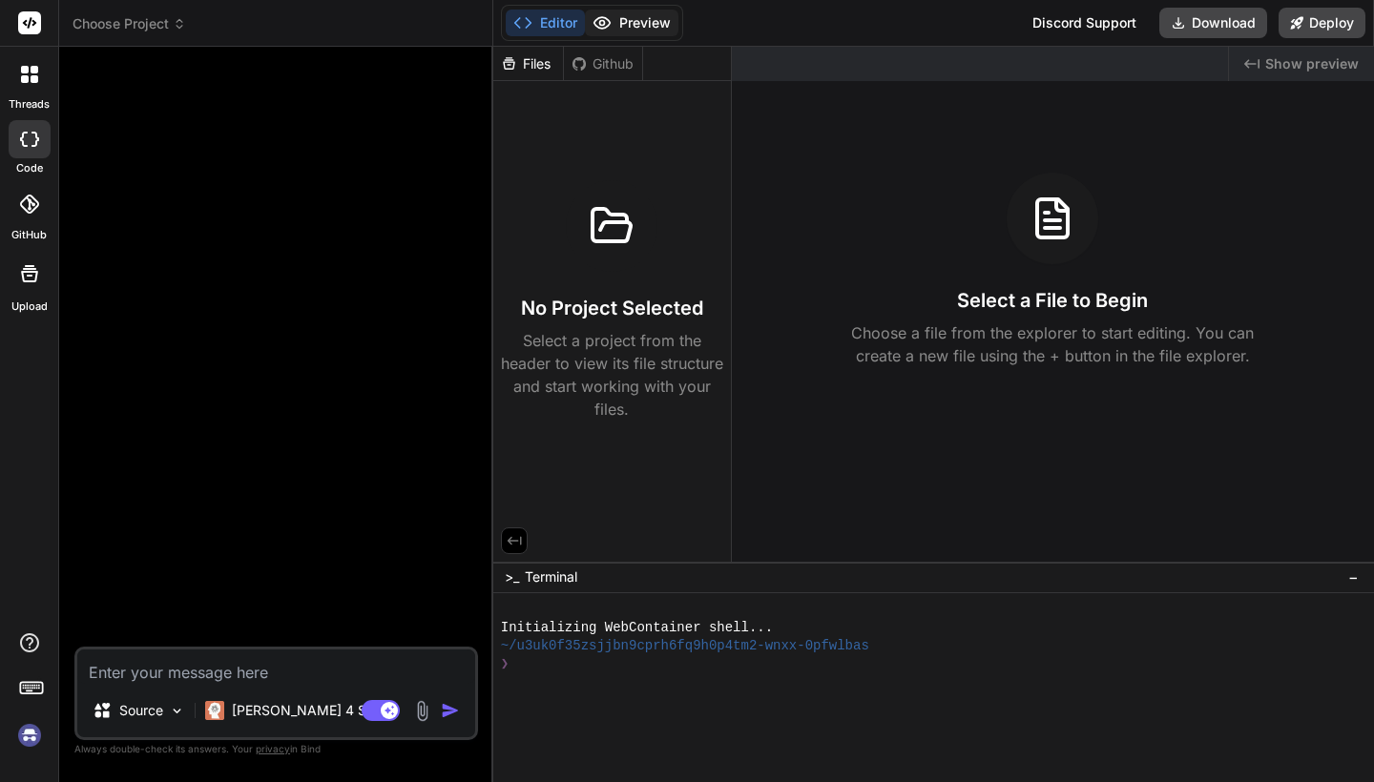
click at [625, 24] on button "Preview" at bounding box center [631, 23] width 93 height 27
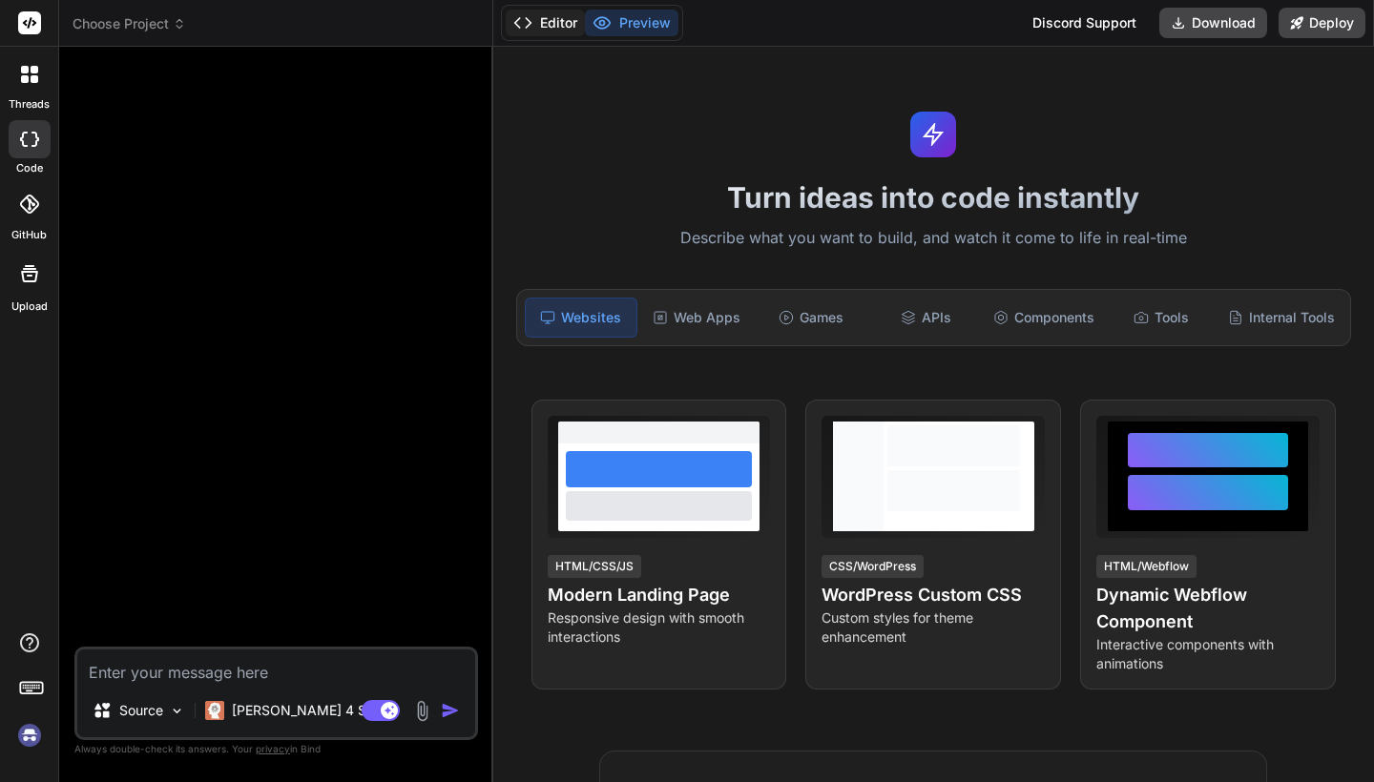
click at [570, 20] on button "Editor" at bounding box center [545, 23] width 79 height 27
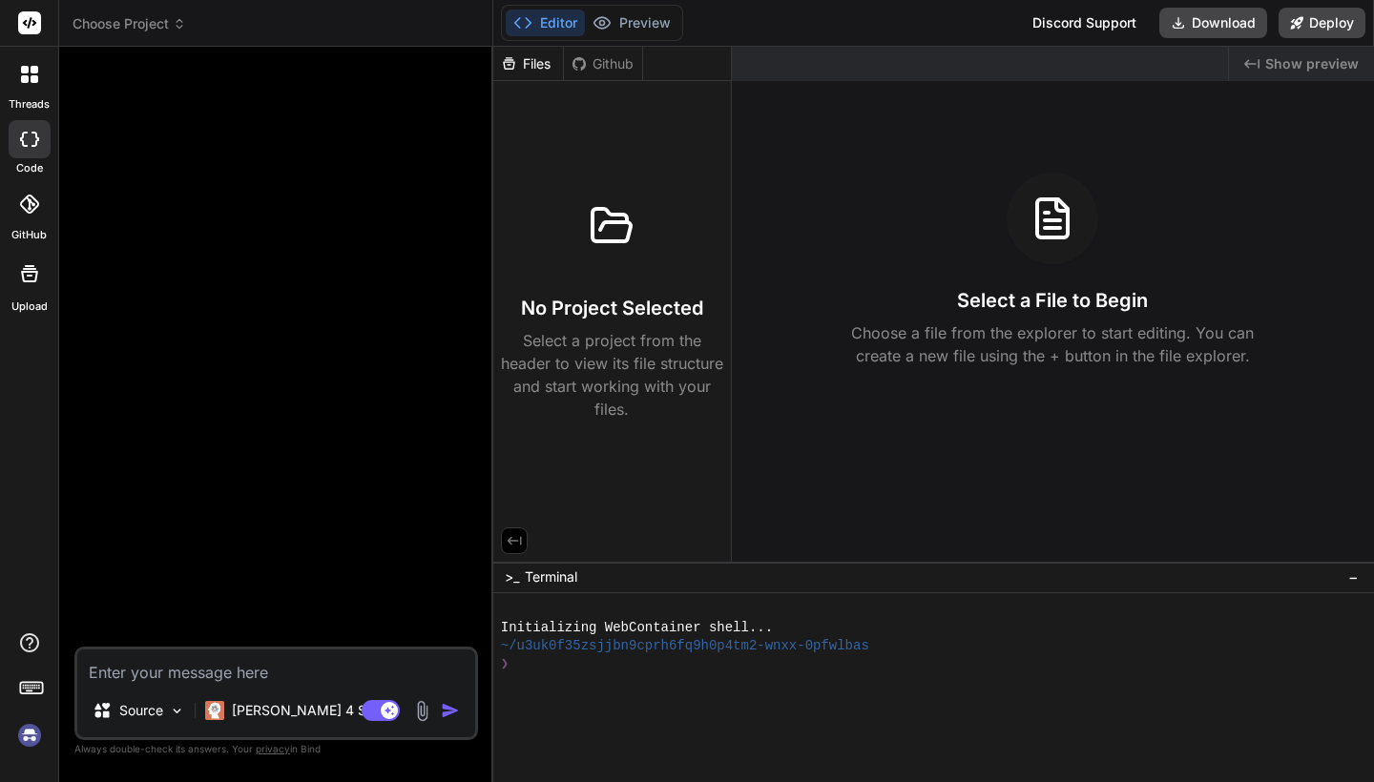
click at [36, 26] on rect at bounding box center [29, 22] width 23 height 23
click at [27, 732] on img at bounding box center [29, 735] width 32 height 32
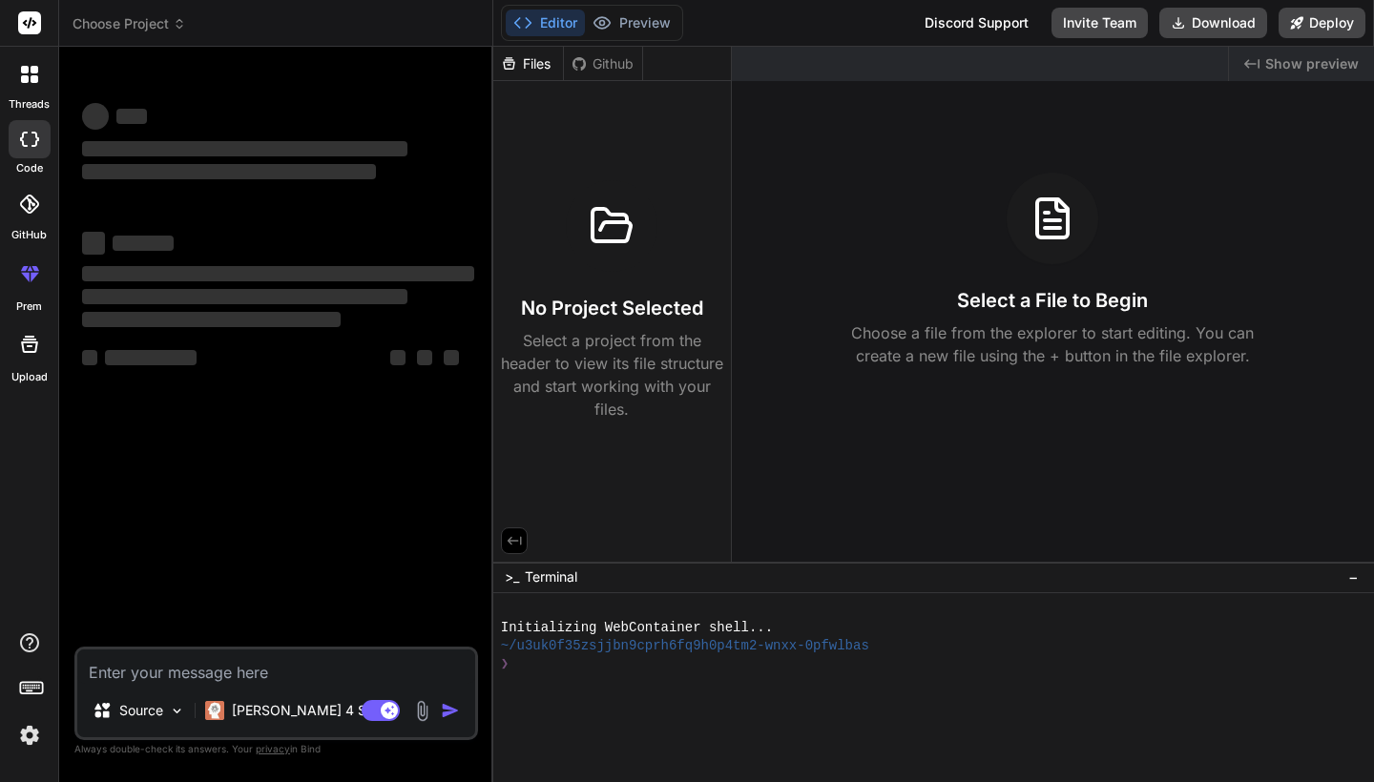
click at [166, 30] on span "Choose Project" at bounding box center [130, 23] width 114 height 19
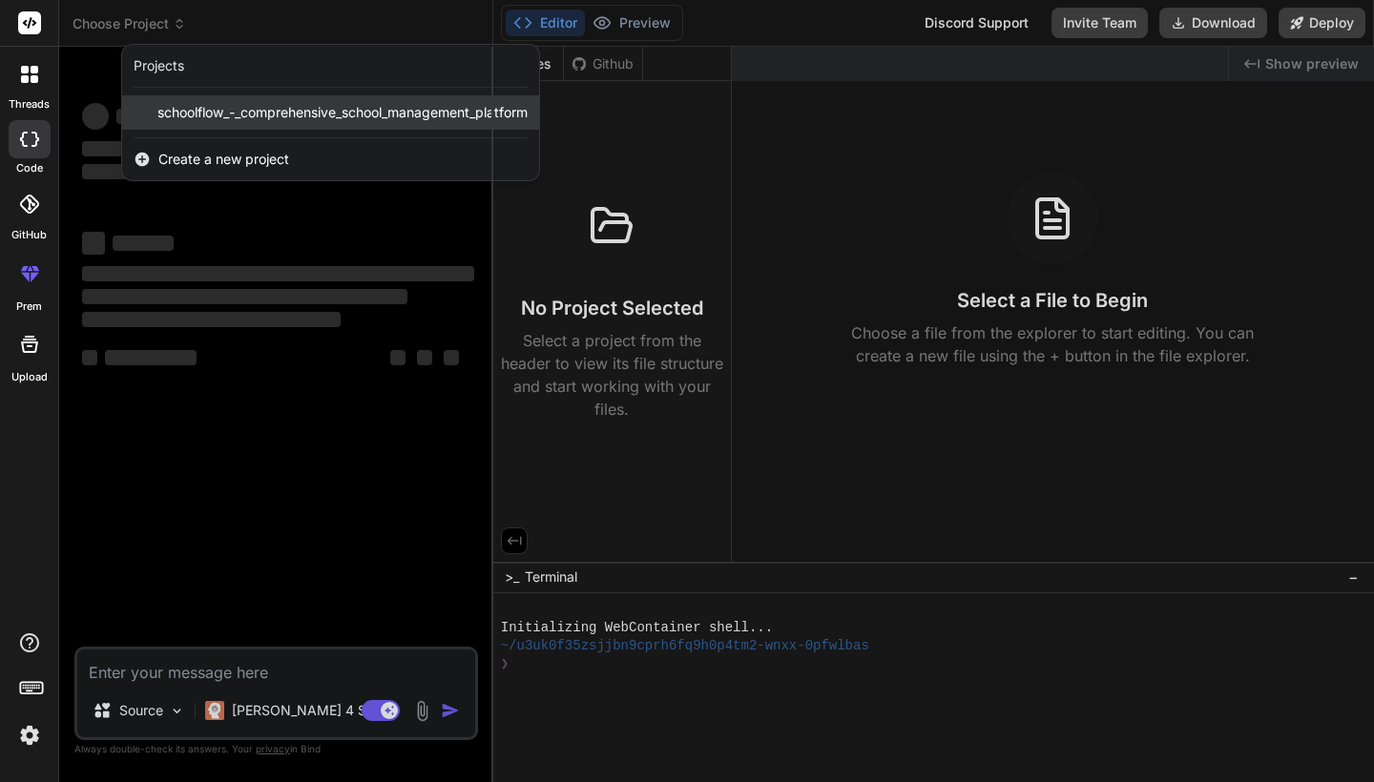
click at [241, 108] on span "schoolflow_-_comprehensive_school_management_platform" at bounding box center [342, 112] width 370 height 19
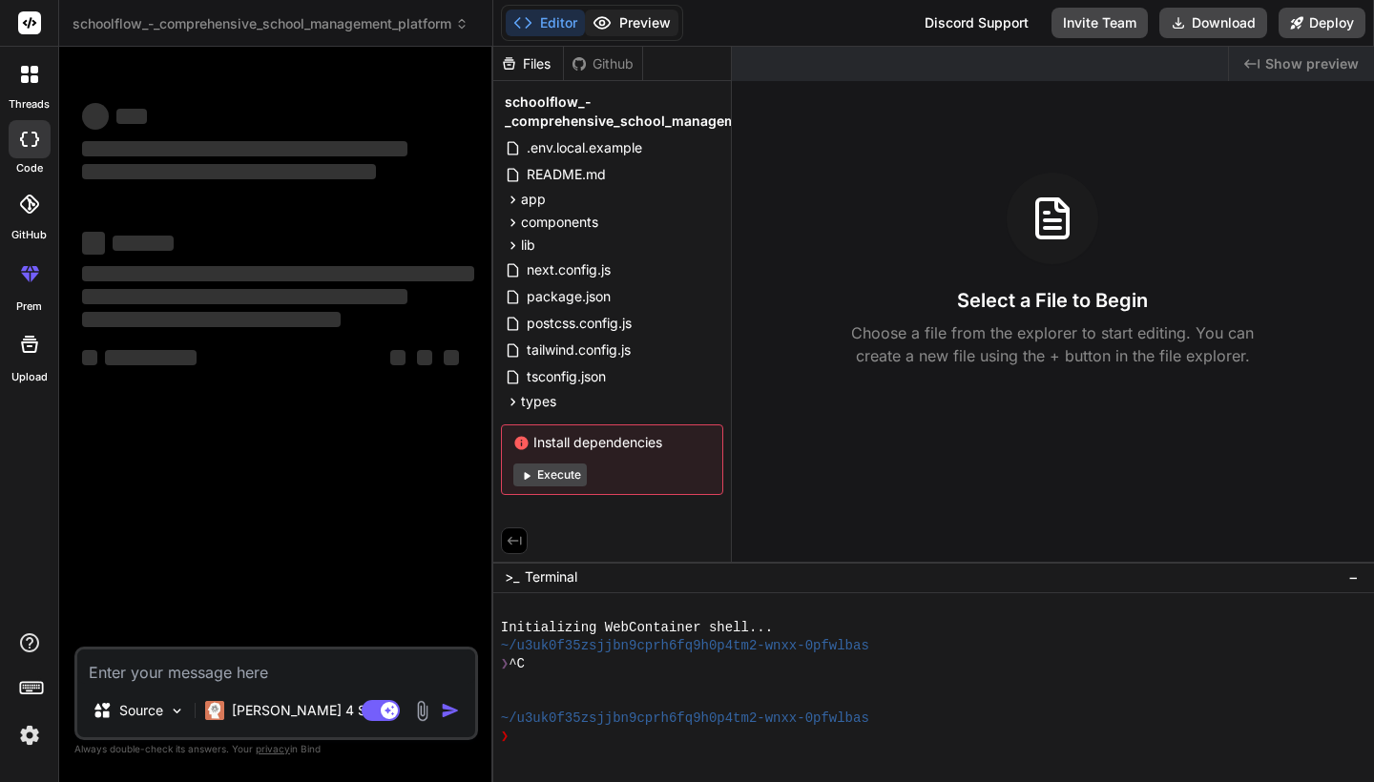
click at [629, 20] on button "Preview" at bounding box center [631, 23] width 93 height 27
click at [551, 17] on button "Editor" at bounding box center [545, 23] width 79 height 27
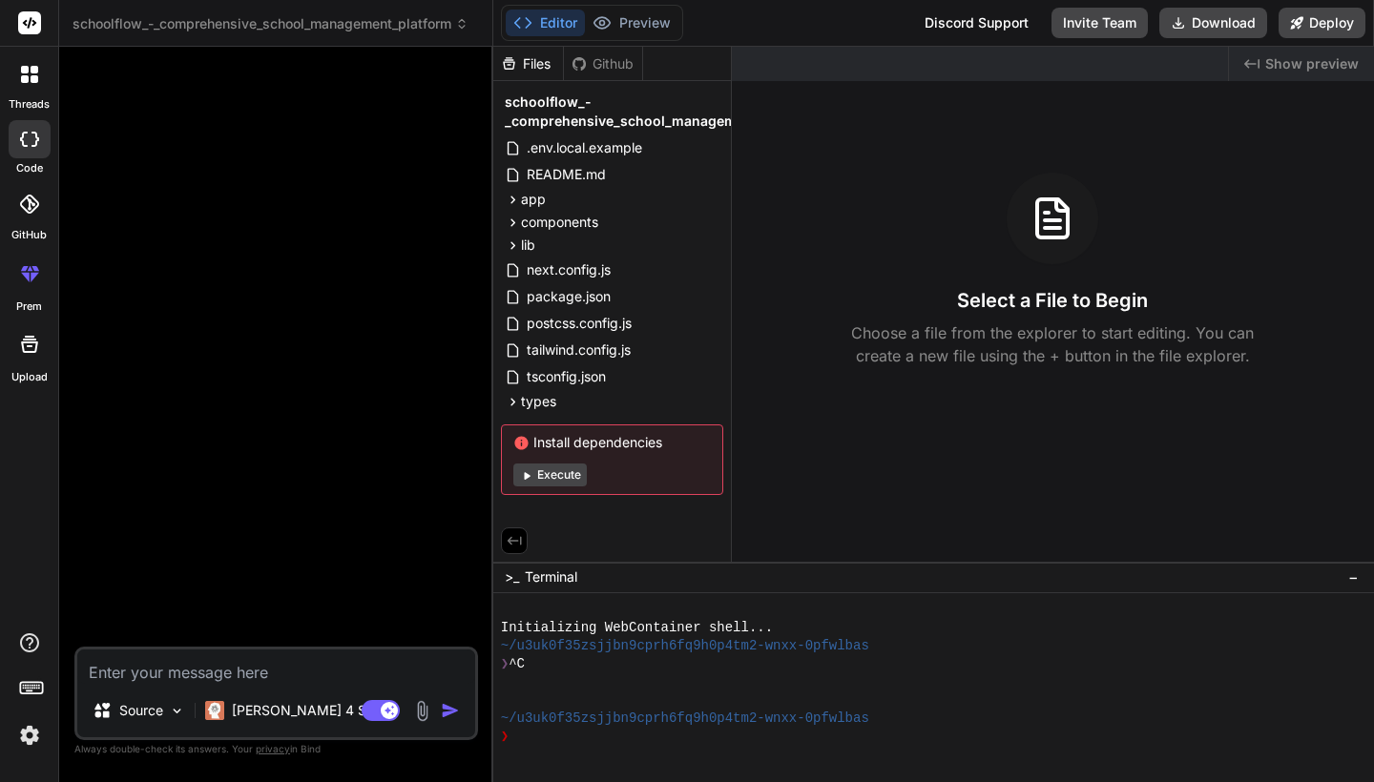
click at [394, 34] on header "schoolflow_-_comprehensive_school_management_platform Created with Pixso." at bounding box center [276, 23] width 434 height 47
click at [422, 20] on span "schoolflow_-_comprehensive_school_management_platform" at bounding box center [271, 23] width 396 height 19
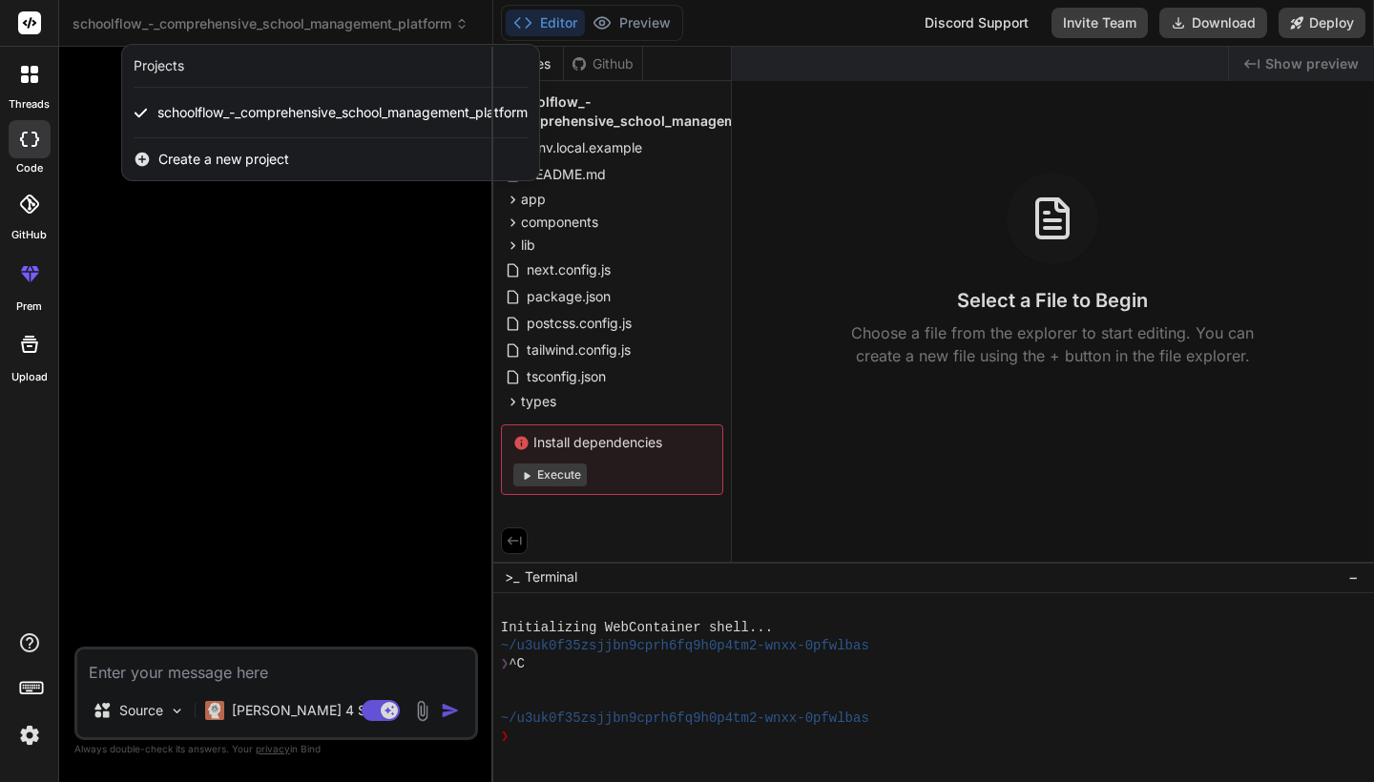
click at [315, 68] on div "Projects" at bounding box center [331, 65] width 394 height 19
click at [174, 76] on div "Projects" at bounding box center [330, 66] width 417 height 43
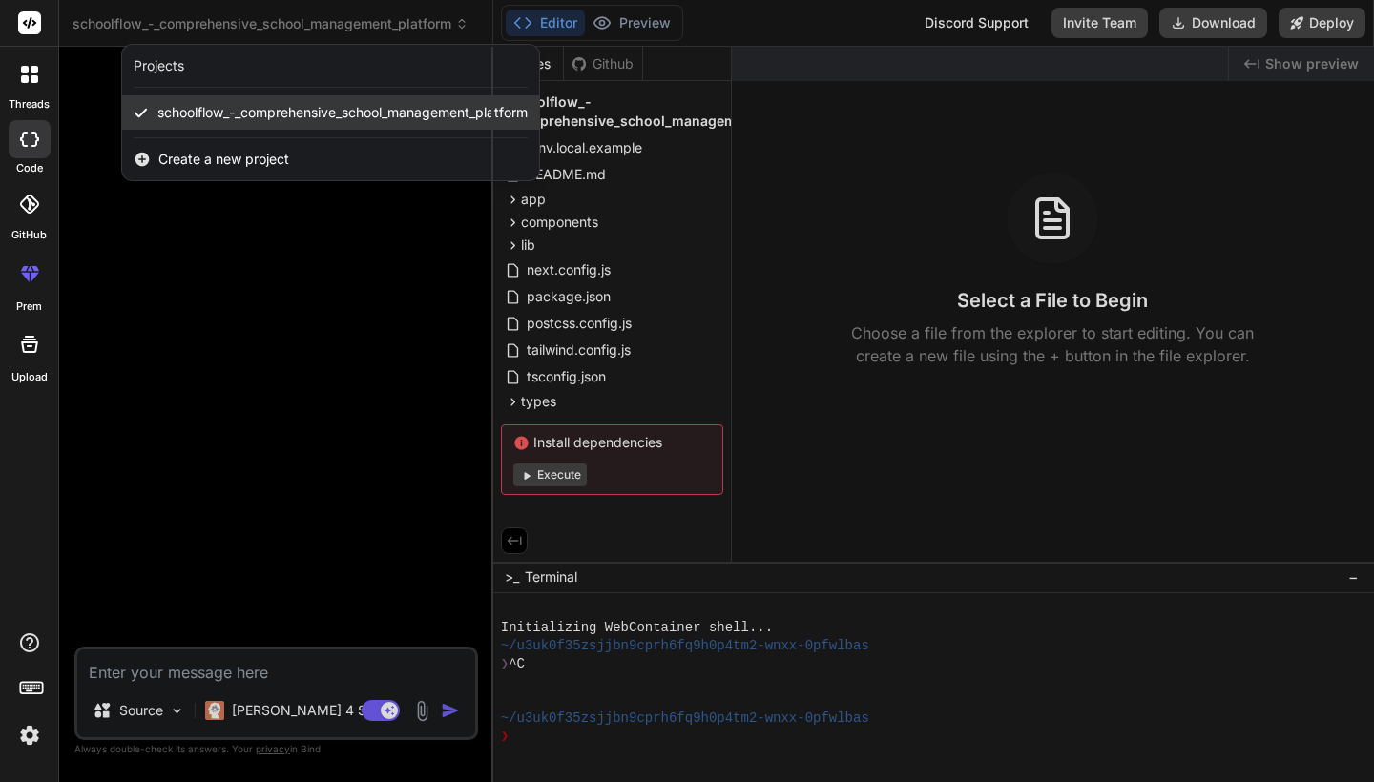
click at [196, 104] on span "schoolflow_-_comprehensive_school_management_platform" at bounding box center [342, 112] width 370 height 19
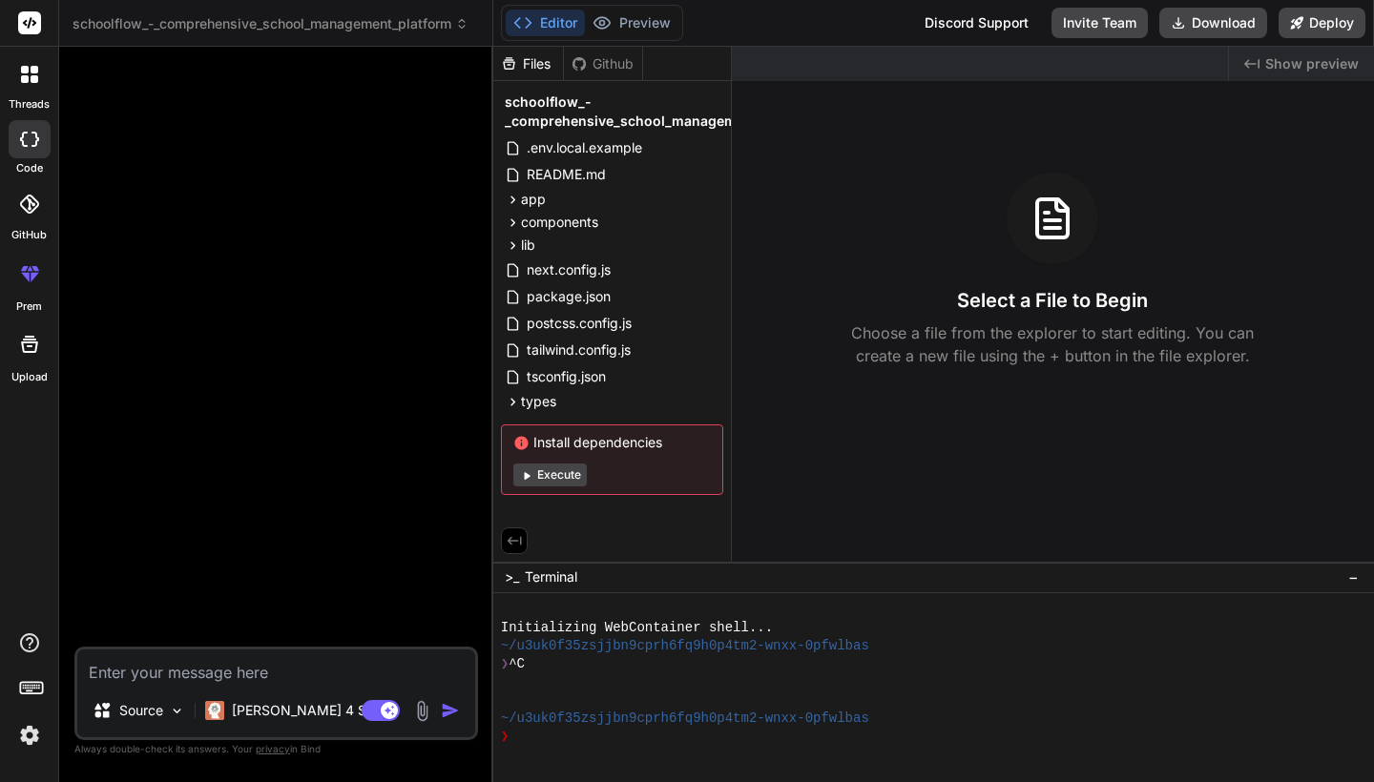
click at [39, 85] on div at bounding box center [30, 74] width 40 height 40
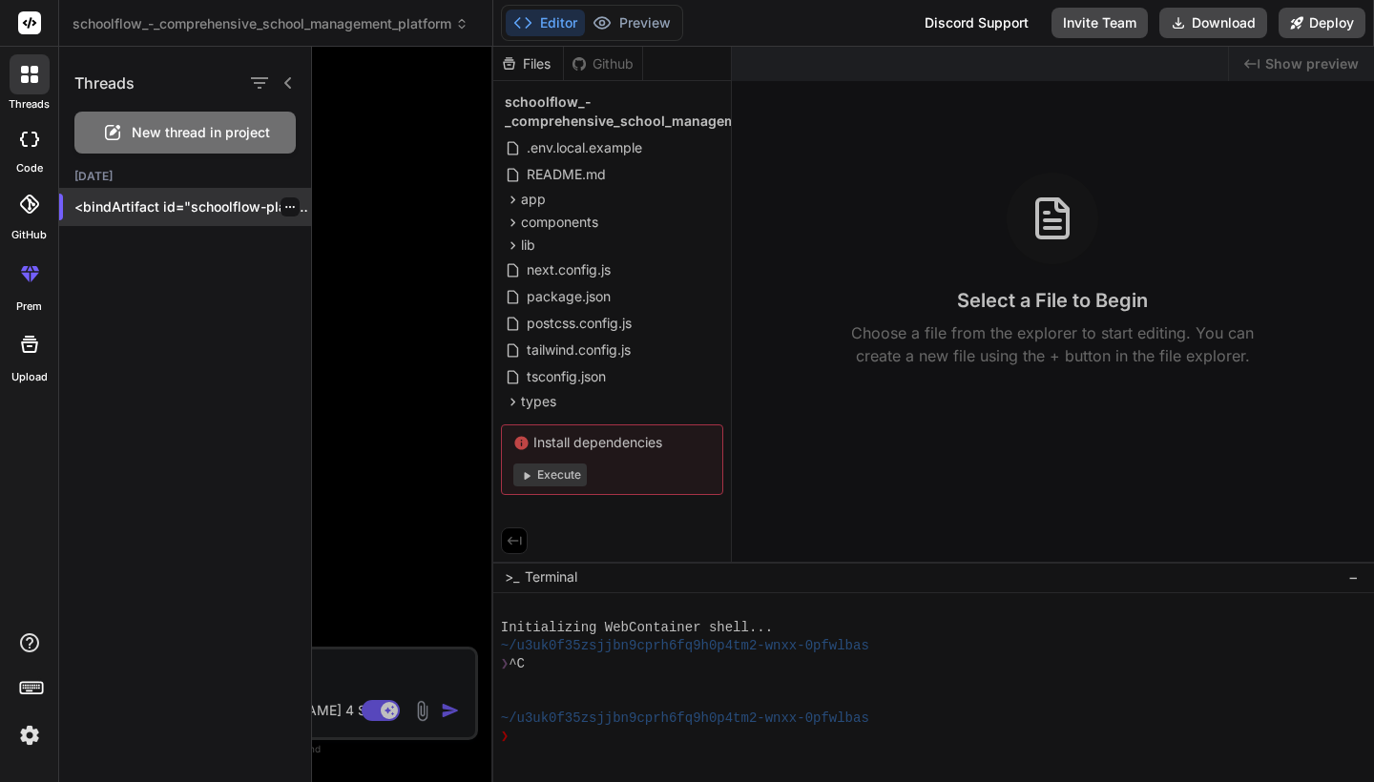
click at [189, 218] on div "<bindArtifact id="schoolflow-platform" title="SchoolFlow - Comprehensive School…" at bounding box center [185, 207] width 252 height 38
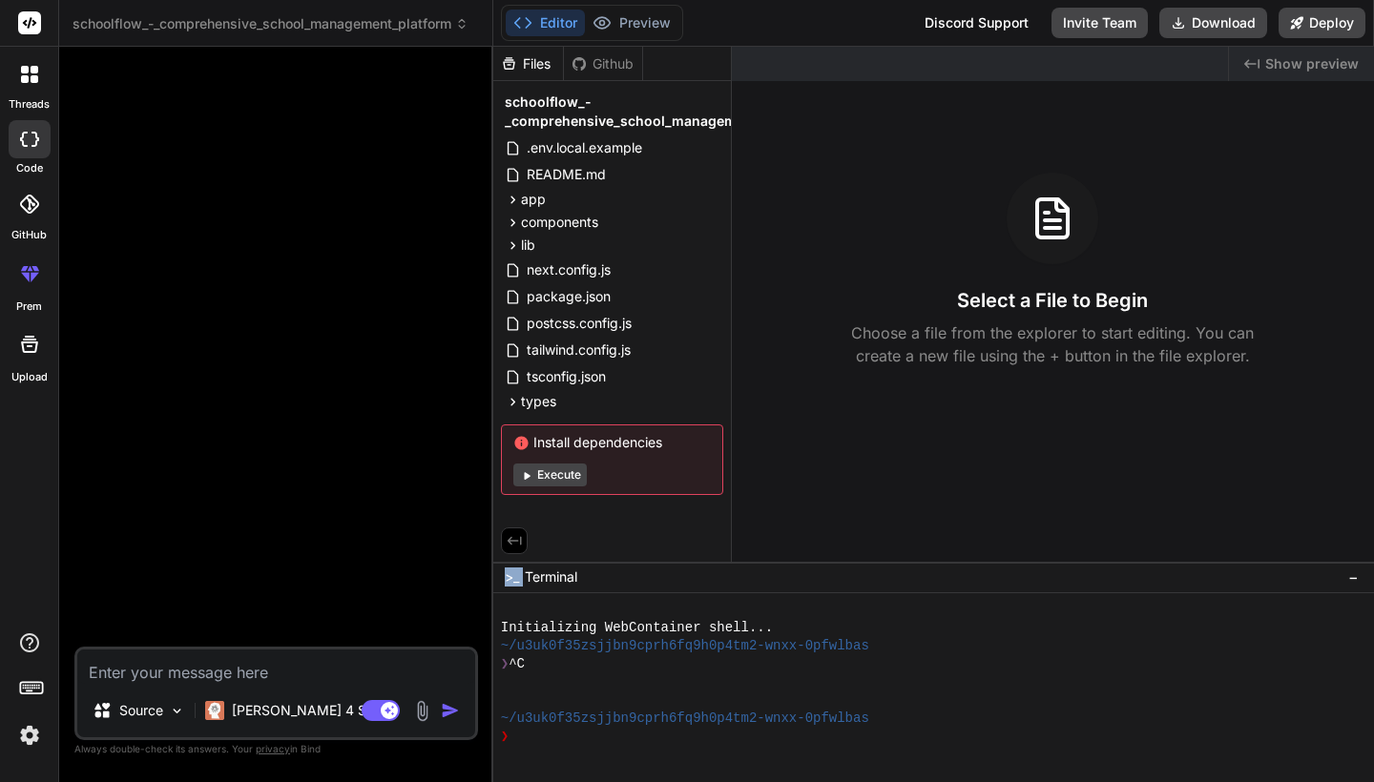
drag, startPoint x: 612, startPoint y: 564, endPoint x: 814, endPoint y: 550, distance: 202.7
click at [814, 550] on div "Files Github schoolflow_-_comprehensive_school_management_platform .env.local.e…" at bounding box center [933, 415] width 881 height 736
click at [795, 609] on div at bounding box center [923, 610] width 844 height 18
click at [584, 399] on div "types" at bounding box center [612, 401] width 222 height 23
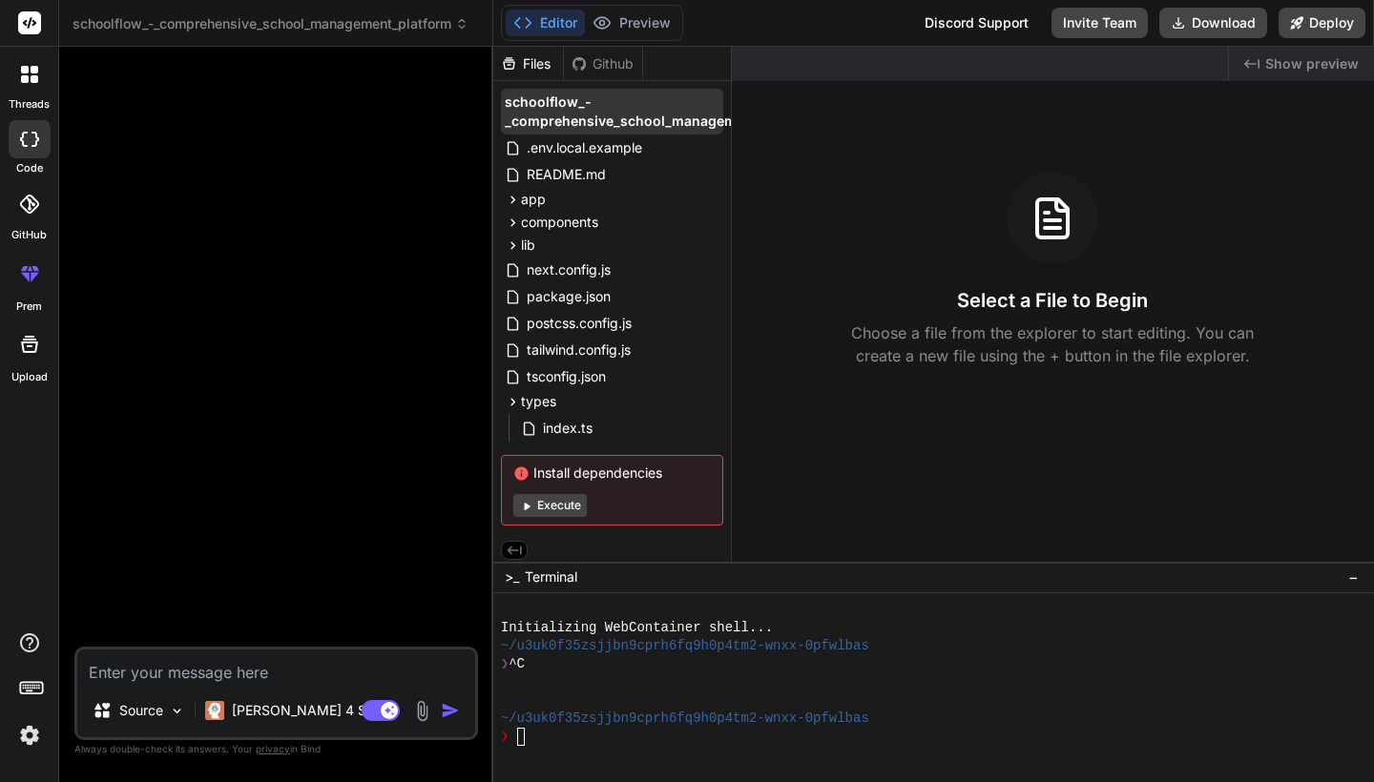
click at [590, 109] on span "schoolflow_-_comprehensive_school_management_platform" at bounding box center [663, 112] width 316 height 38
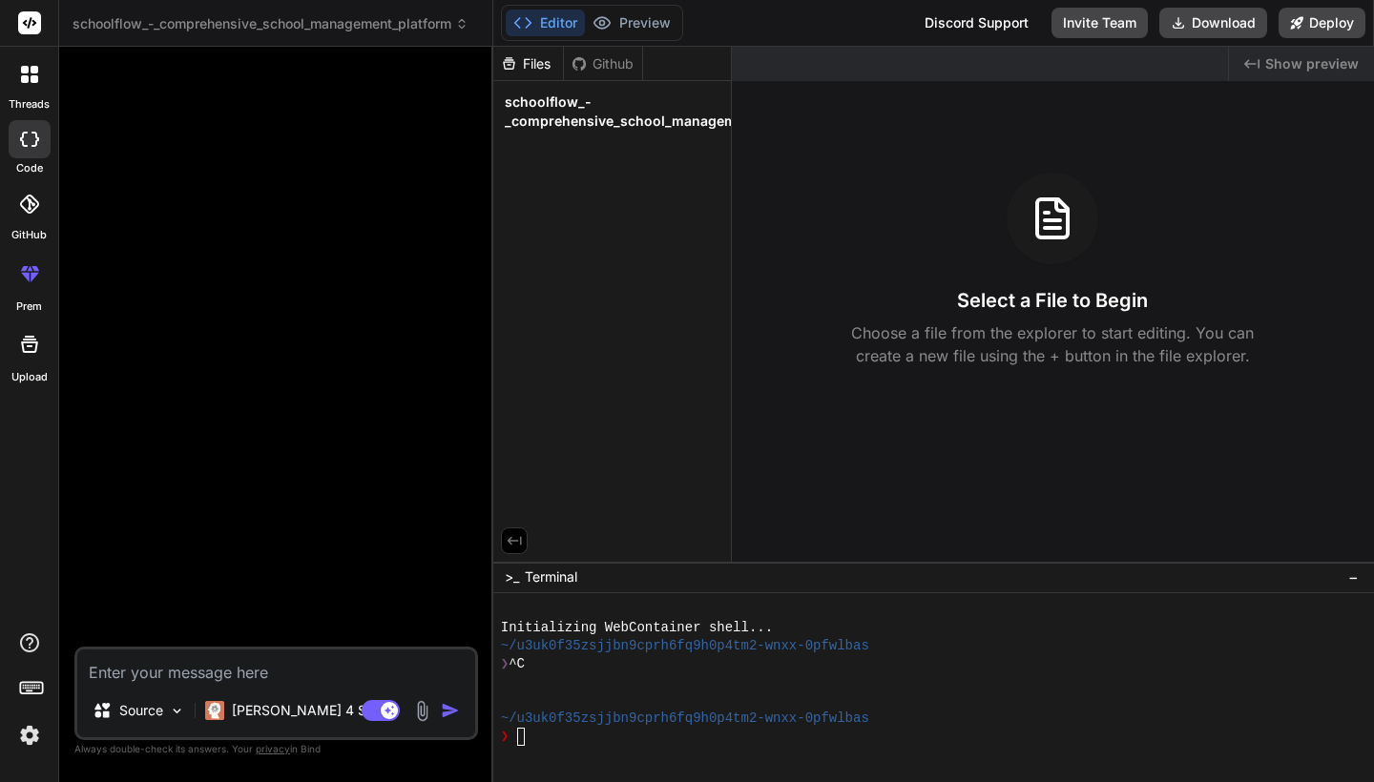
click at [590, 109] on span "schoolflow_-_comprehensive_school_management_platform" at bounding box center [663, 112] width 316 height 38
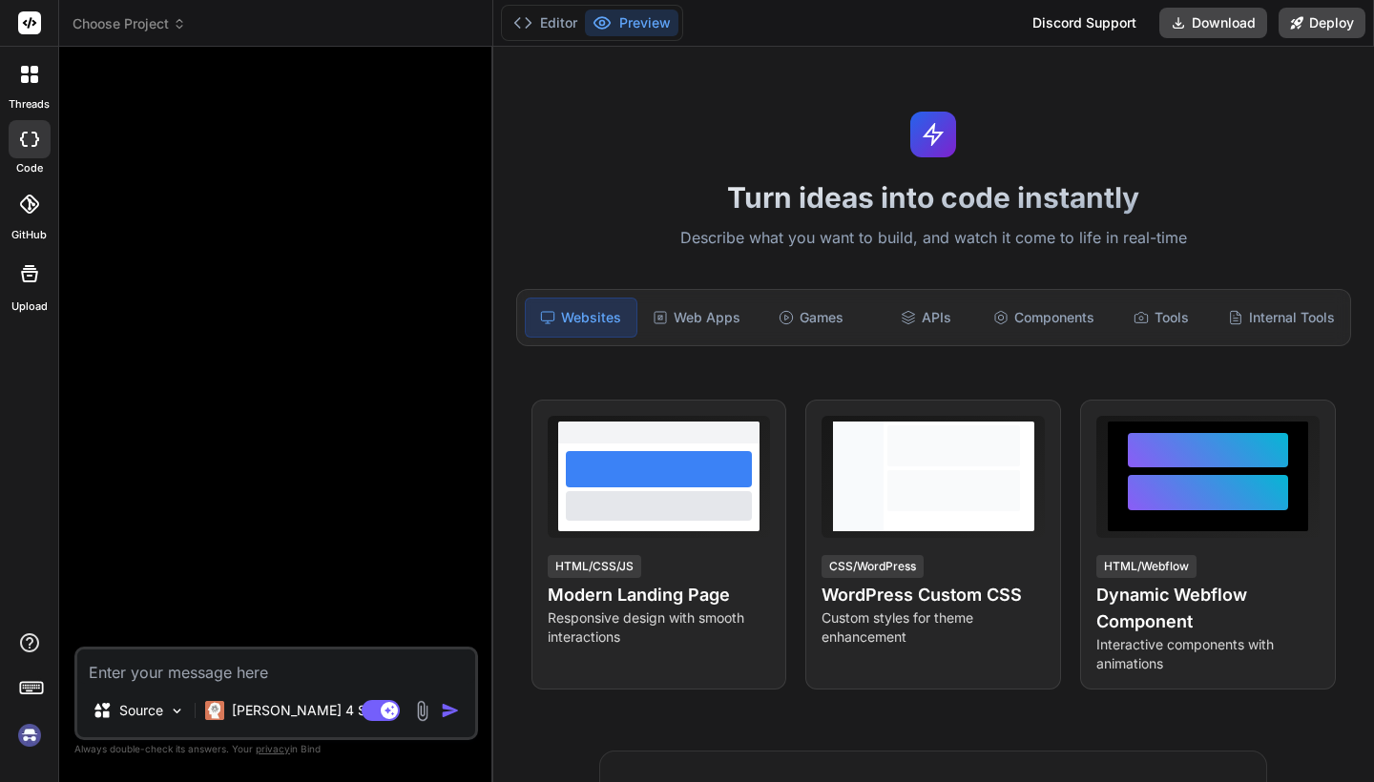
scroll to position [54, 0]
click at [147, 21] on span "Choose Project" at bounding box center [130, 23] width 114 height 19
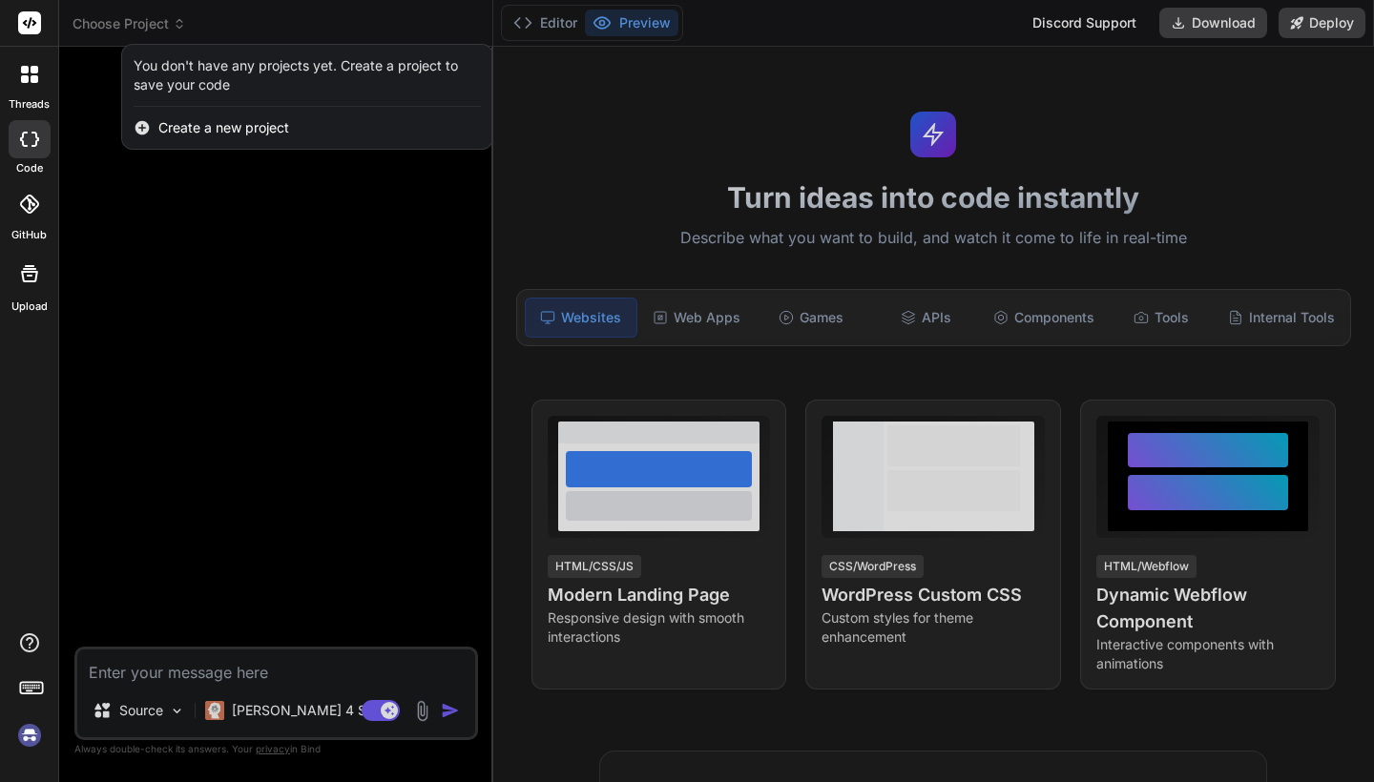
click at [122, 292] on div at bounding box center [687, 391] width 1374 height 782
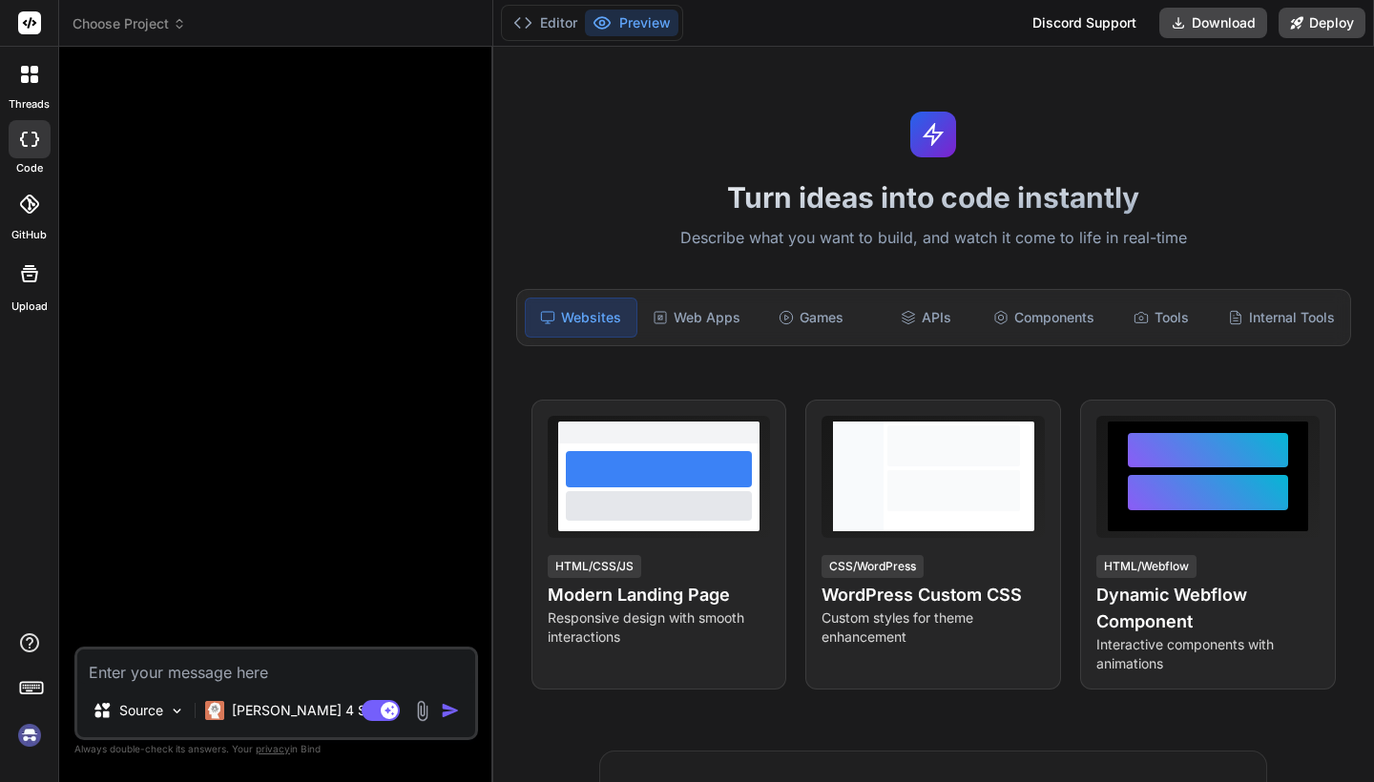
click at [29, 736] on img at bounding box center [29, 735] width 32 height 32
click at [31, 741] on img at bounding box center [29, 735] width 32 height 32
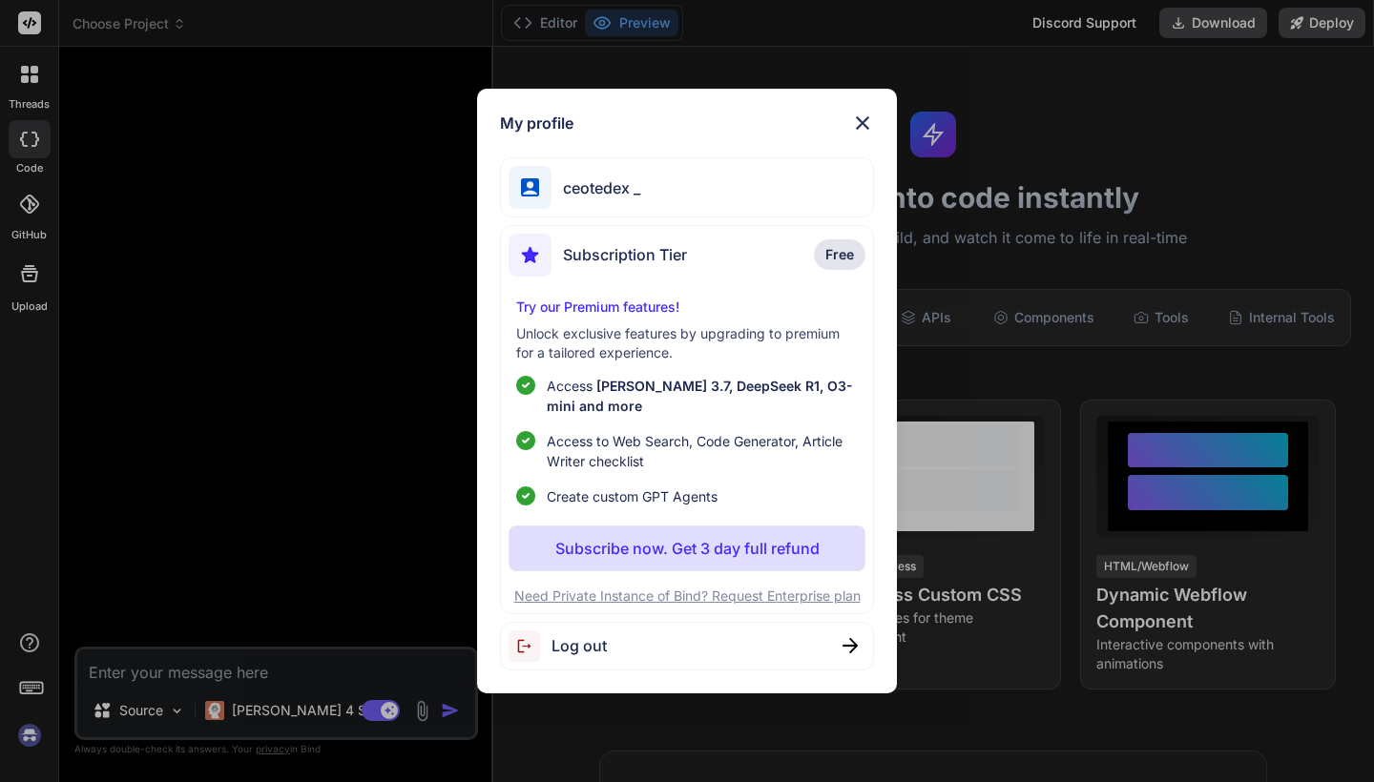
scroll to position [0, 0]
click at [718, 546] on p "Subscribe now. Get 3 day full refund" at bounding box center [687, 548] width 264 height 23
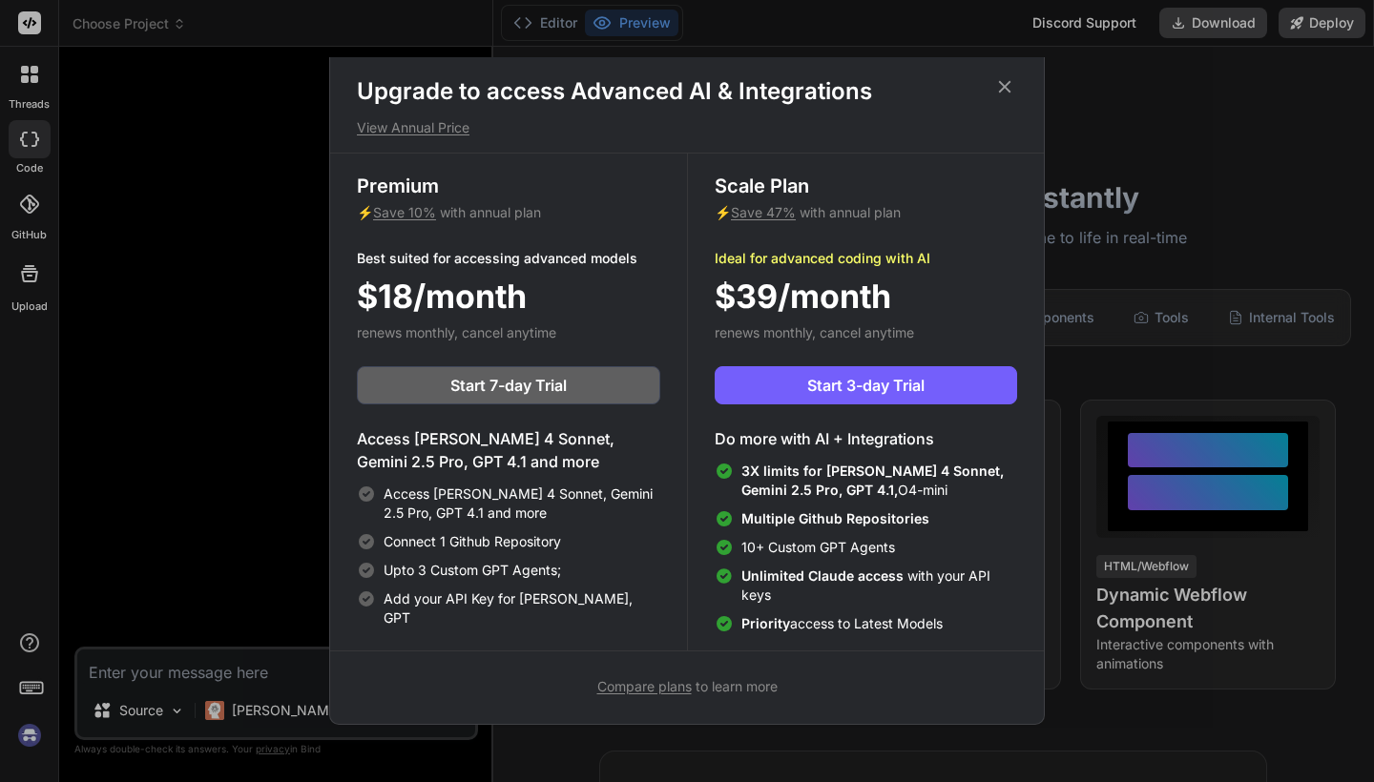
scroll to position [9, 0]
click at [911, 467] on span "3X limits for Claude 4 Sonnet, Gemini 2.5 Pro, GPT 4.1," at bounding box center [872, 480] width 262 height 35
click at [918, 379] on span "Start 3-day Trial" at bounding box center [865, 385] width 117 height 23
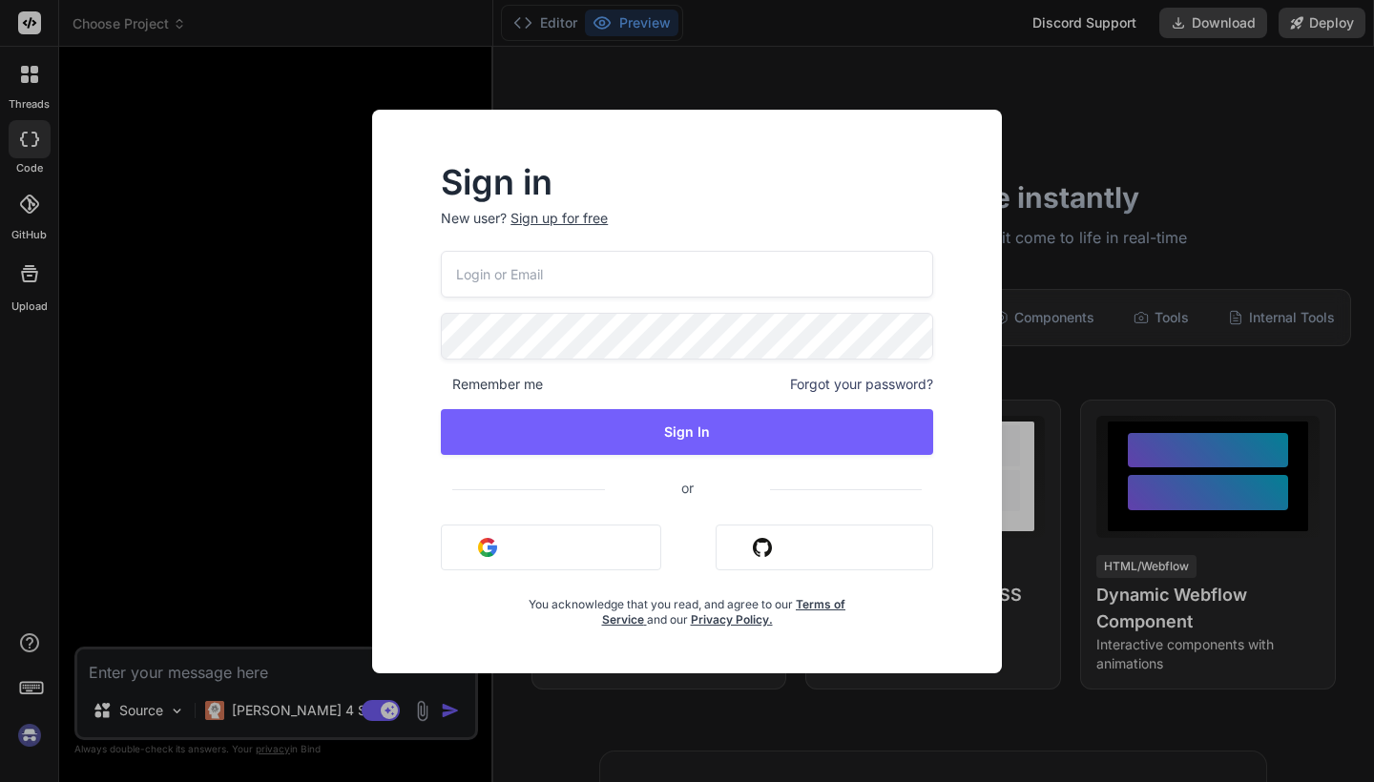
click at [781, 551] on button "Sign in with Github" at bounding box center [825, 548] width 218 height 46
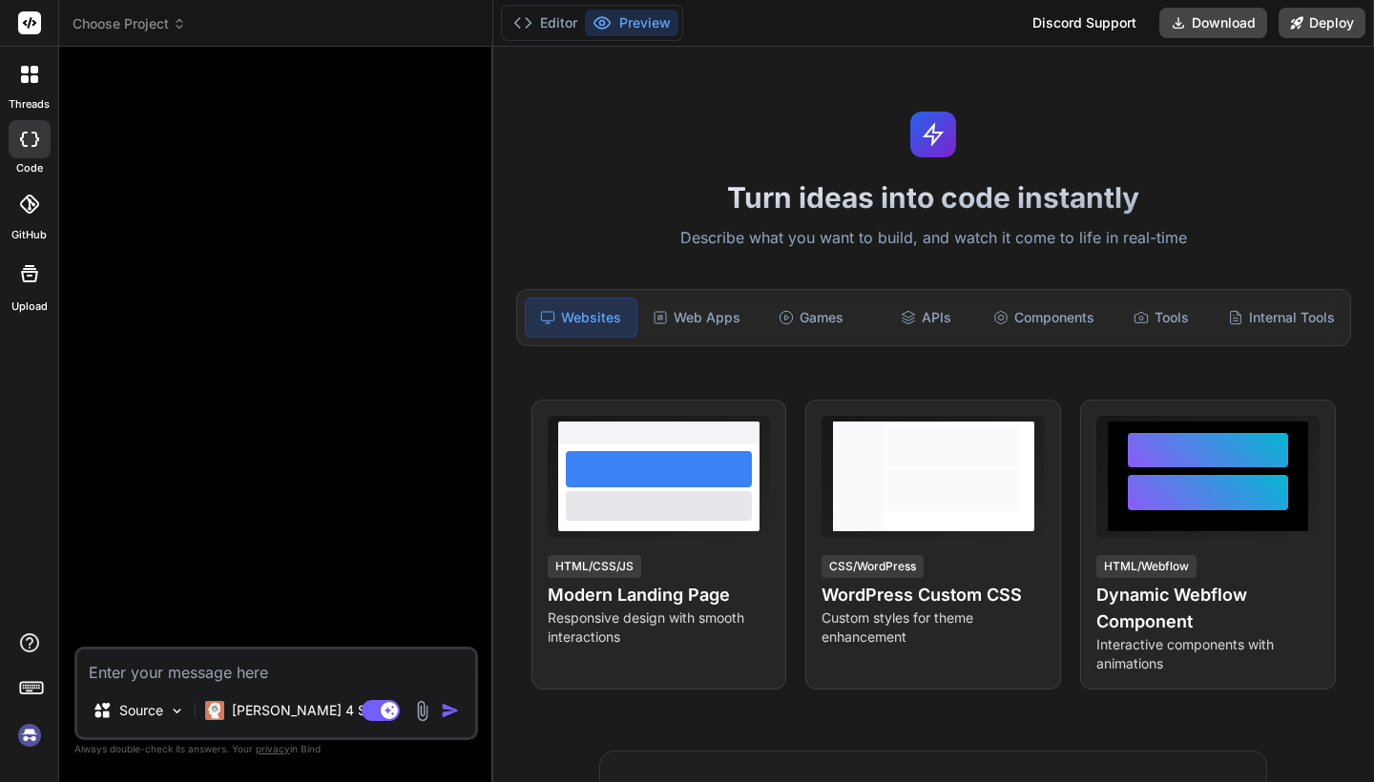
click at [33, 727] on img at bounding box center [29, 735] width 32 height 32
click at [21, 741] on img at bounding box center [29, 735] width 32 height 32
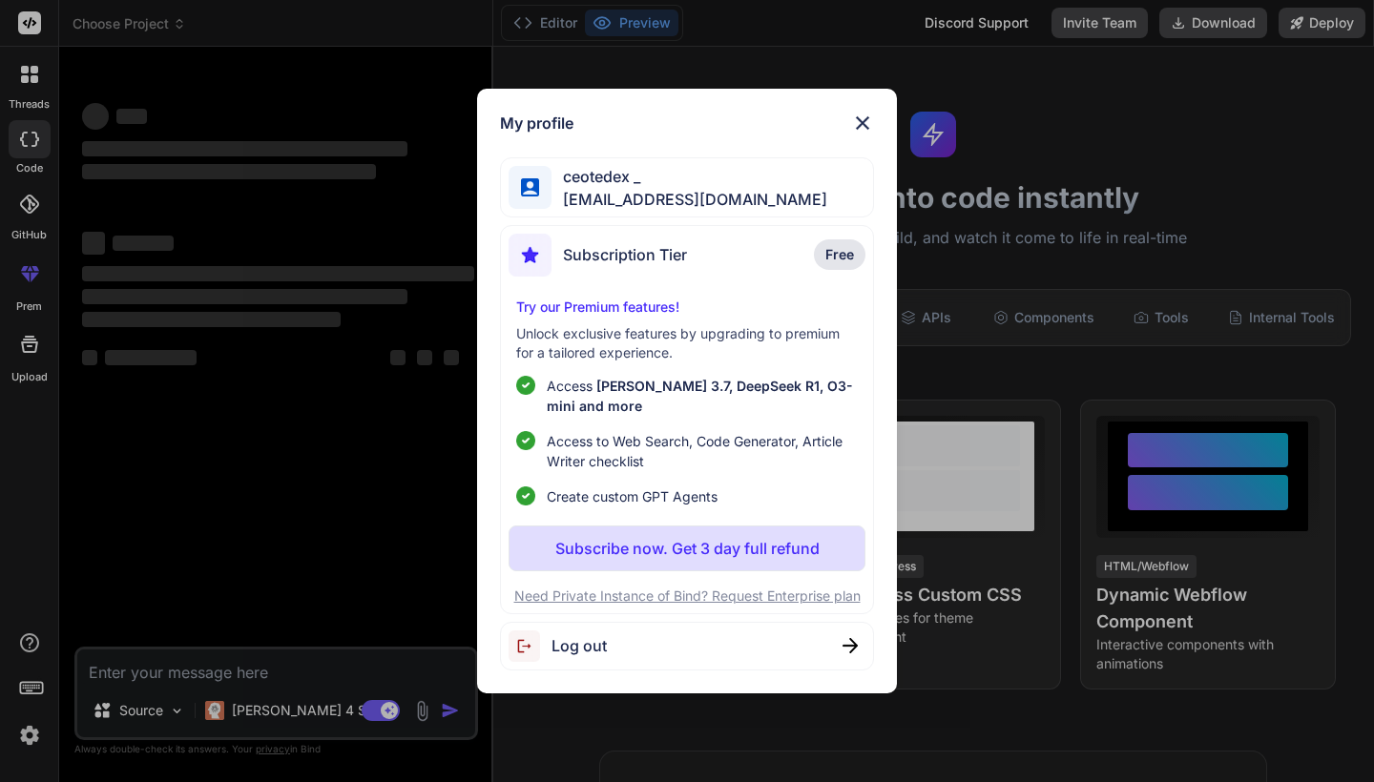
click at [609, 538] on p "Subscribe now. Get 3 day full refund" at bounding box center [687, 548] width 264 height 23
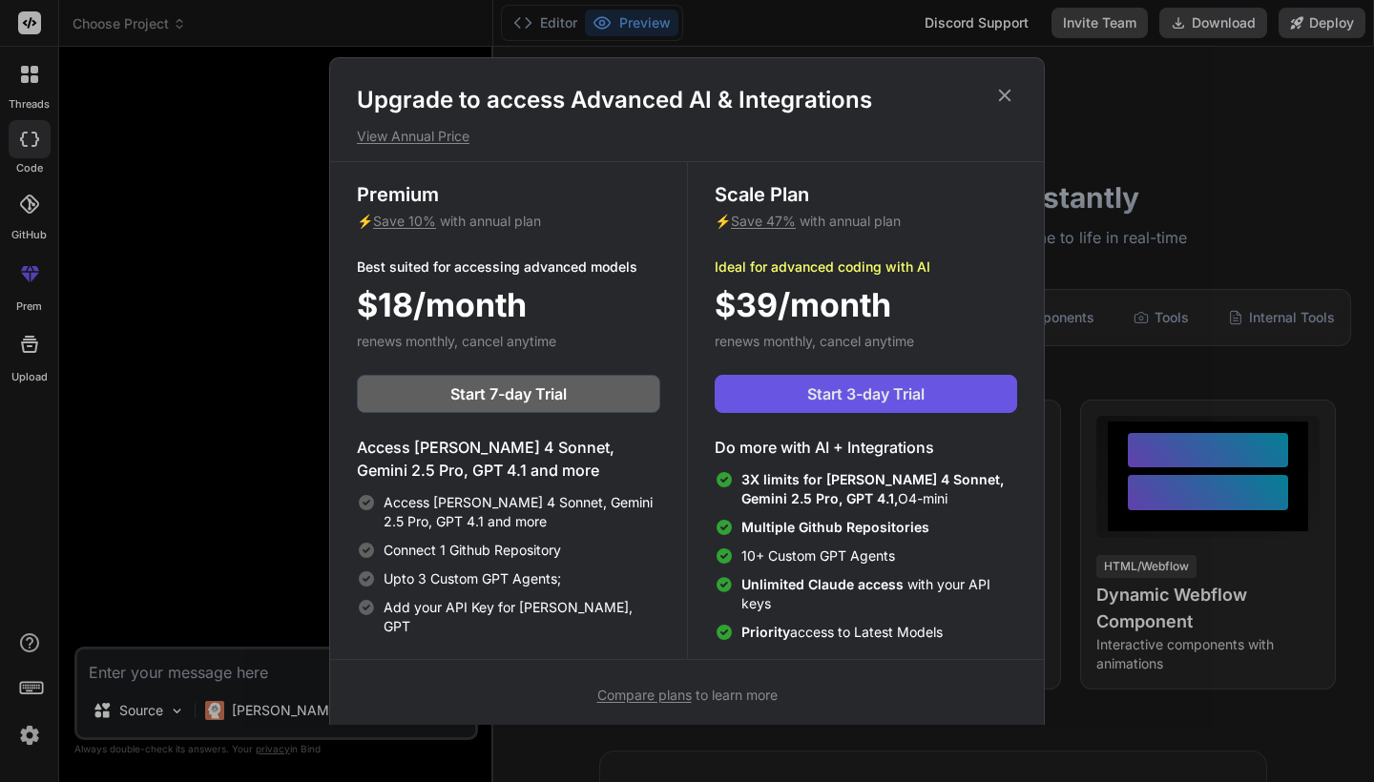
type textarea "x"
click at [846, 376] on button "Start 3-day Trial" at bounding box center [866, 394] width 302 height 38
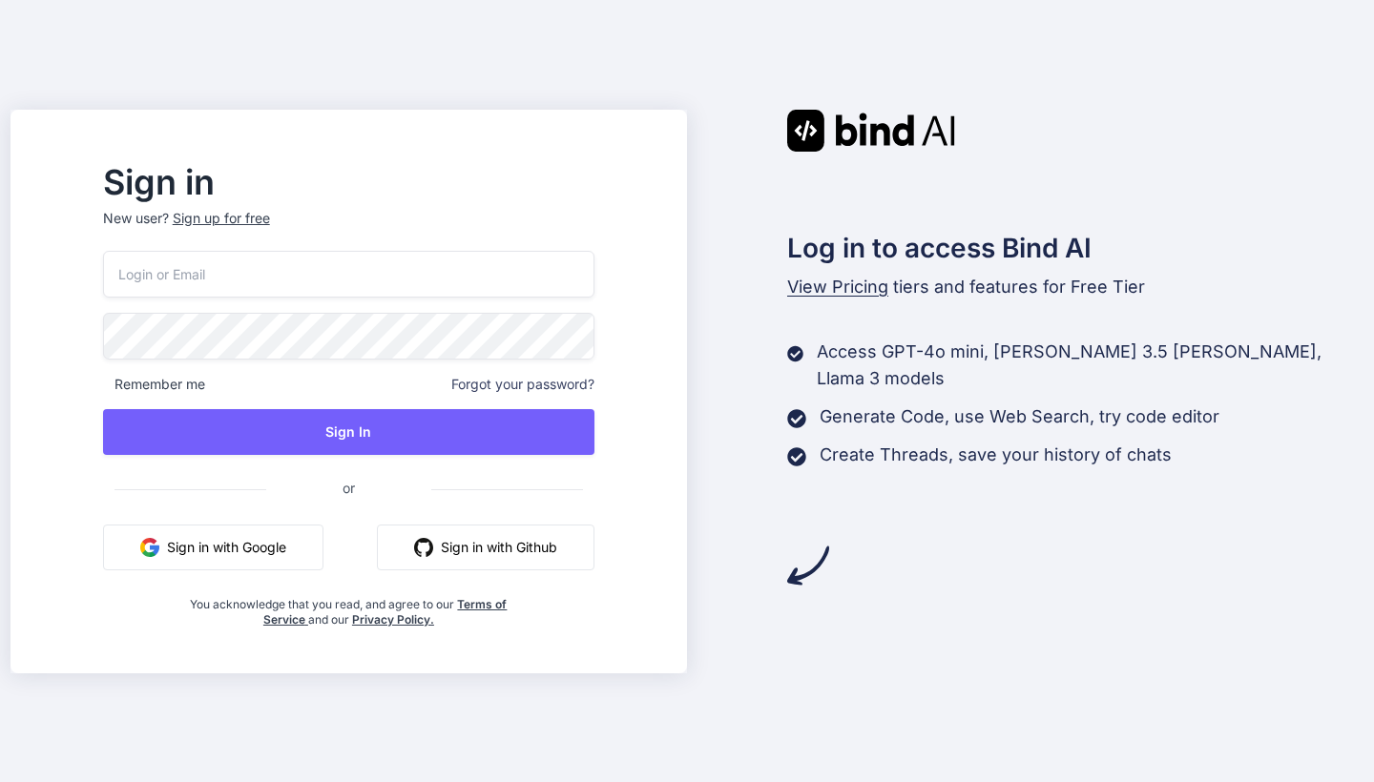
click at [511, 553] on button "Sign in with Github" at bounding box center [486, 548] width 218 height 46
click at [433, 549] on img "button" at bounding box center [423, 547] width 19 height 19
click at [531, 544] on button "Sign in with Github" at bounding box center [486, 548] width 218 height 46
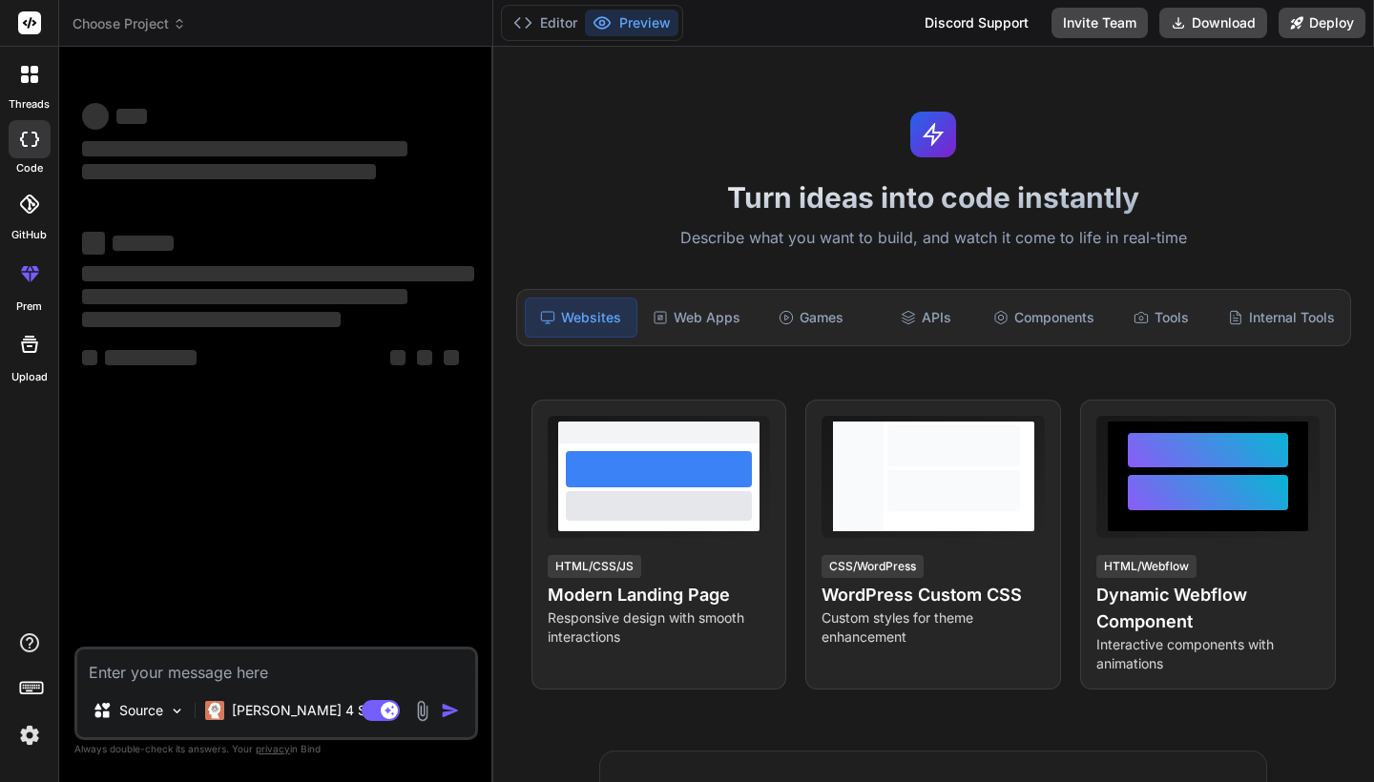
click at [32, 740] on img at bounding box center [29, 735] width 32 height 32
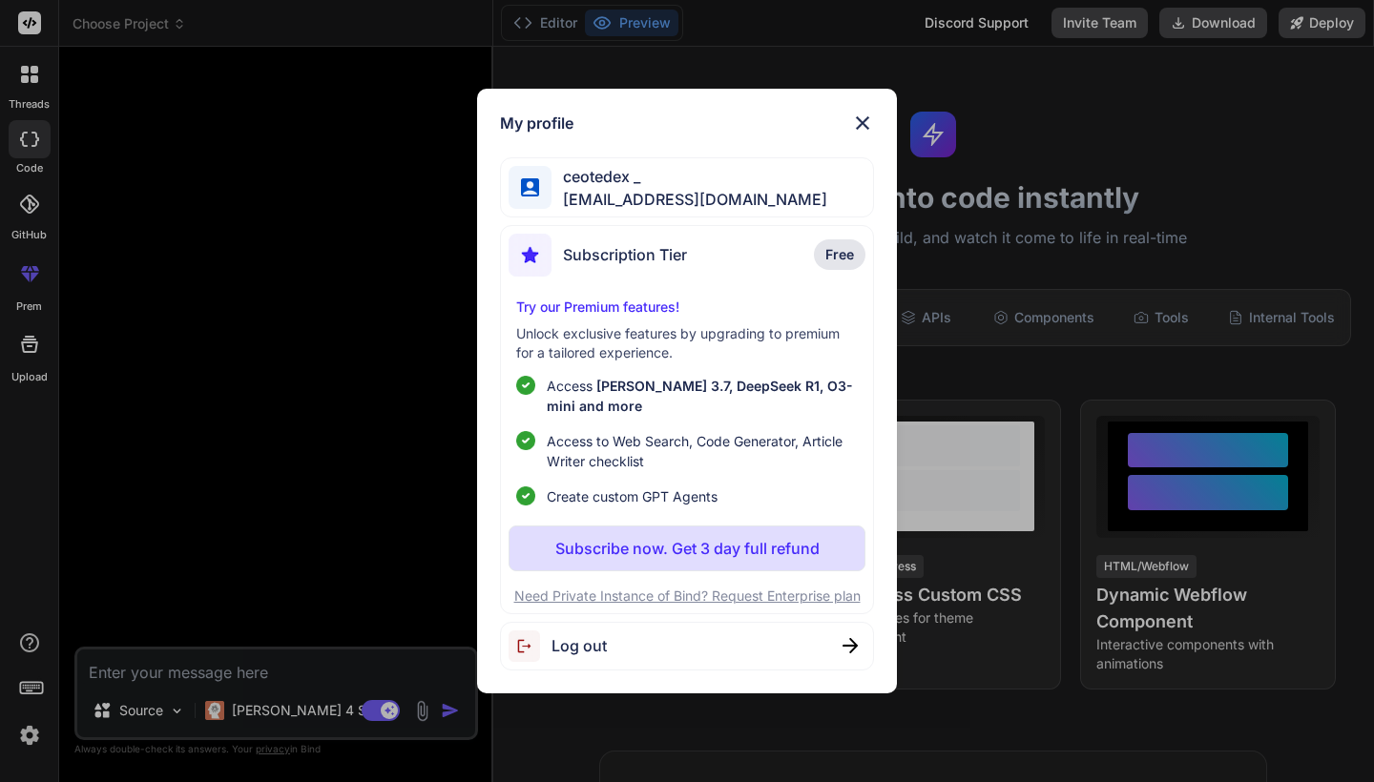
click at [868, 129] on img at bounding box center [862, 123] width 23 height 23
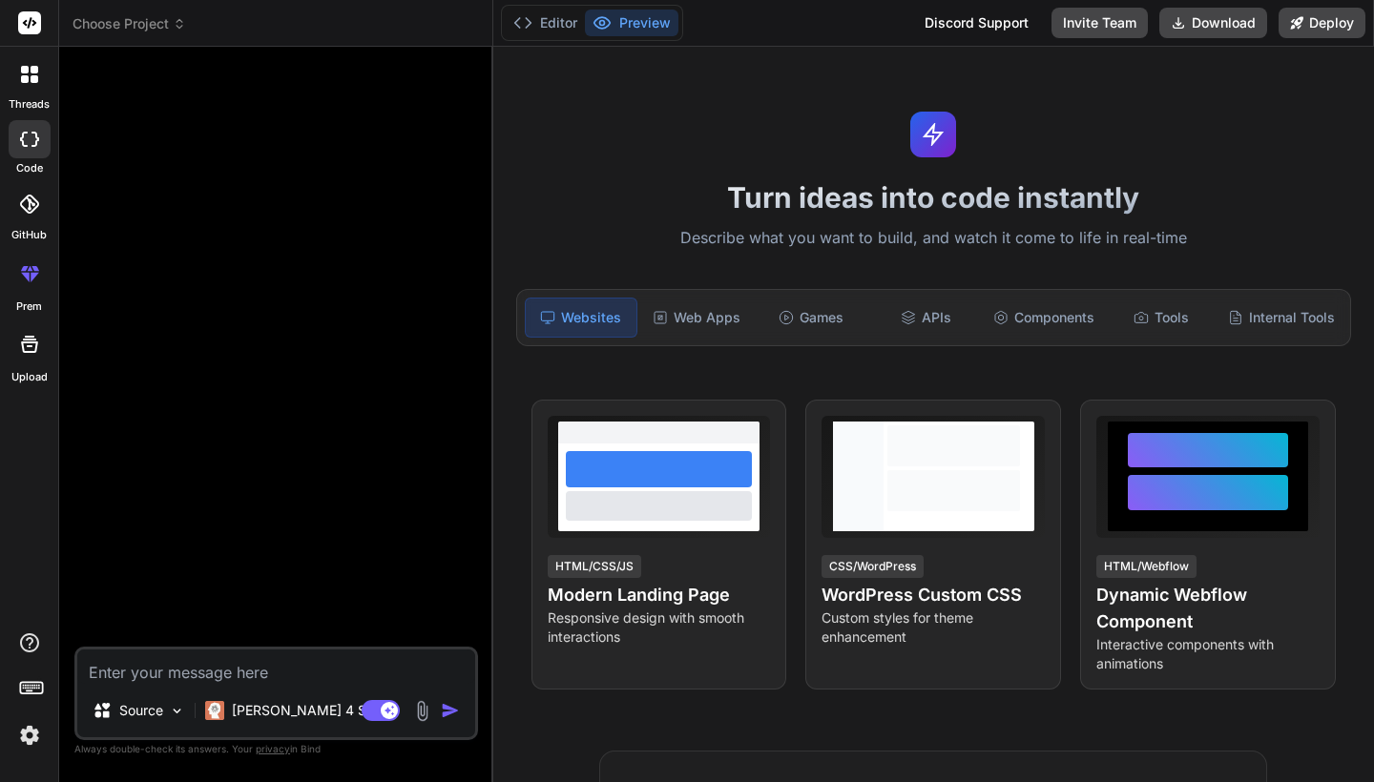
click at [177, 22] on icon at bounding box center [179, 23] width 13 height 13
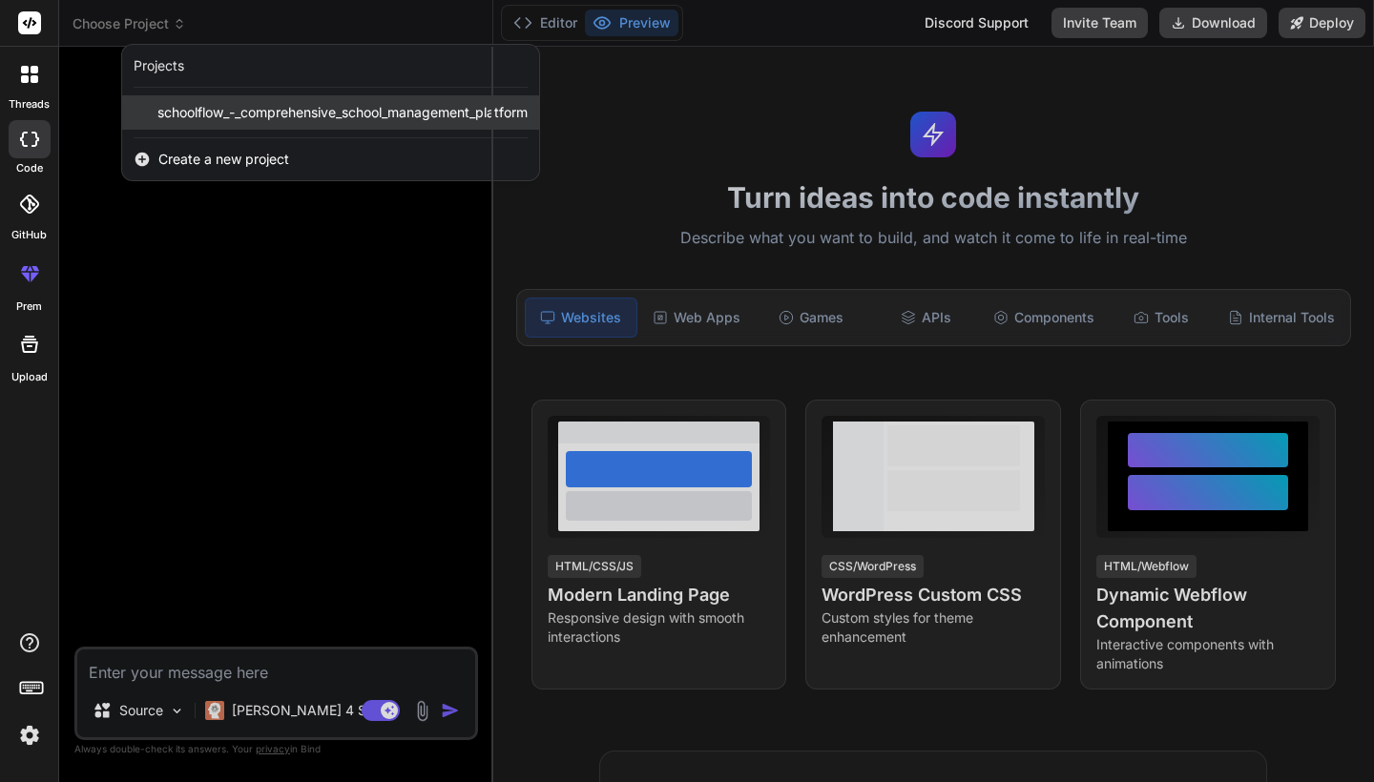
click at [245, 110] on span "schoolflow_-_comprehensive_school_management_platform" at bounding box center [342, 112] width 370 height 19
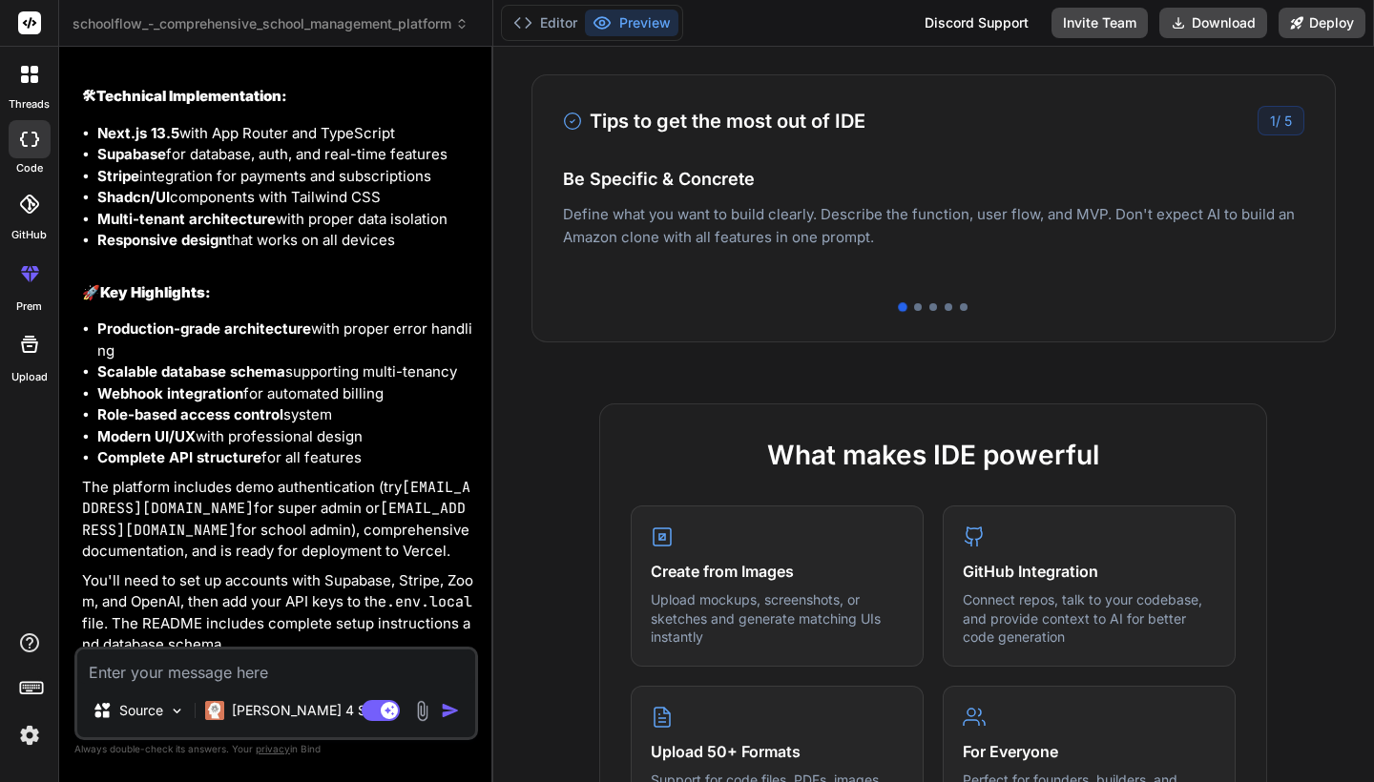
scroll to position [543, 0]
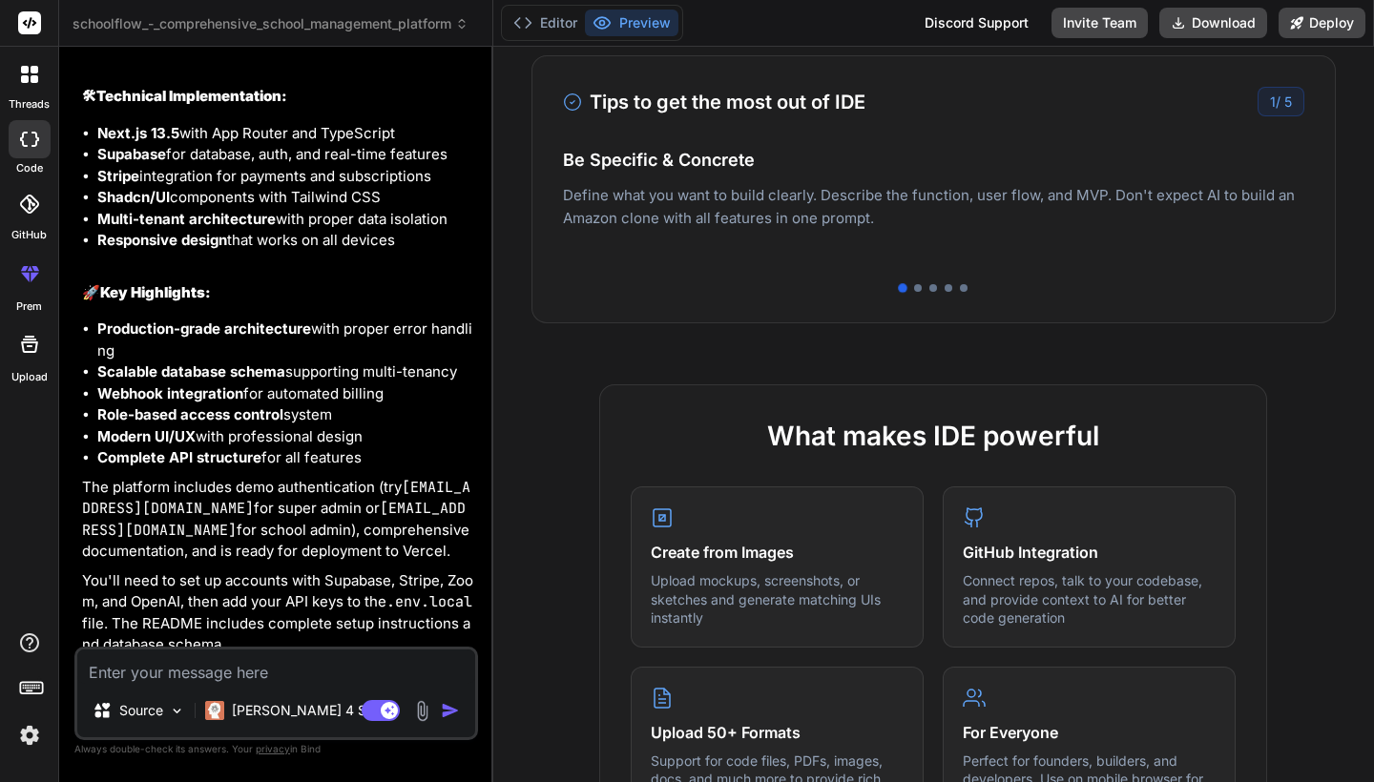
click at [27, 728] on img at bounding box center [29, 735] width 32 height 32
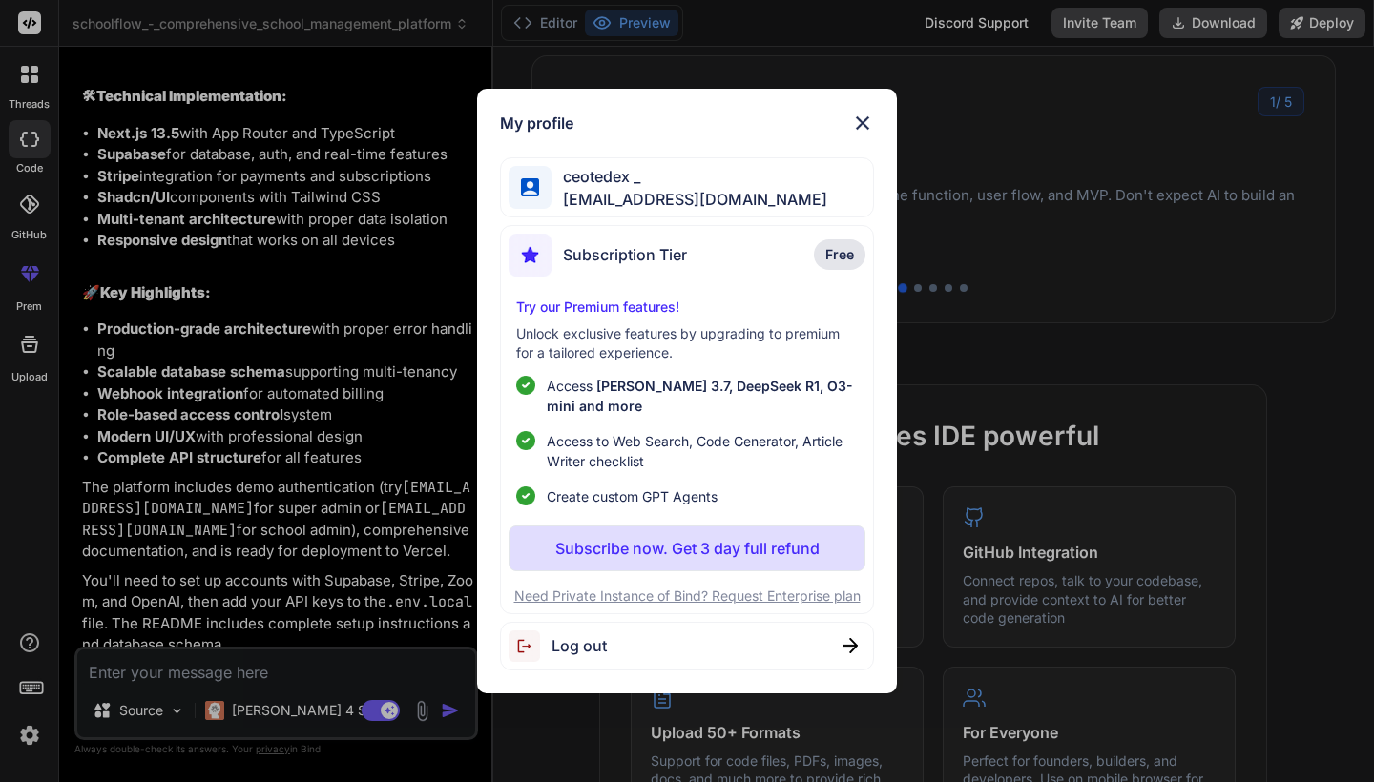
click at [862, 122] on img at bounding box center [862, 123] width 23 height 23
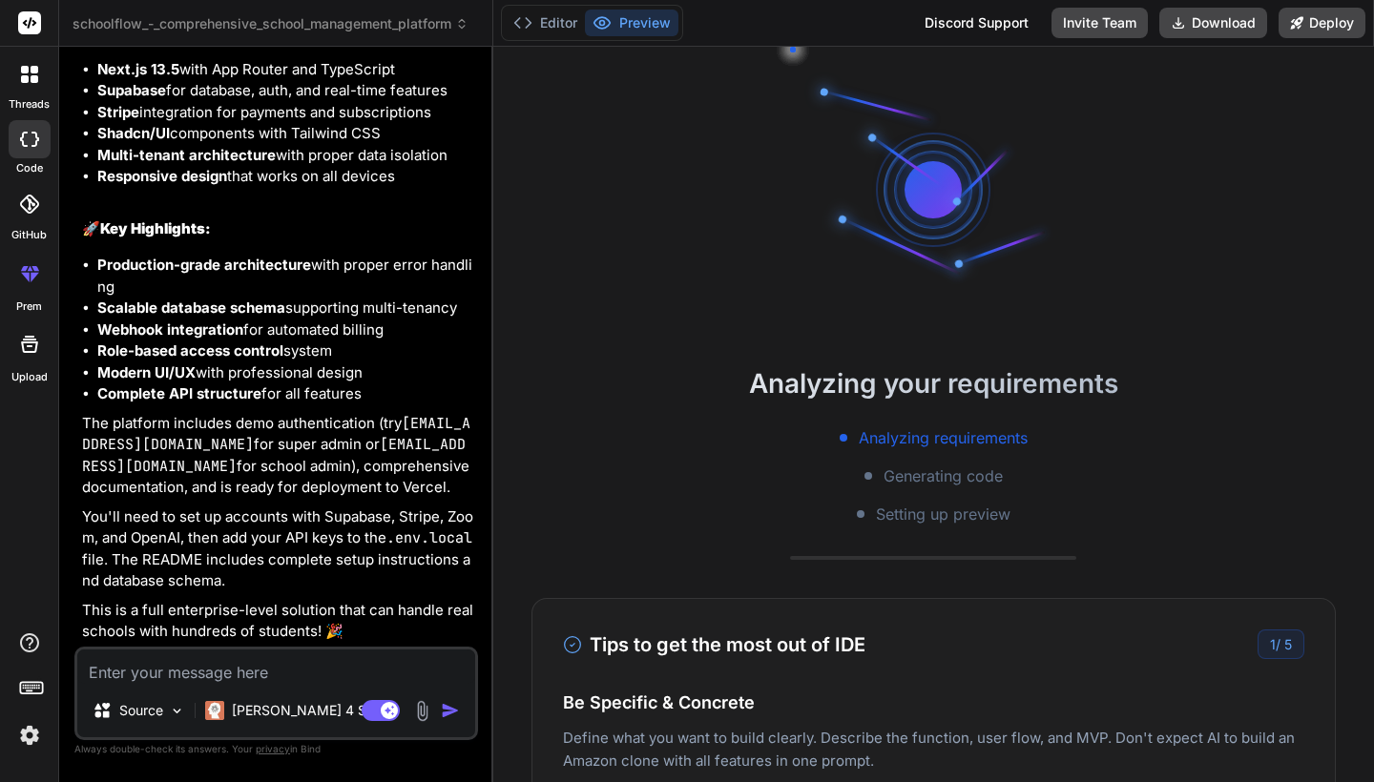
scroll to position [0, 0]
click at [550, 24] on button "Editor" at bounding box center [545, 23] width 79 height 27
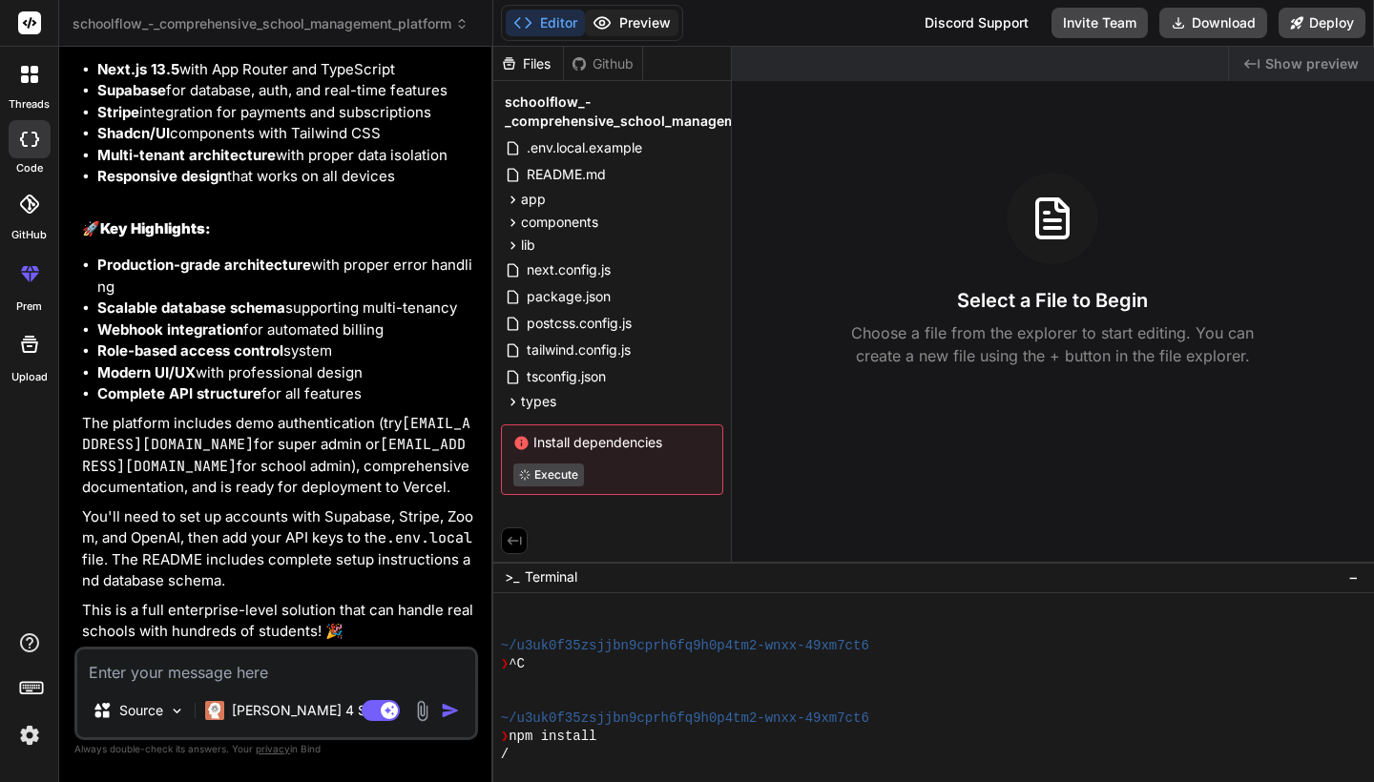
click at [642, 28] on button "Preview" at bounding box center [631, 23] width 93 height 27
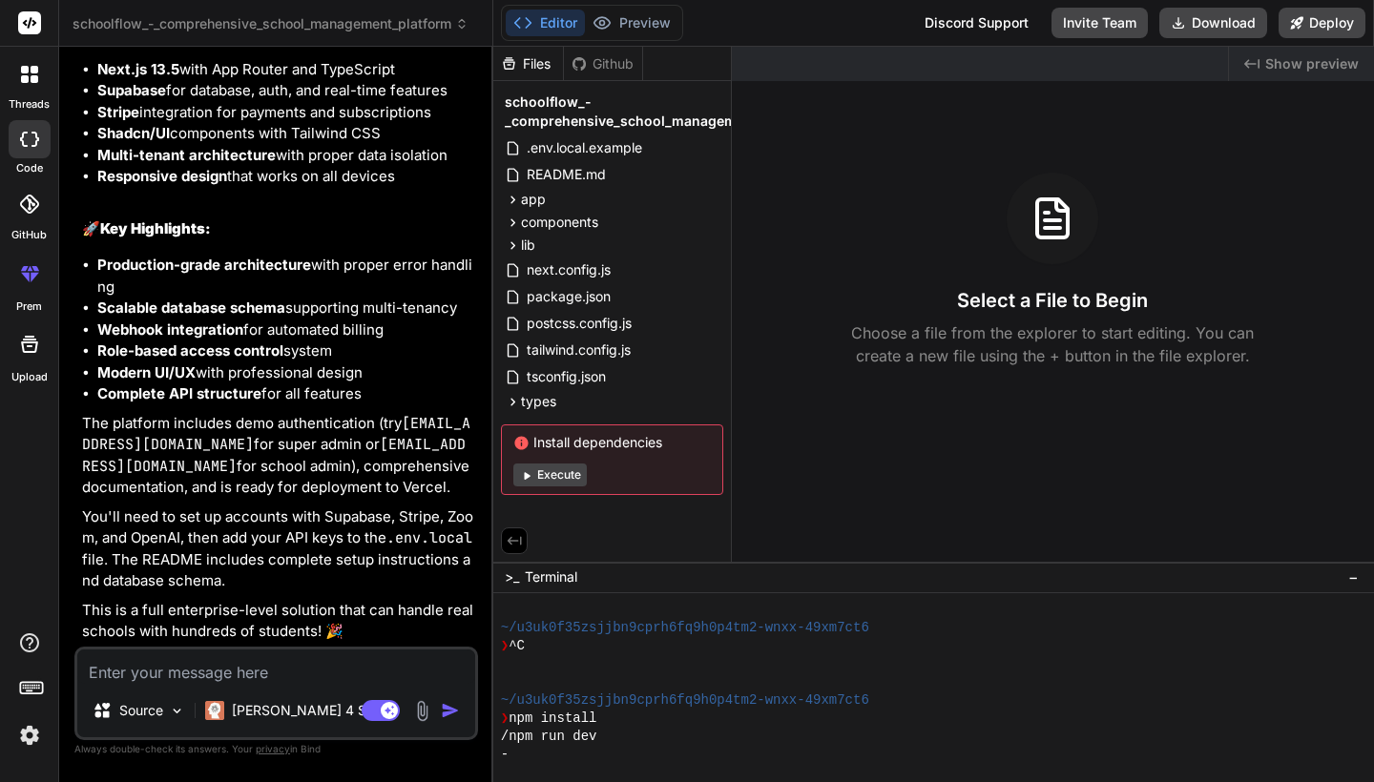
scroll to position [3838, 0]
click at [514, 221] on icon at bounding box center [512, 222] width 5 height 8
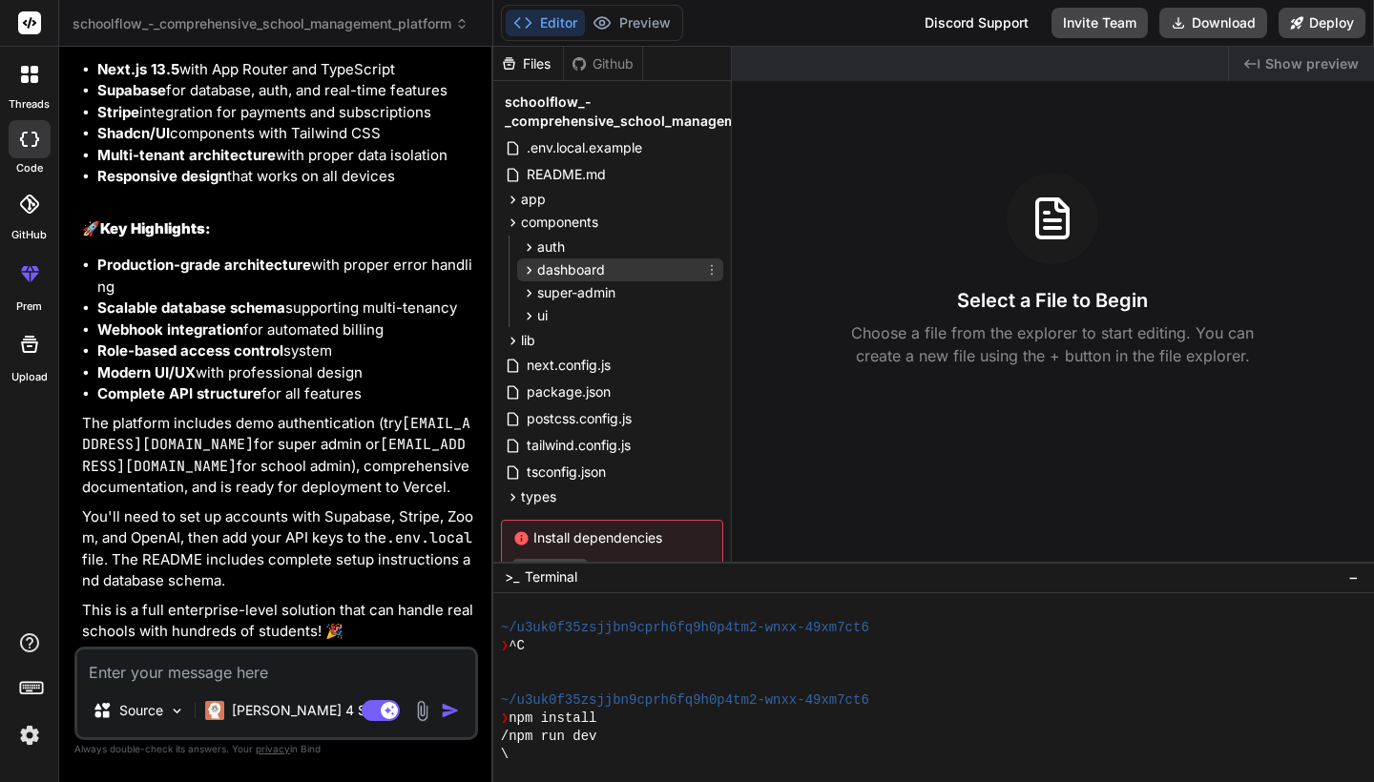
click at [580, 272] on span "dashboard" at bounding box center [571, 269] width 68 height 19
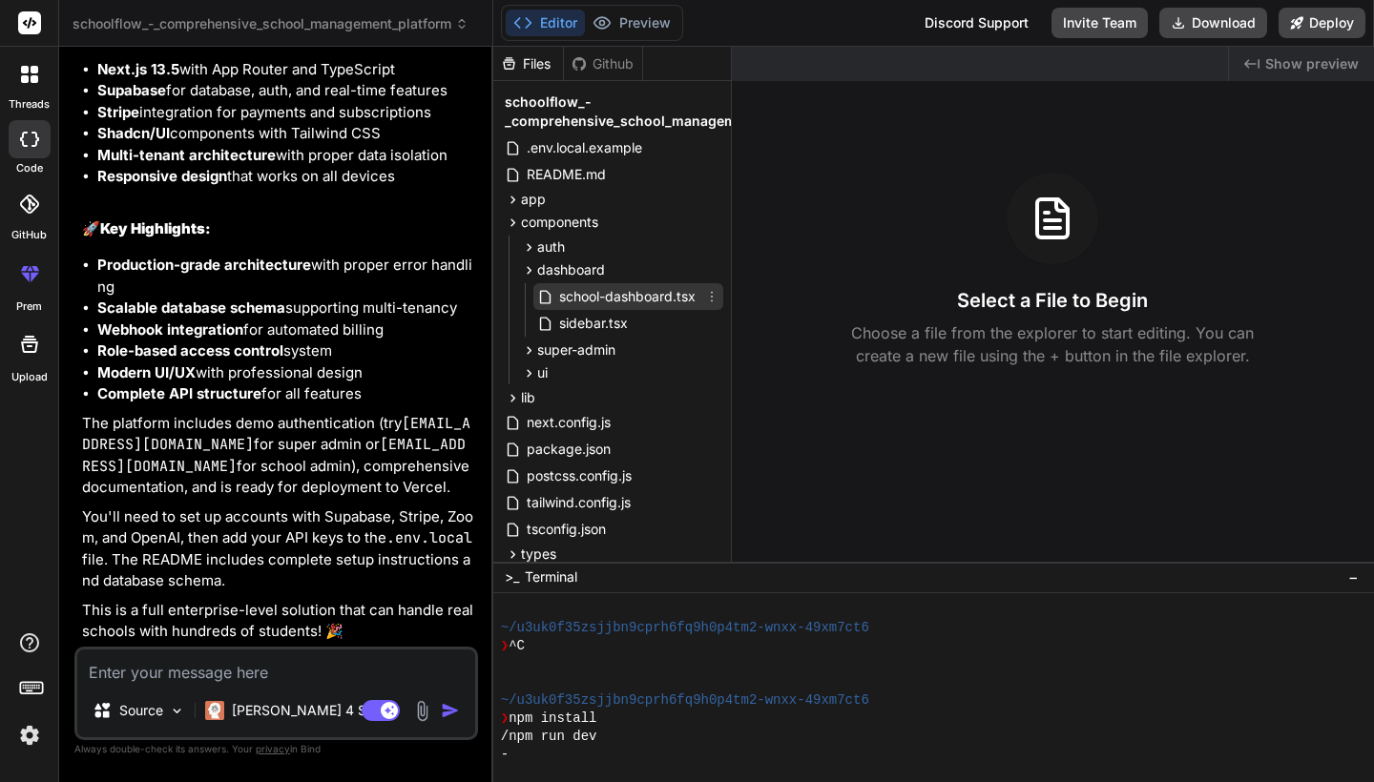
click at [582, 301] on span "school-dashboard.tsx" at bounding box center [627, 296] width 140 height 23
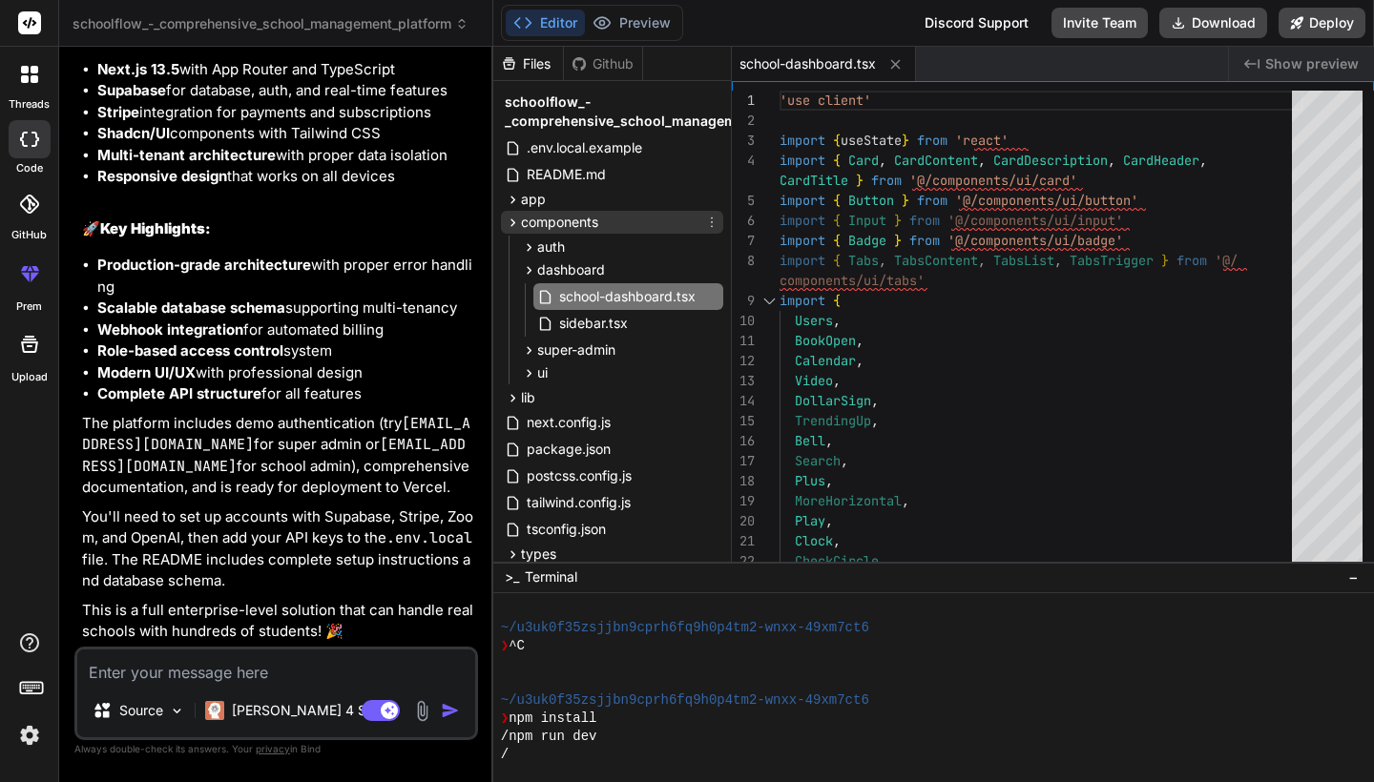
scroll to position [0, 0]
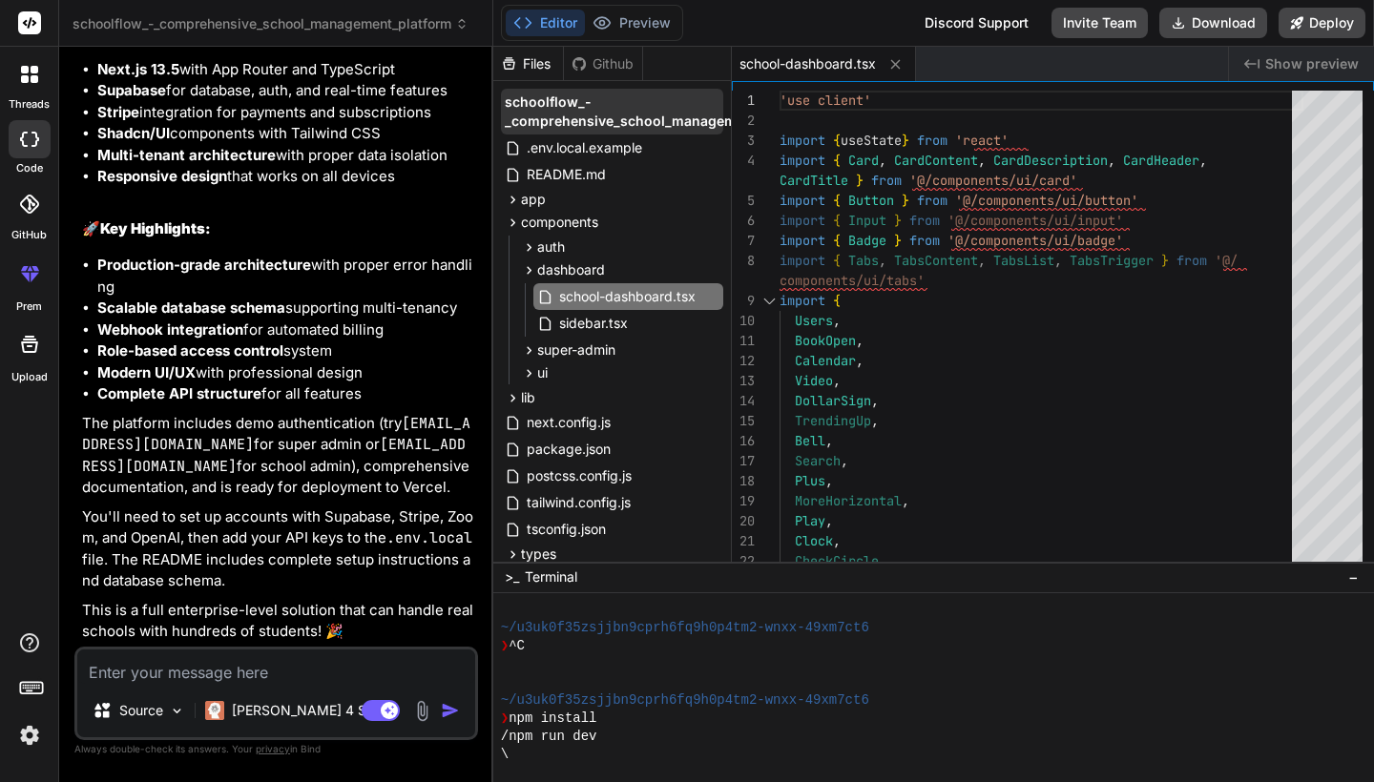
click at [560, 98] on span "schoolflow_-_comprehensive_school_management_platform" at bounding box center [663, 112] width 316 height 38
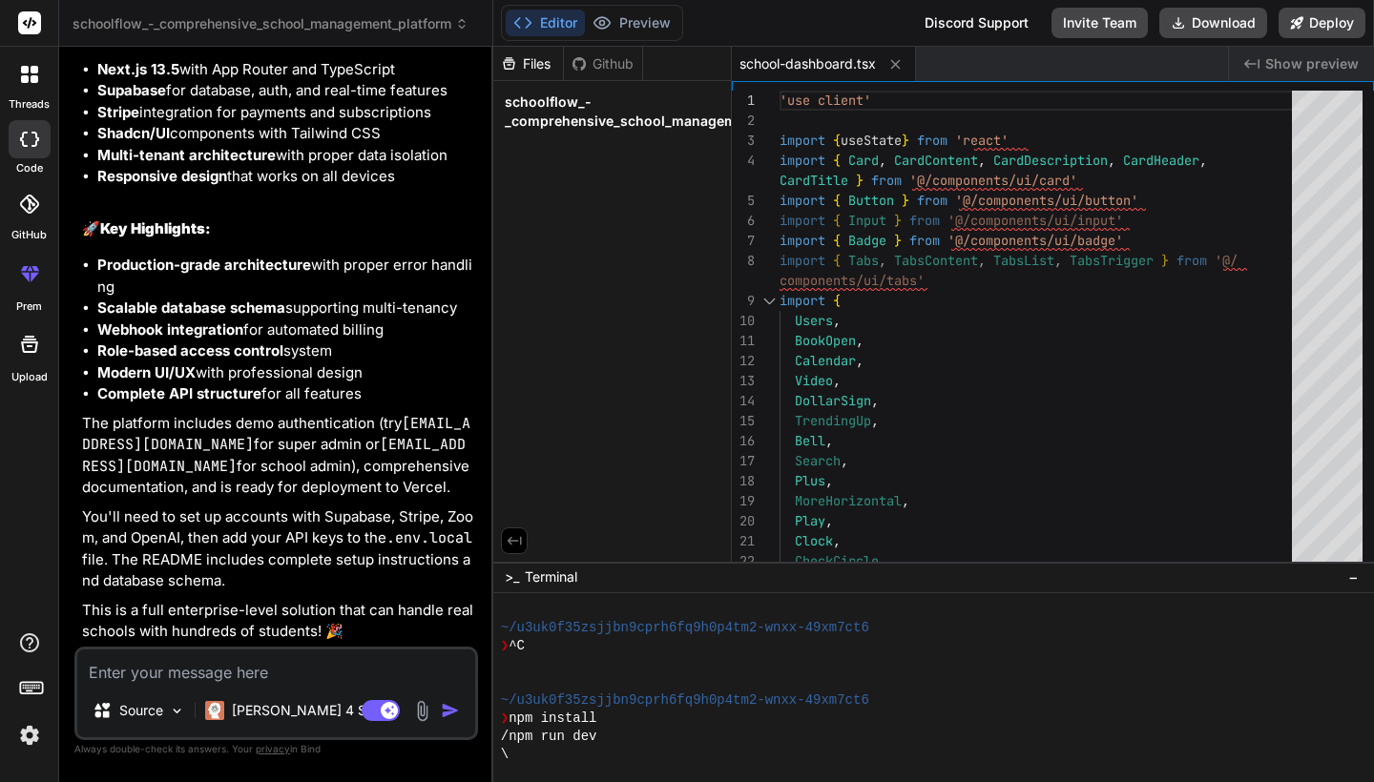
click at [560, 98] on span "schoolflow_-_comprehensive_school_management_platform" at bounding box center [663, 112] width 316 height 38
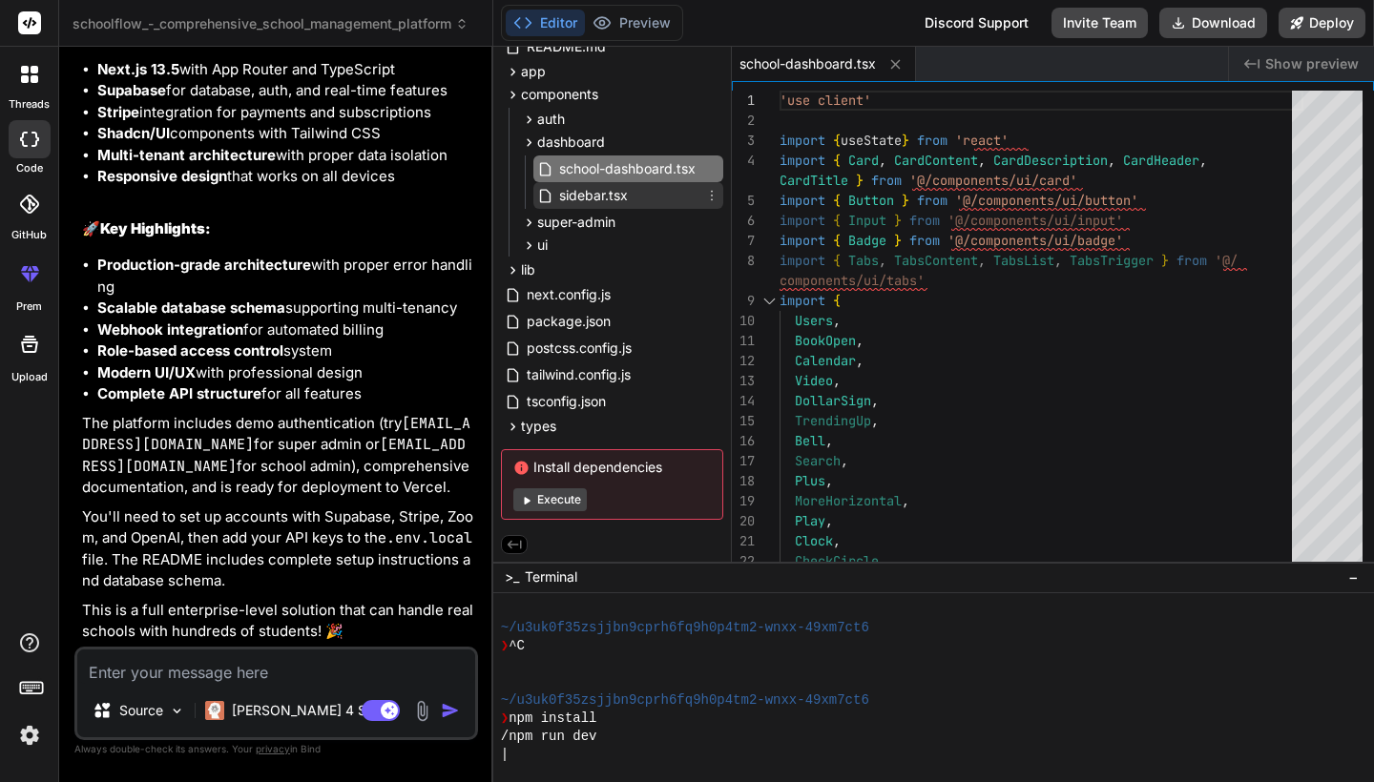
scroll to position [132, 0]
click at [607, 495] on span "Execute" at bounding box center [611, 499] width 197 height 23
click at [555, 495] on button "Execute" at bounding box center [549, 499] width 73 height 23
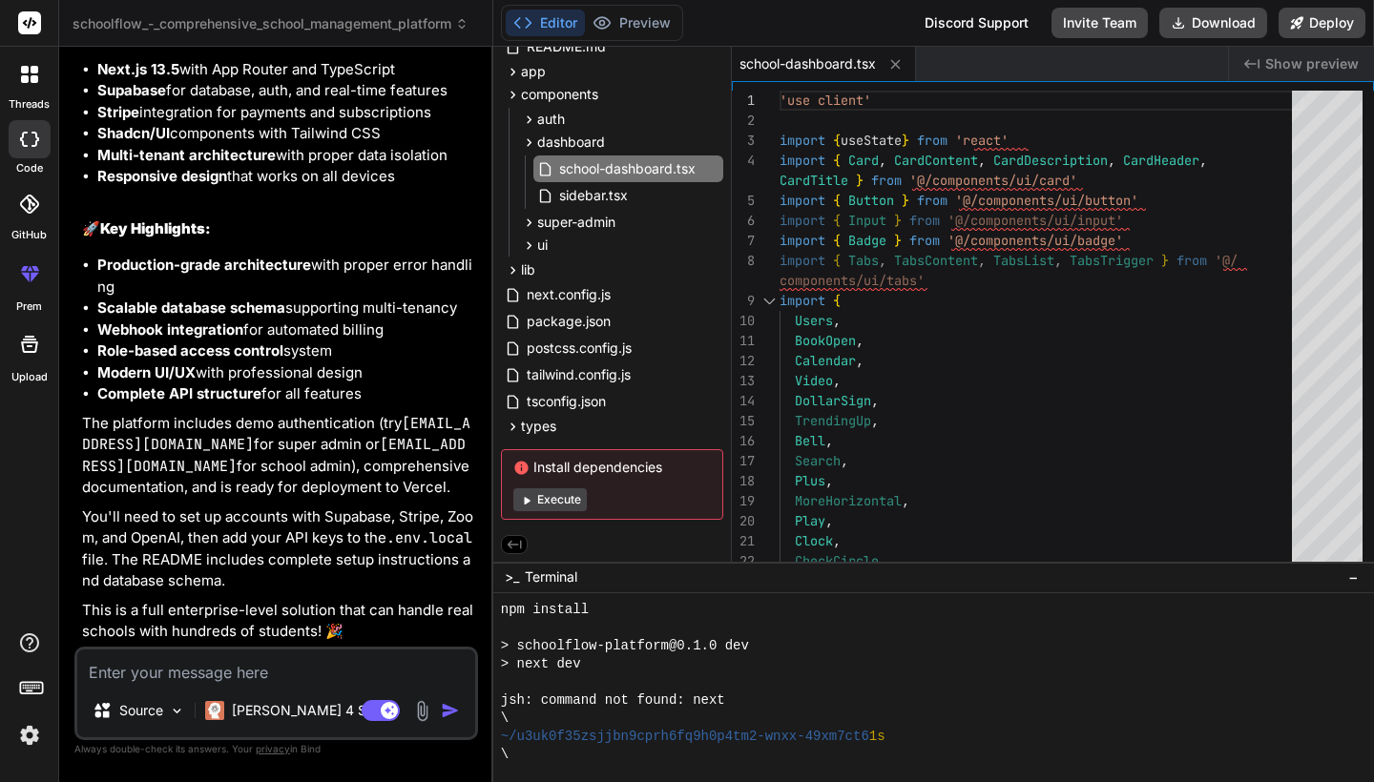
scroll to position [0, 0]
click at [245, 672] on textarea at bounding box center [276, 667] width 398 height 34
type textarea "x"
type textarea "f"
type textarea "x"
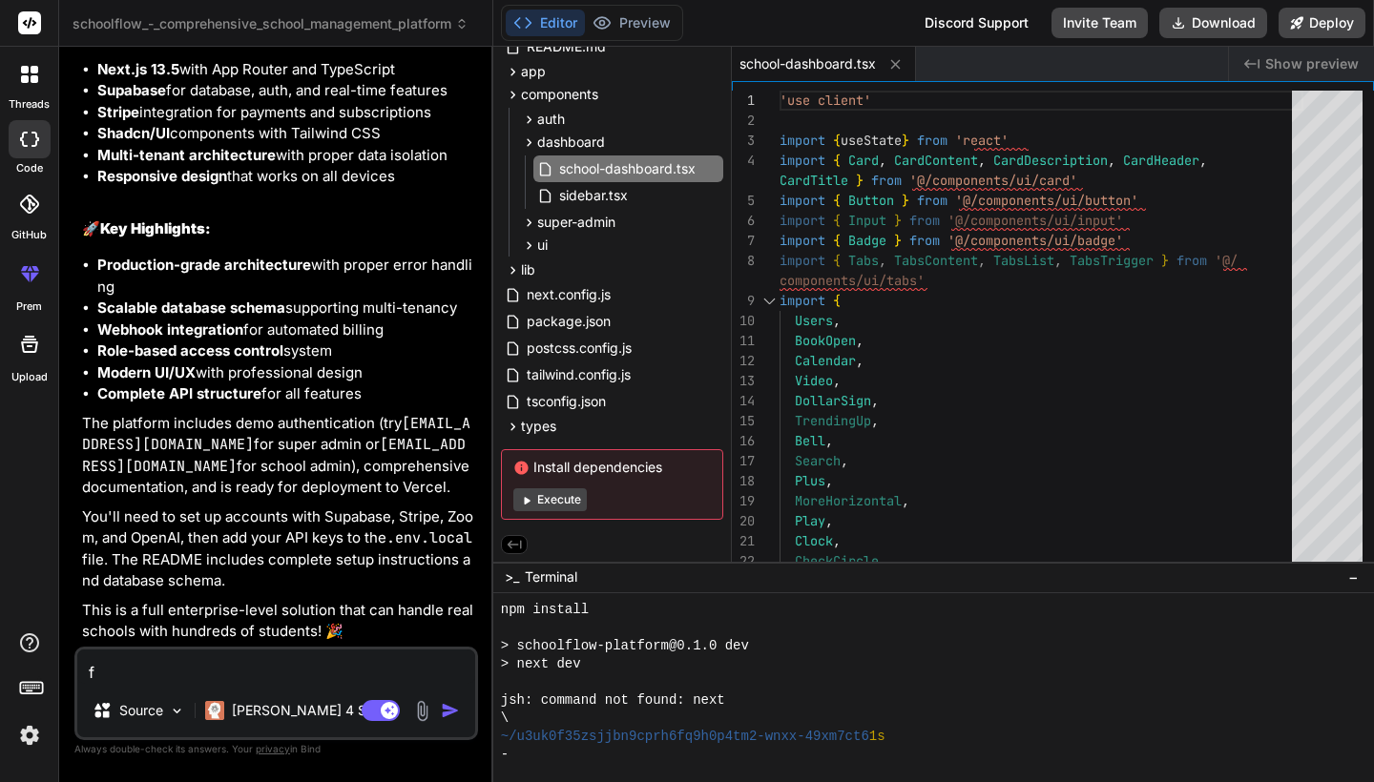
type textarea "fi"
type textarea "x"
type textarea "fix"
type textarea "x"
type textarea "fix"
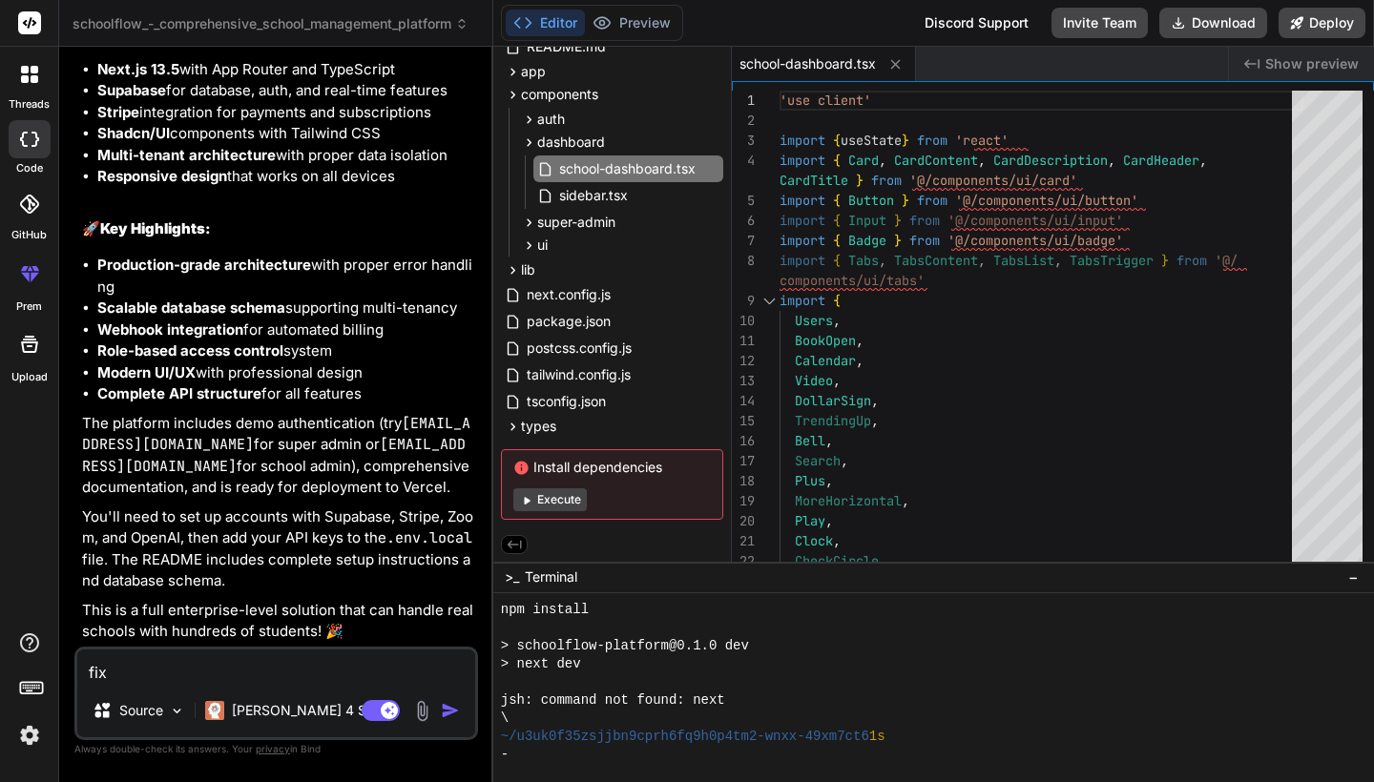
type textarea "x"
type textarea "fix a"
type textarea "x"
type textarea "fix al"
type textarea "x"
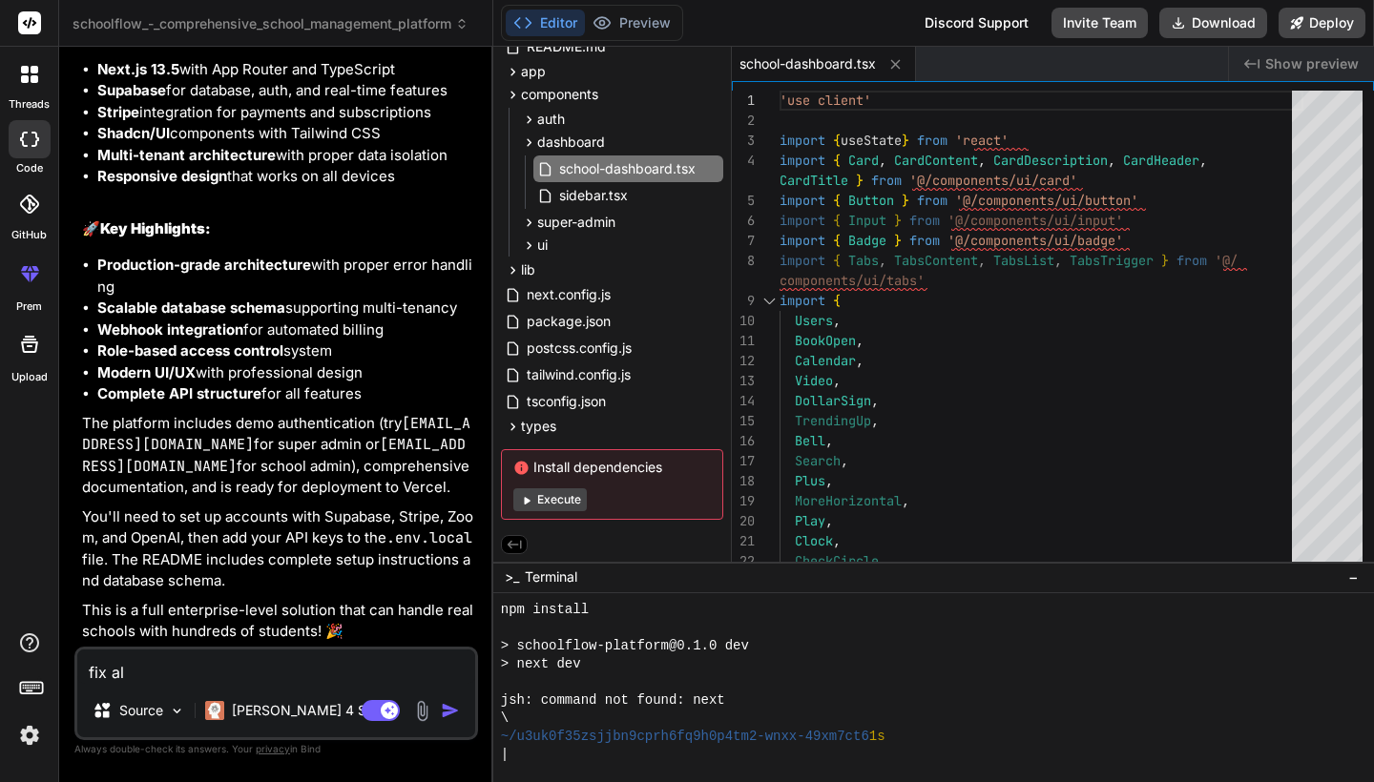
type textarea "fix all"
type textarea "x"
type textarea "fix all"
type textarea "x"
type textarea "fix all"
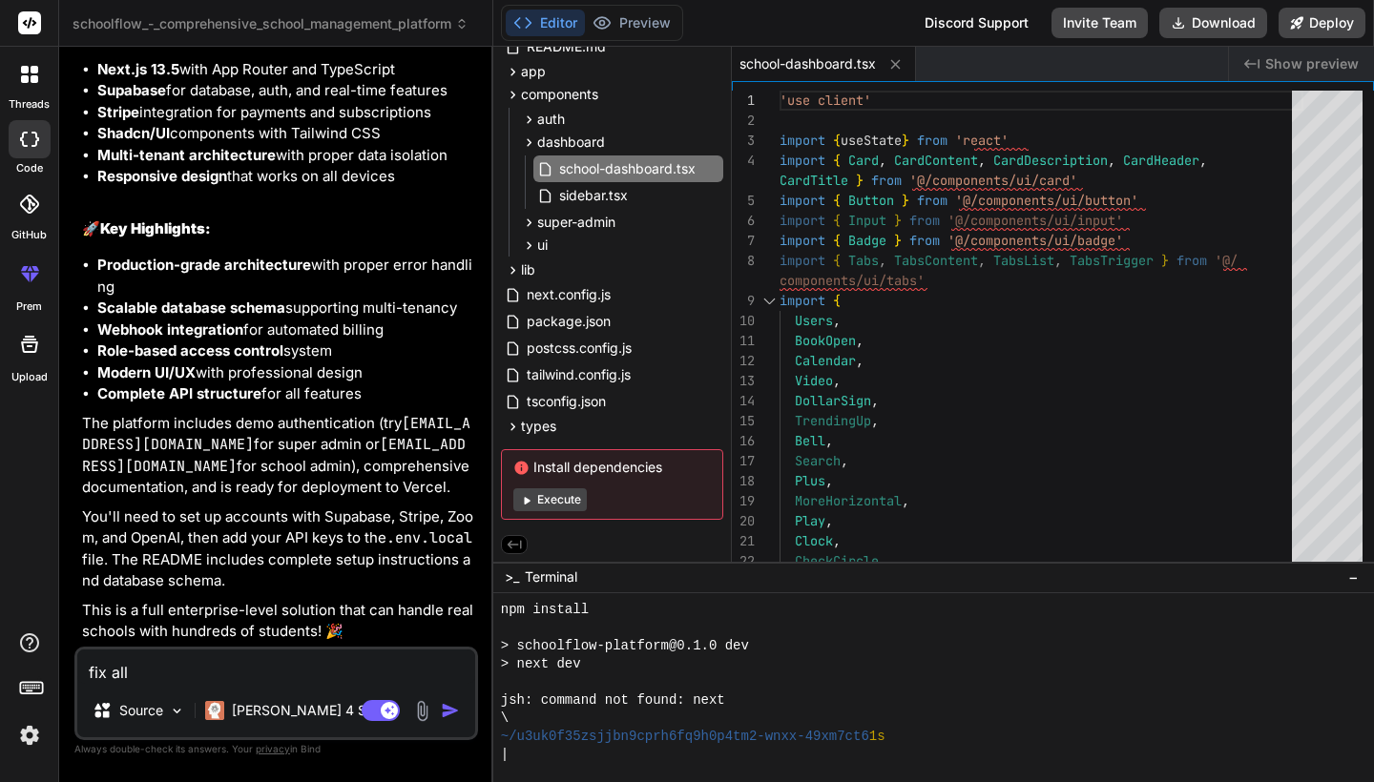
type textarea "x"
type textarea "fix al"
type textarea "x"
type textarea "fix a"
type textarea "x"
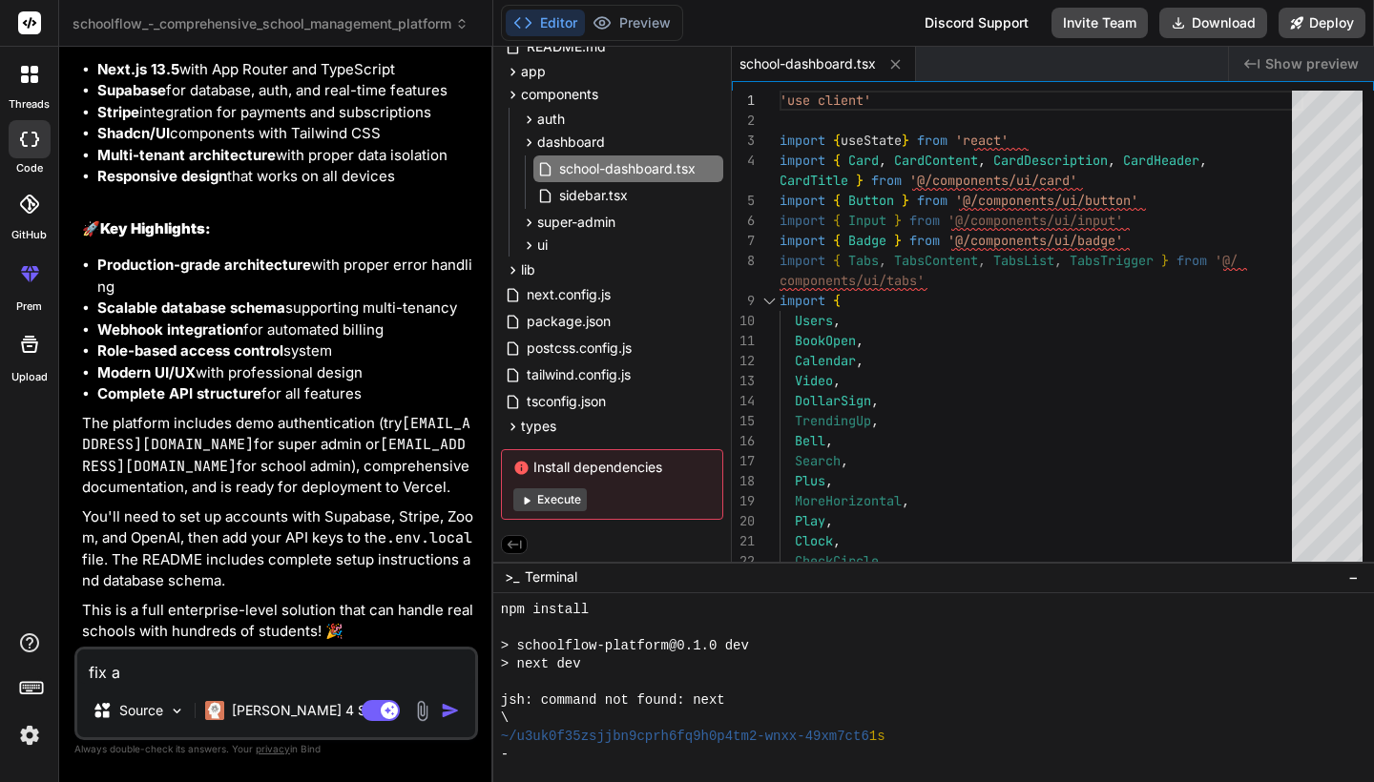
type textarea "fix"
type textarea "x"
type textarea "fix"
type textarea "x"
type textarea "fi"
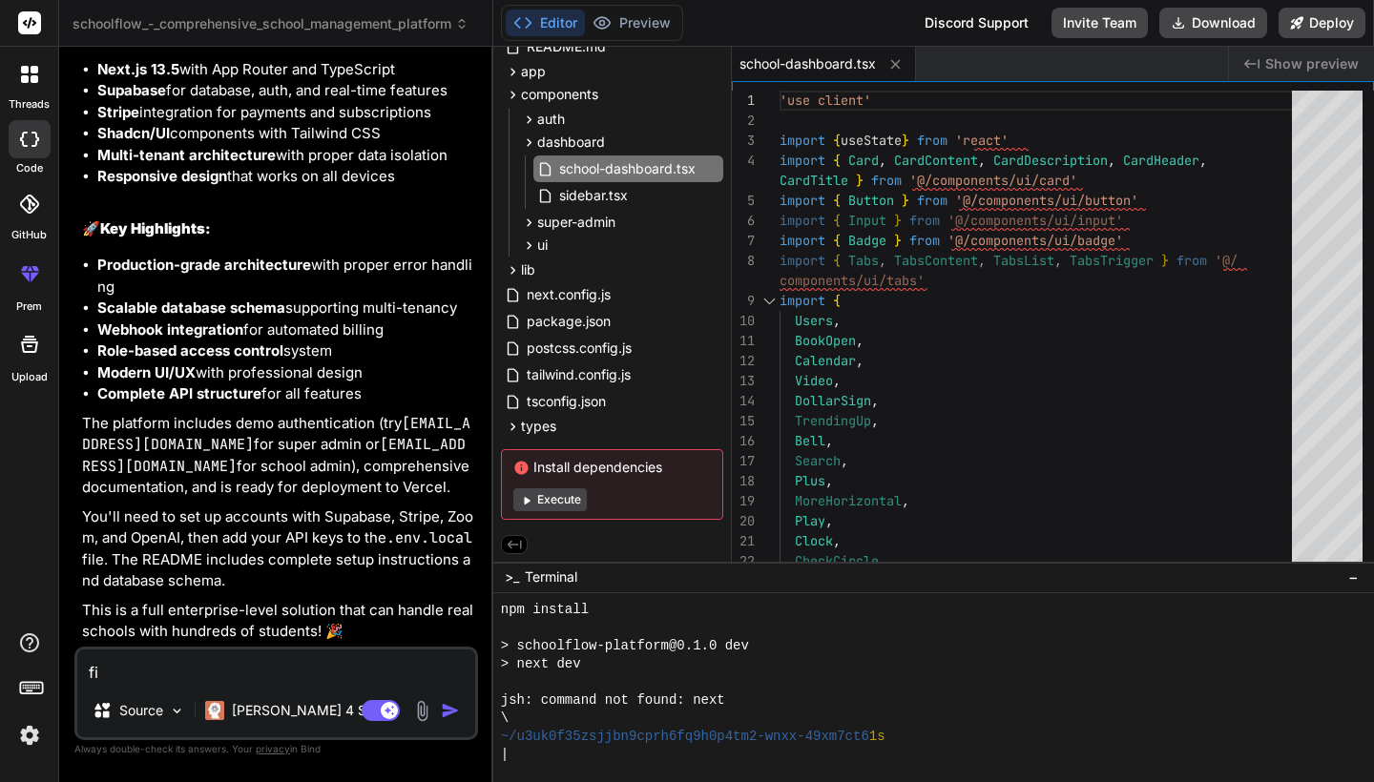
type textarea "x"
type textarea "f"
type textarea "x"
type textarea "i"
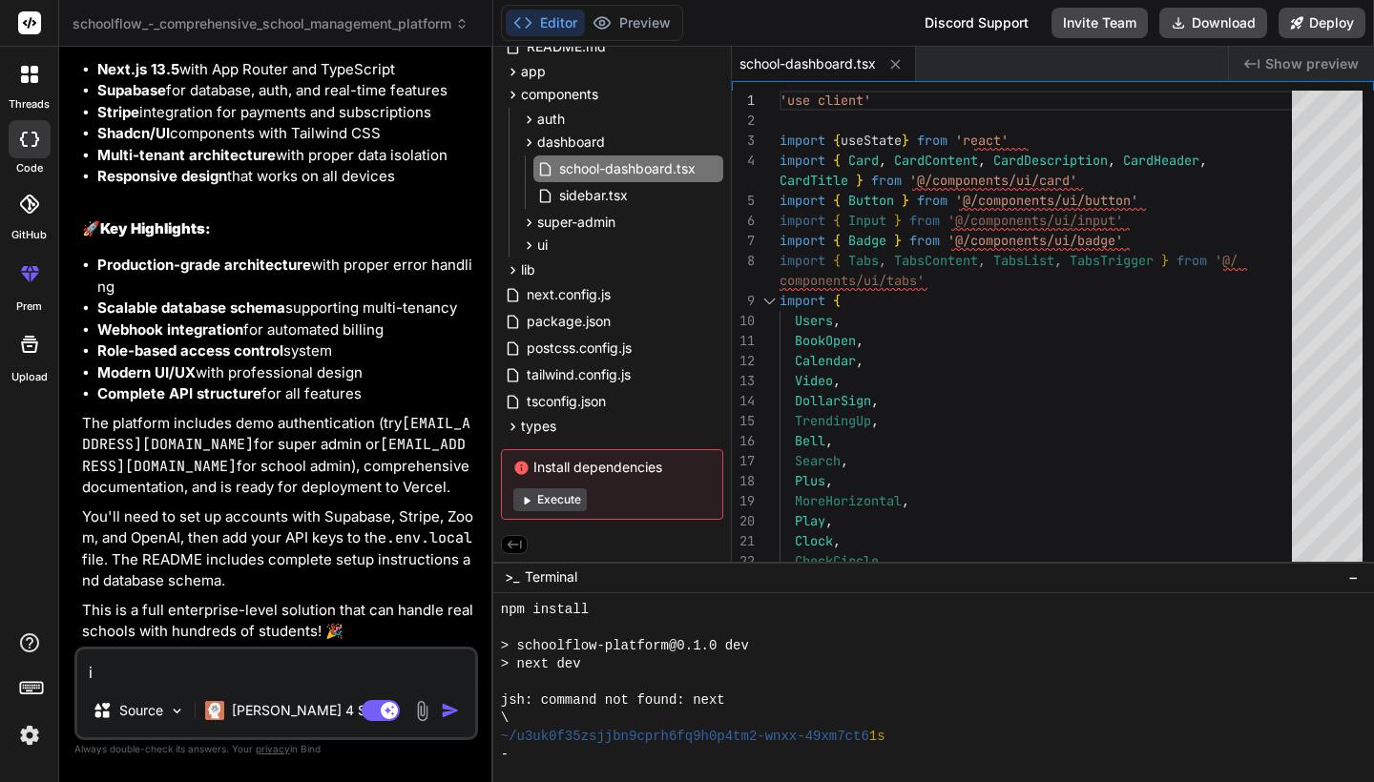
type textarea "x"
type textarea "I"
type textarea "x"
type textarea "I c"
type textarea "x"
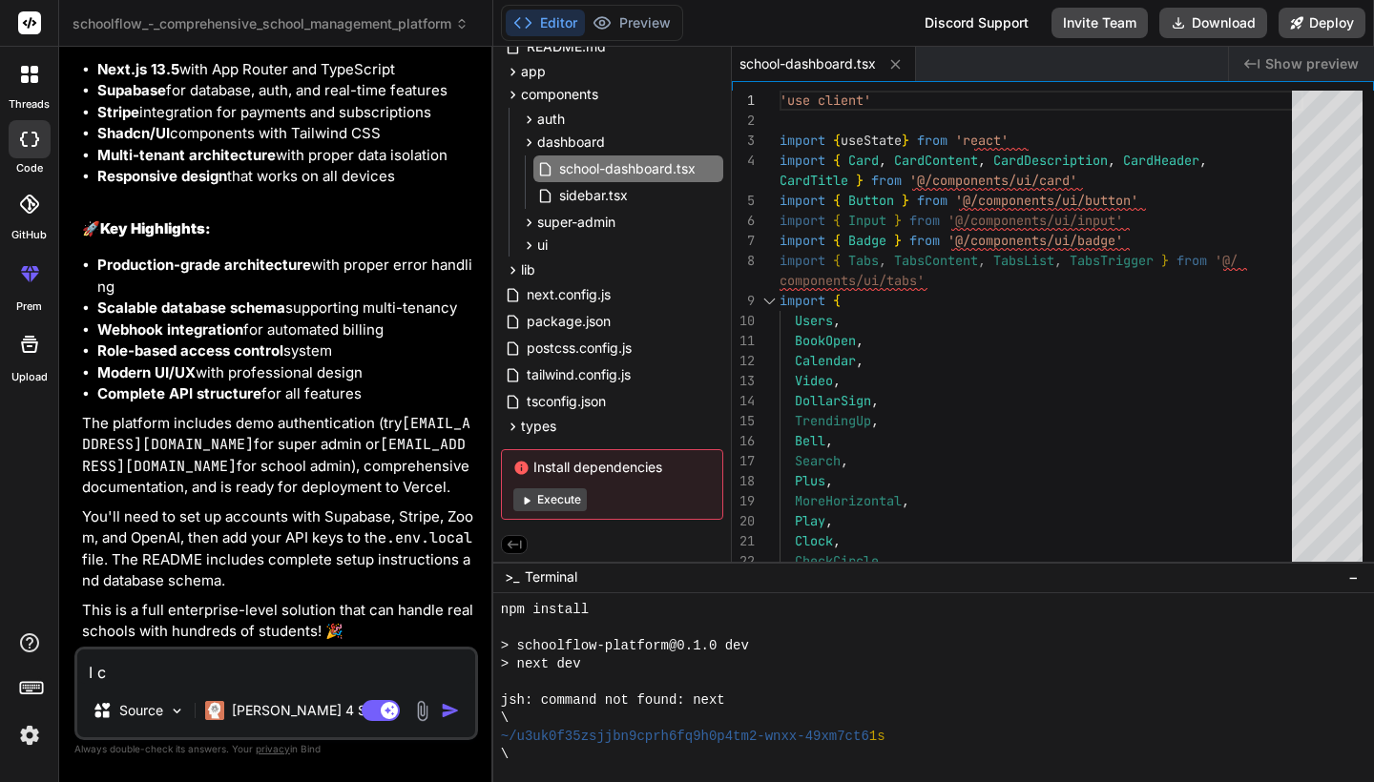
type textarea "I ca"
type textarea "x"
type textarea "I can"
type textarea "x"
type textarea "I cant"
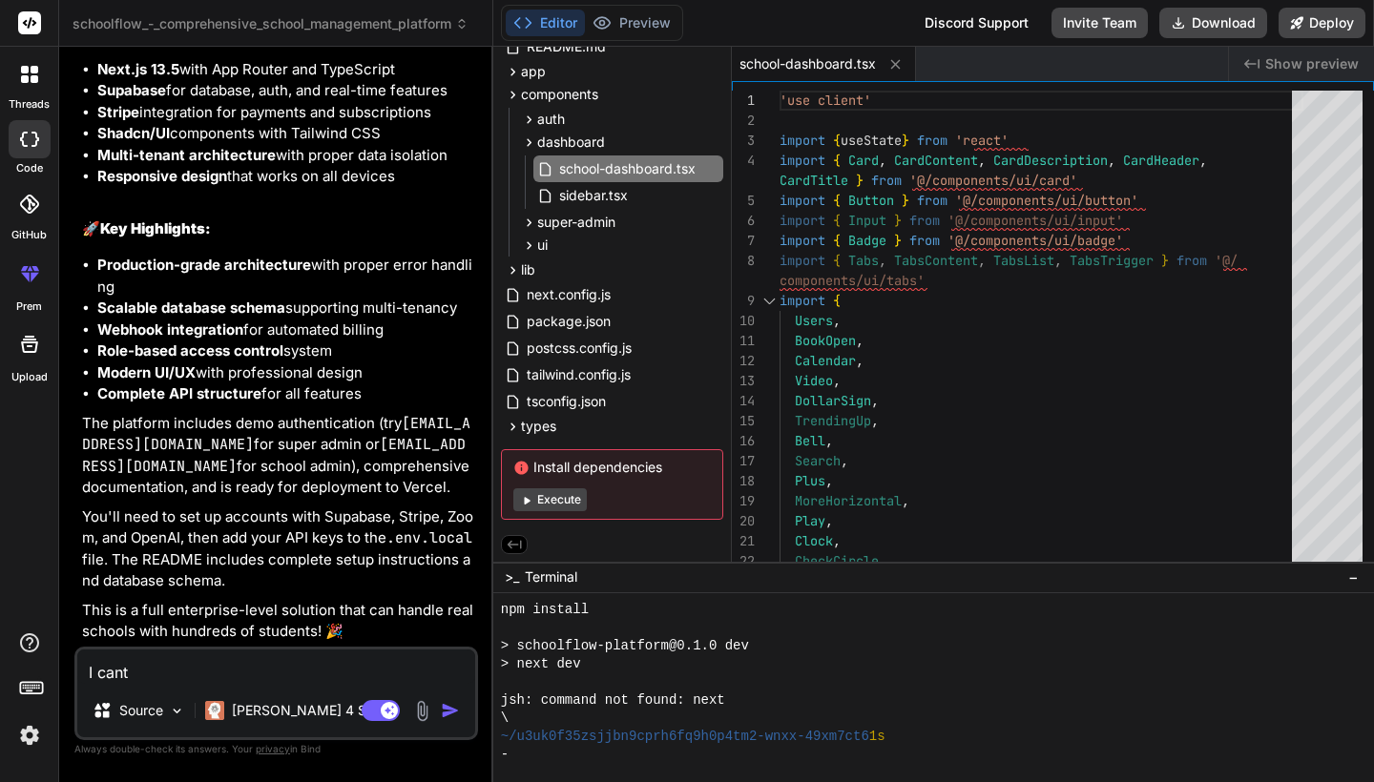
type textarea "x"
type textarea "I can't"
type textarea "x"
type textarea "I can't s"
type textarea "x"
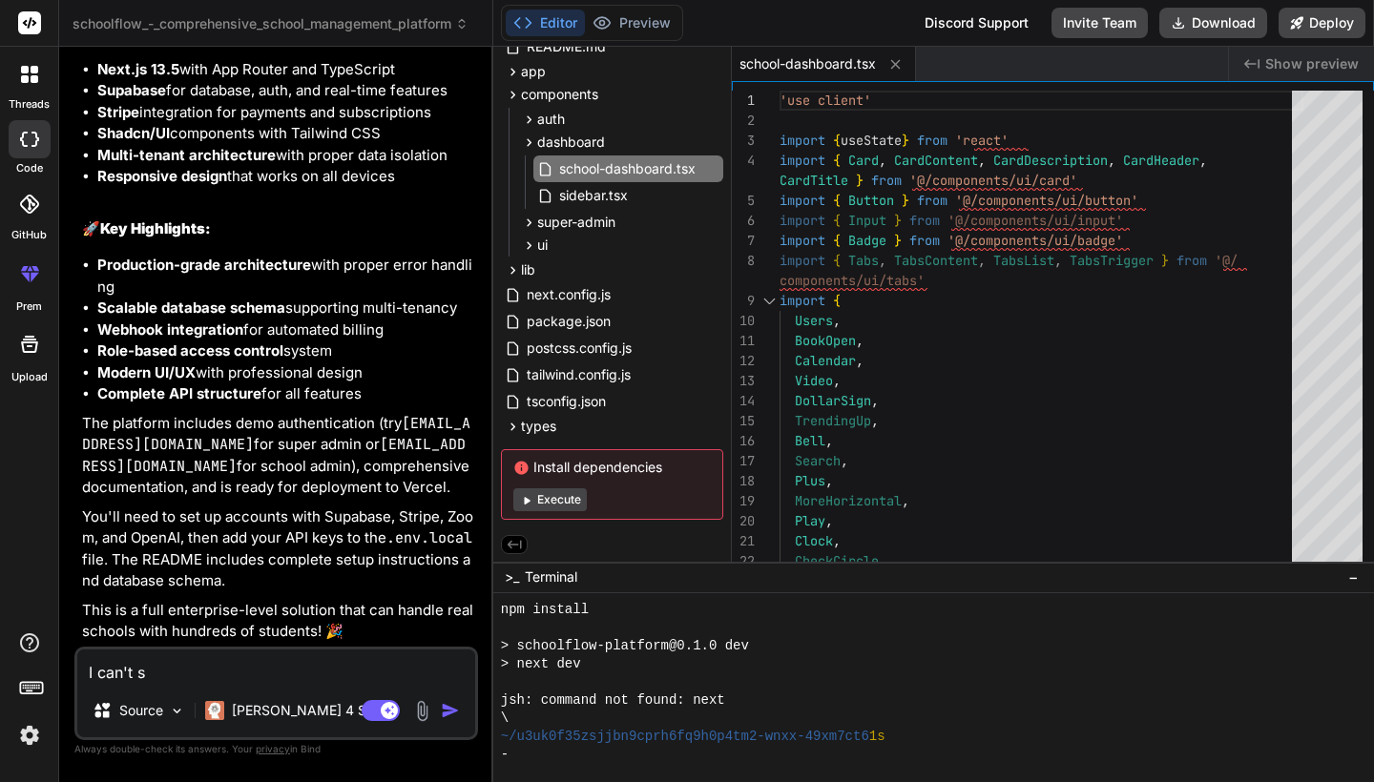
type textarea "I can't se"
type textarea "x"
type textarea "I can't see"
type textarea "x"
type textarea "I can't see"
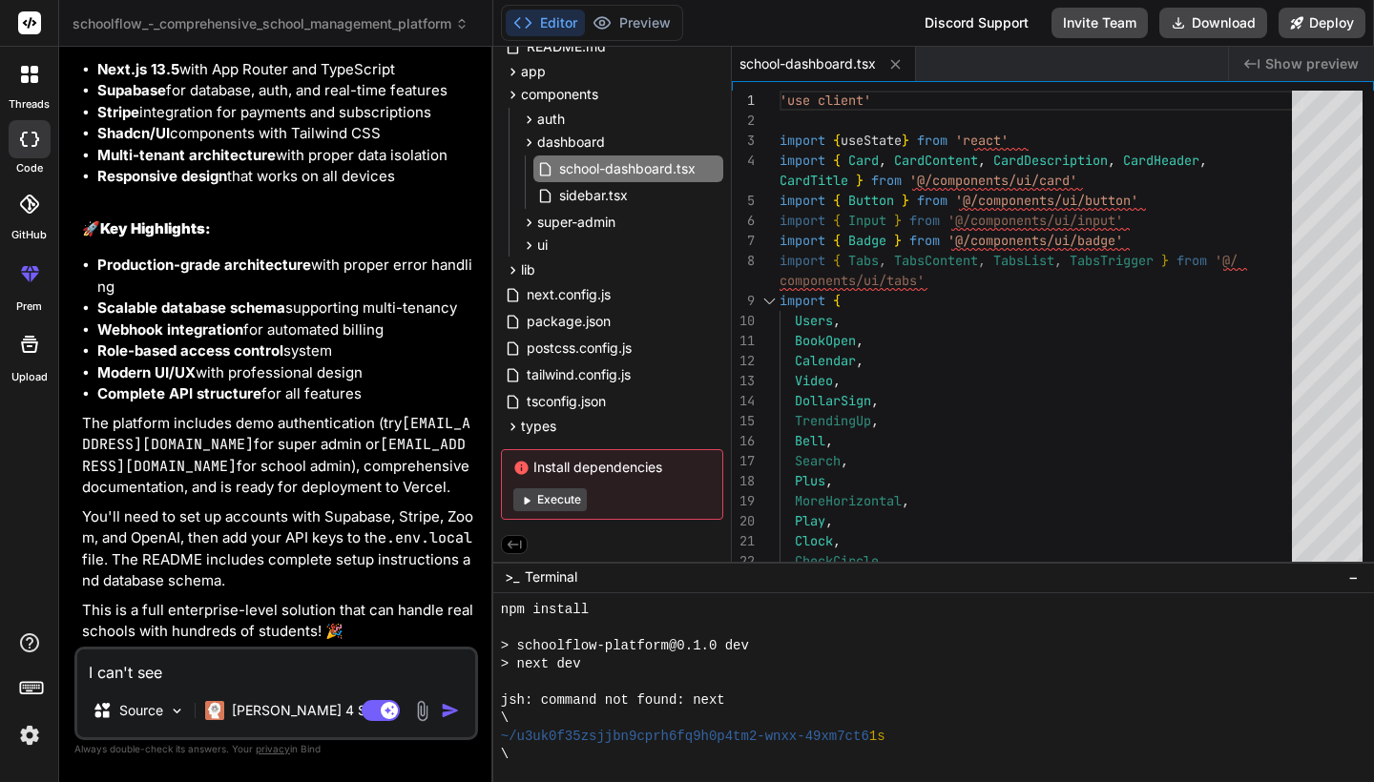
type textarea "x"
type textarea "I can't see p"
type textarea "x"
type textarea "I can't see pr"
type textarea "x"
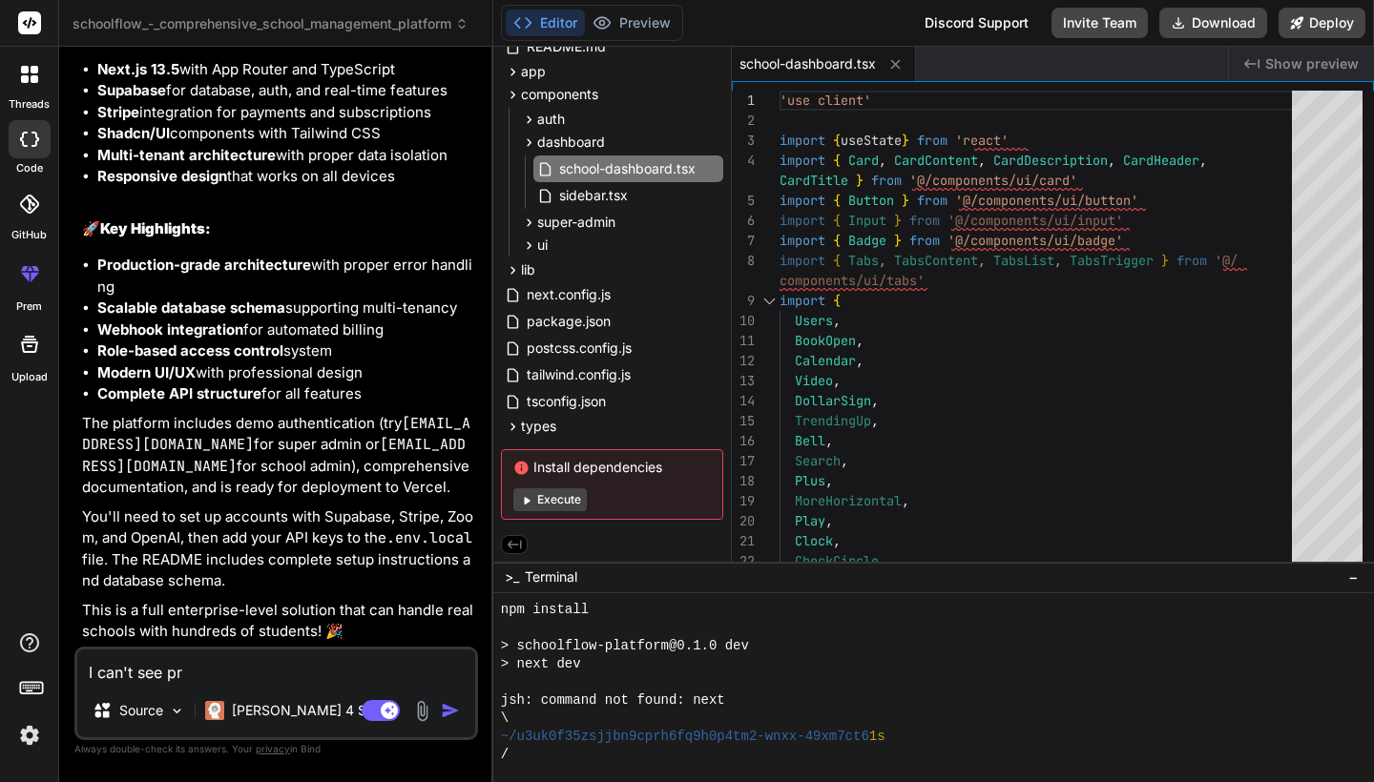
type textarea "I can't see pre"
type textarea "x"
type textarea "I can't see prev"
type textarea "x"
type textarea "I can't see previ"
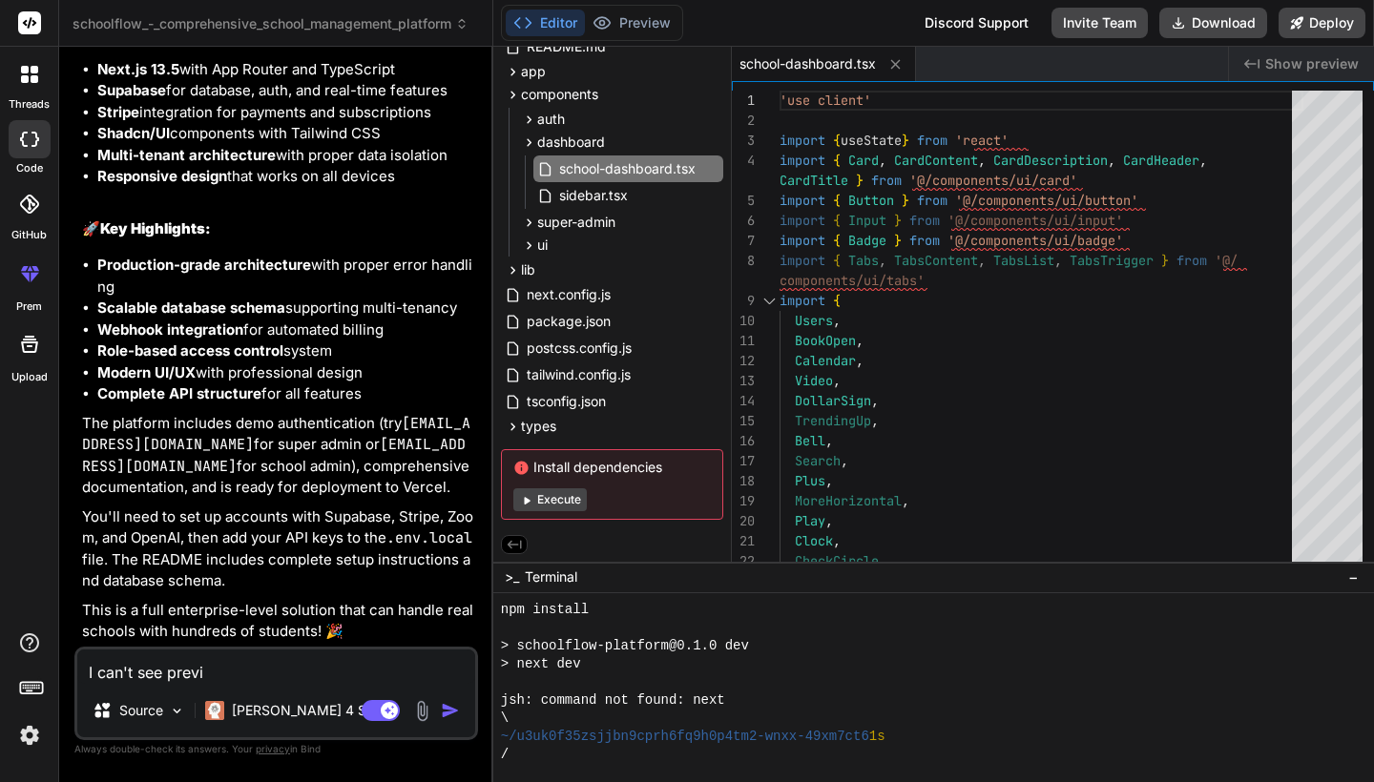
type textarea "x"
type textarea "I can't see previe"
type textarea "x"
type textarea "I can't see preview"
type textarea "x"
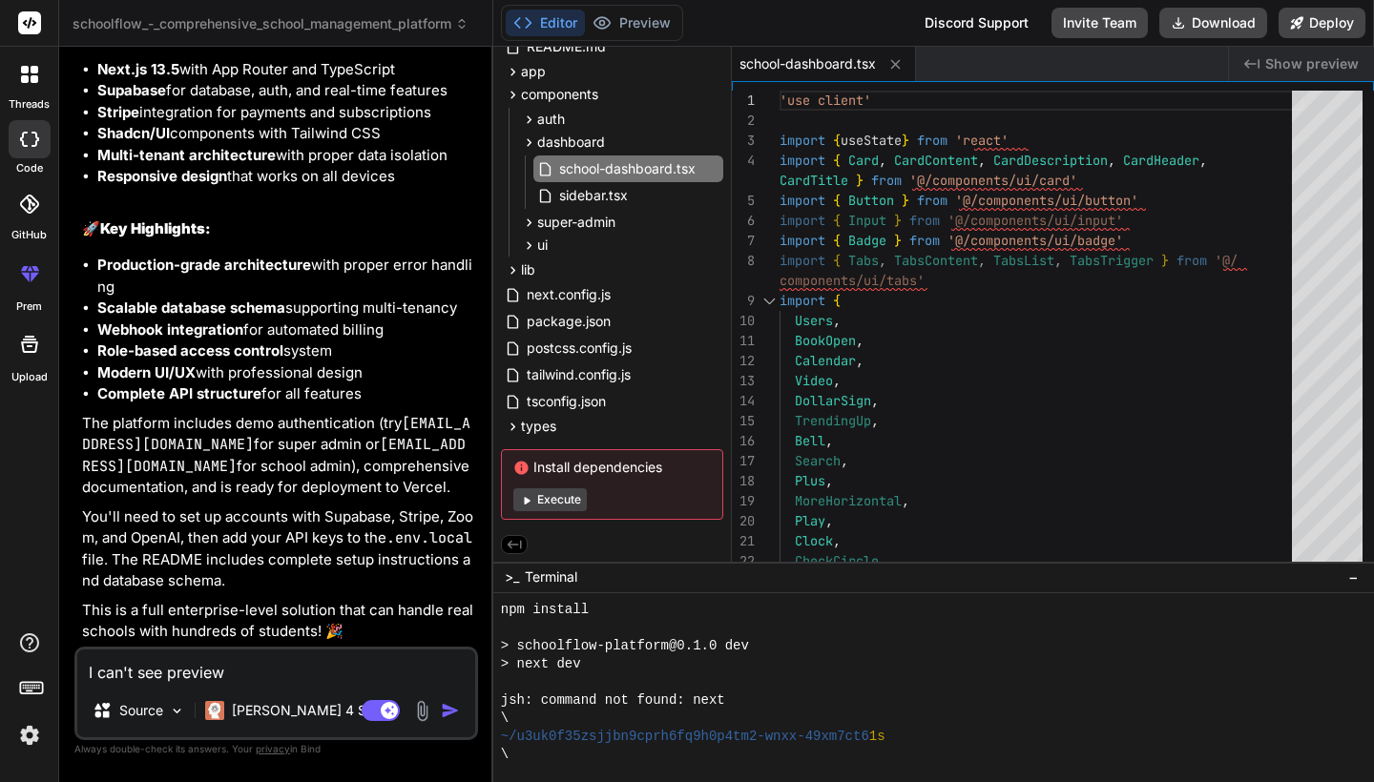
type textarea "I can't see preview"
type textarea "x"
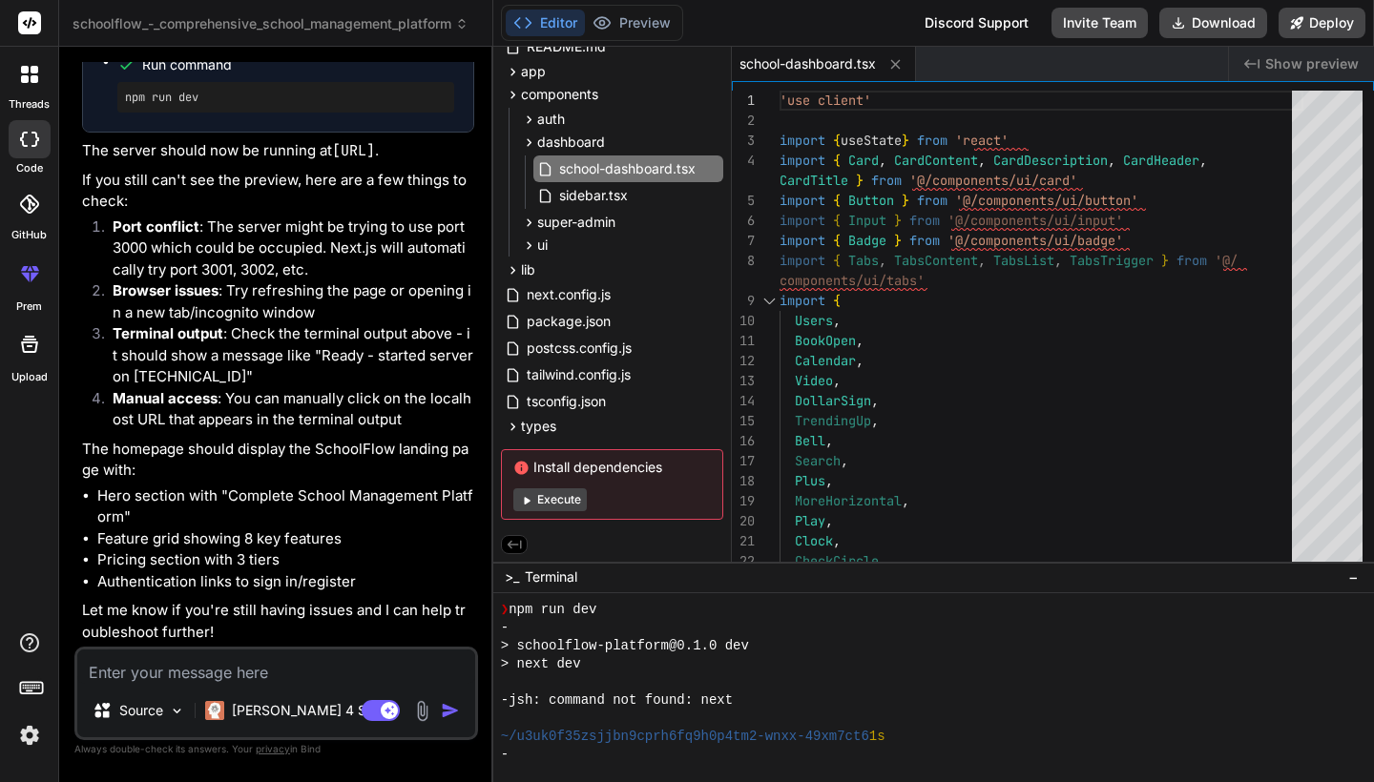
click at [561, 500] on button "Execute" at bounding box center [549, 499] width 73 height 23
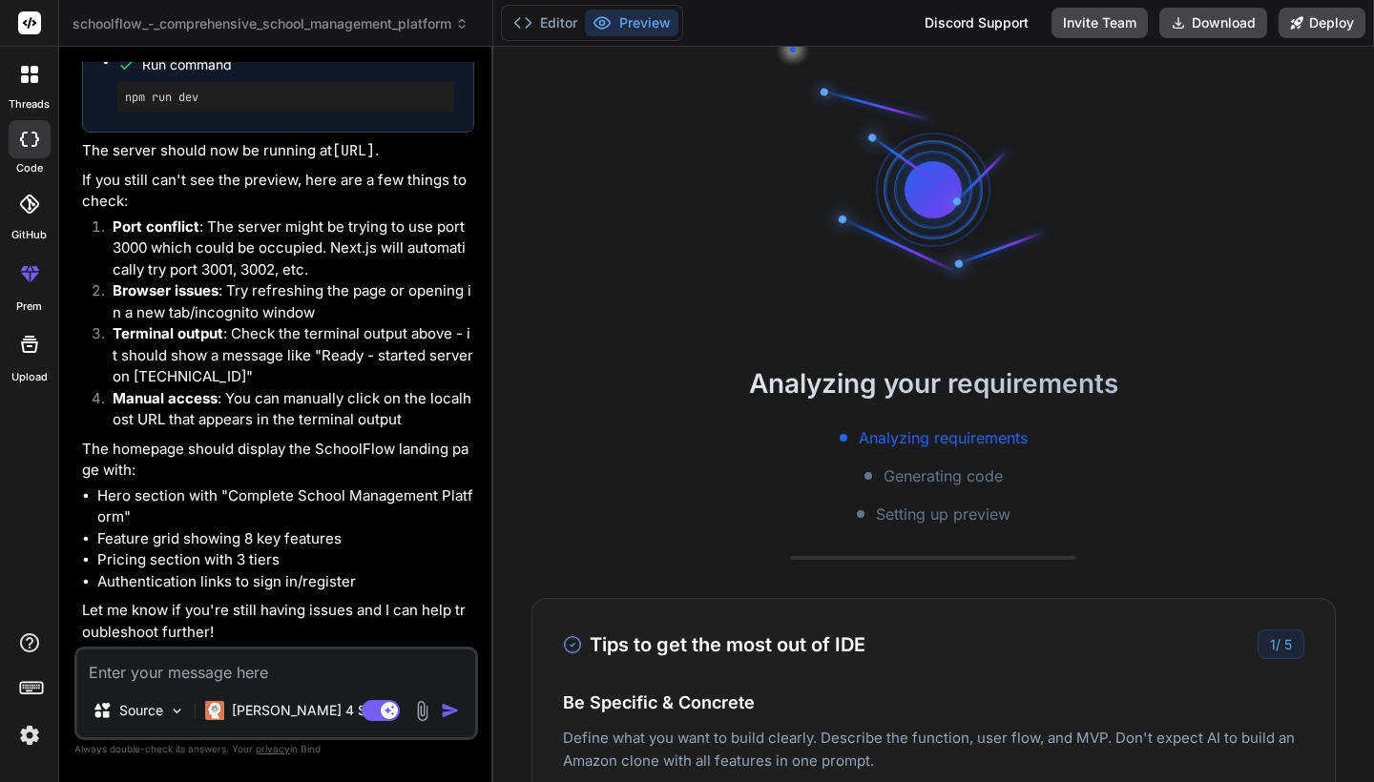
scroll to position [653, 0]
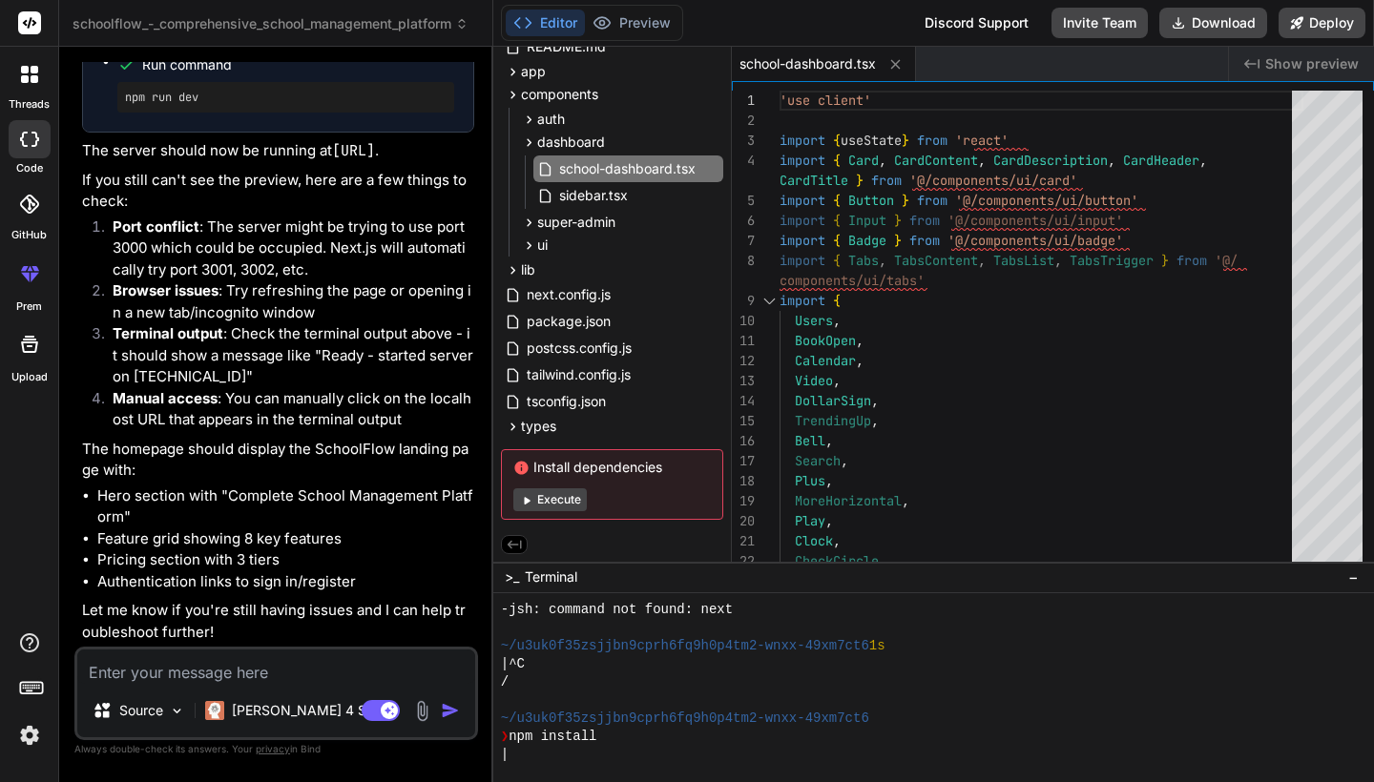
click at [532, 498] on icon at bounding box center [526, 500] width 14 height 14
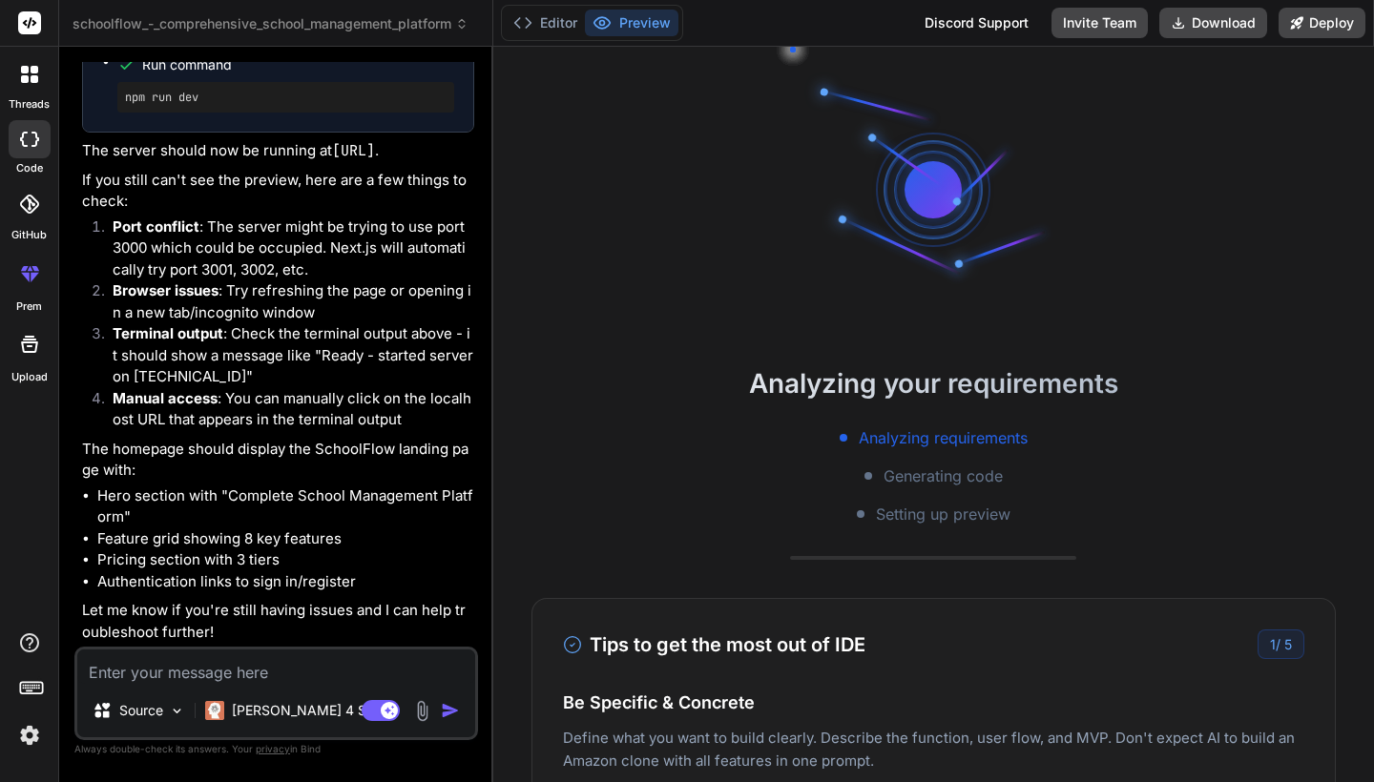
scroll to position [671, 0]
type textarea "x"
